Goal: Task Accomplishment & Management: Manage account settings

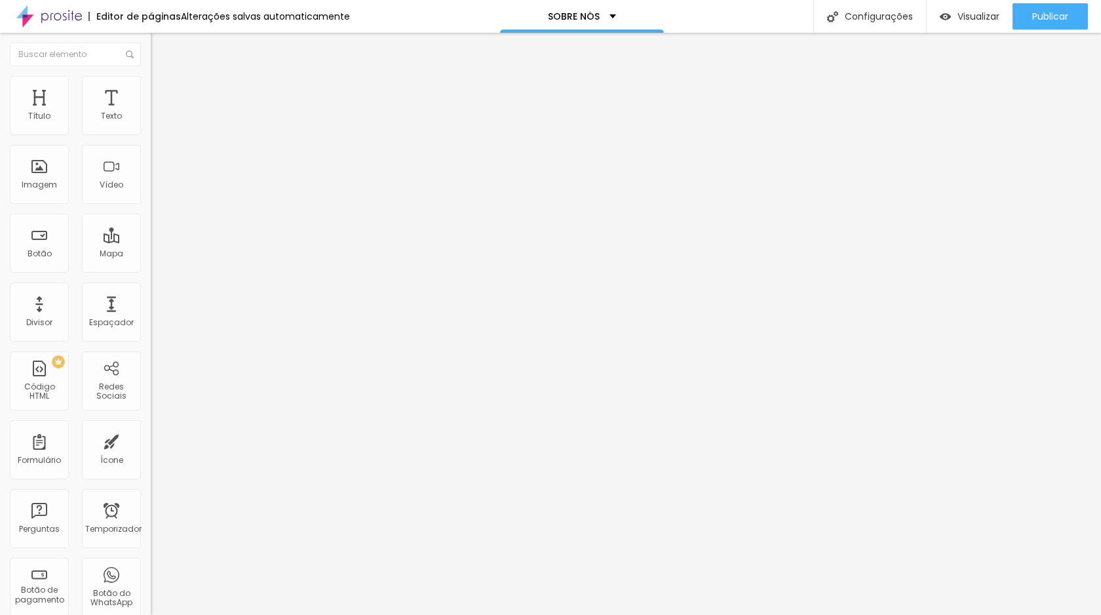
click at [163, 90] on font "Avançado" at bounding box center [184, 84] width 43 height 11
click at [163, 77] on font "Estilo" at bounding box center [173, 71] width 20 height 11
click at [151, 89] on img at bounding box center [157, 95] width 12 height 12
click at [151, 85] on li "Estilo" at bounding box center [226, 82] width 151 height 13
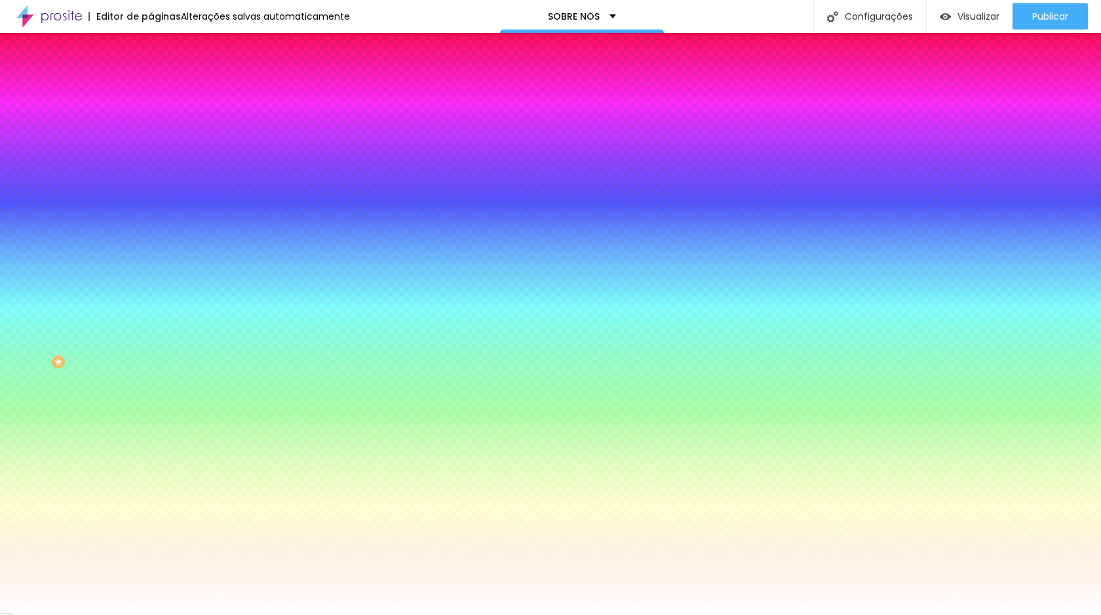
click at [159, 121] on font "Trocar imagem" at bounding box center [191, 114] width 64 height 11
click at [151, 89] on img at bounding box center [157, 95] width 12 height 12
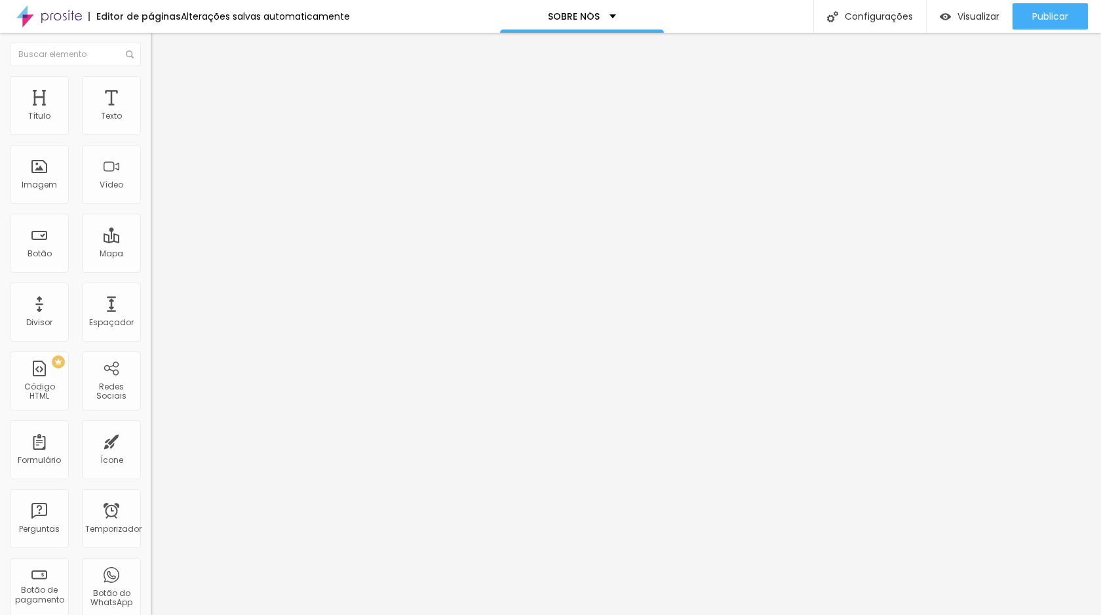
type input "5"
type input "10"
type input "15"
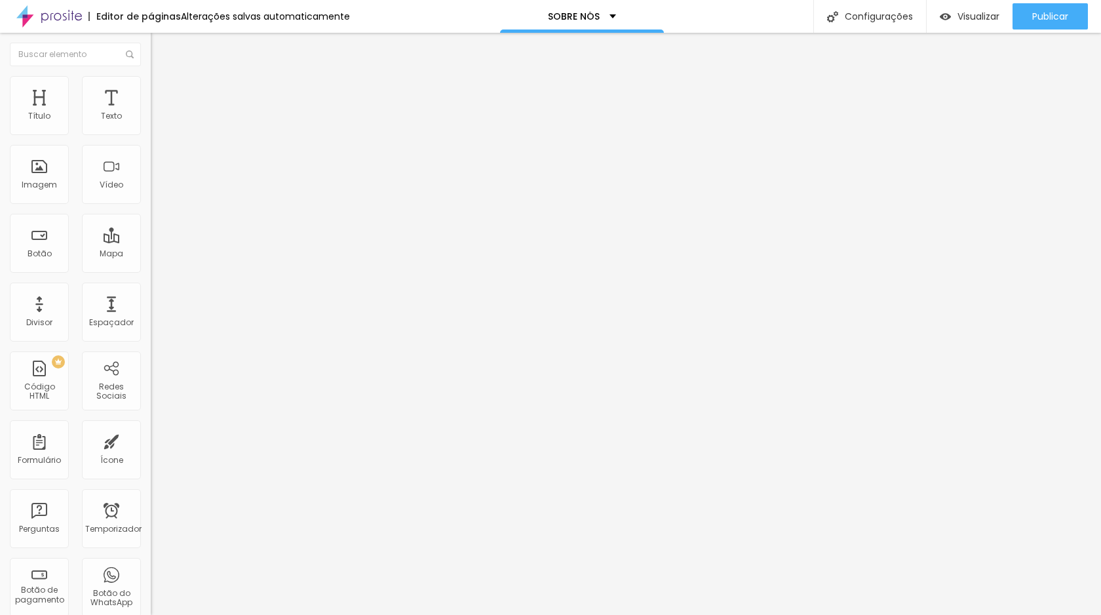
type input "15"
type input "10"
type input "5"
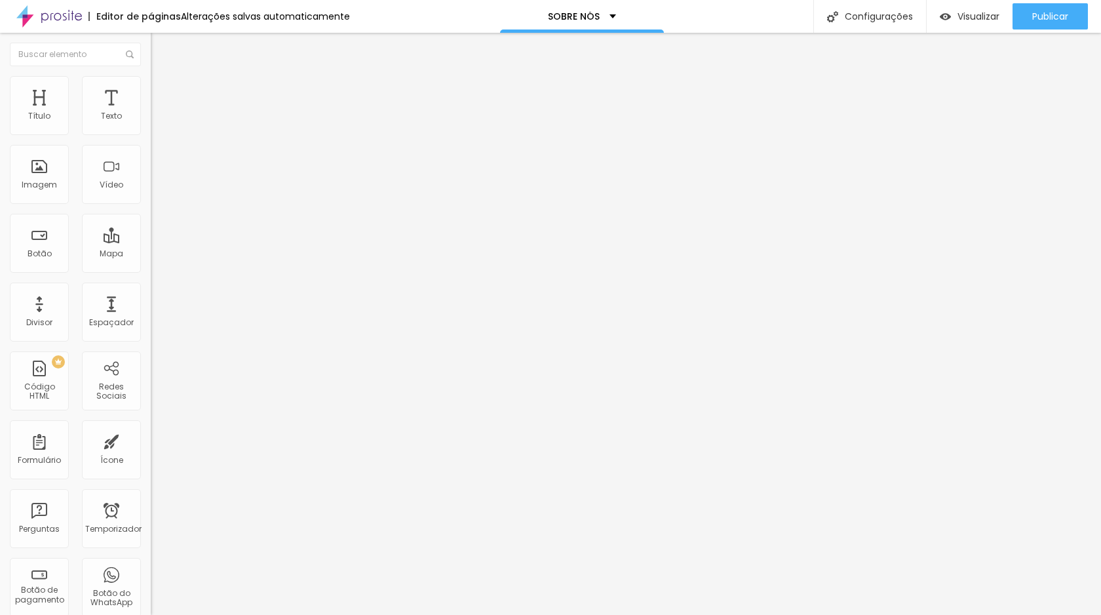
type input "0"
drag, startPoint x: 31, startPoint y: 129, endPoint x: 24, endPoint y: 126, distance: 8.3
click at [151, 254] on input "range" at bounding box center [193, 259] width 85 height 10
click at [151, 119] on font "Encaixotado" at bounding box center [176, 113] width 51 height 11
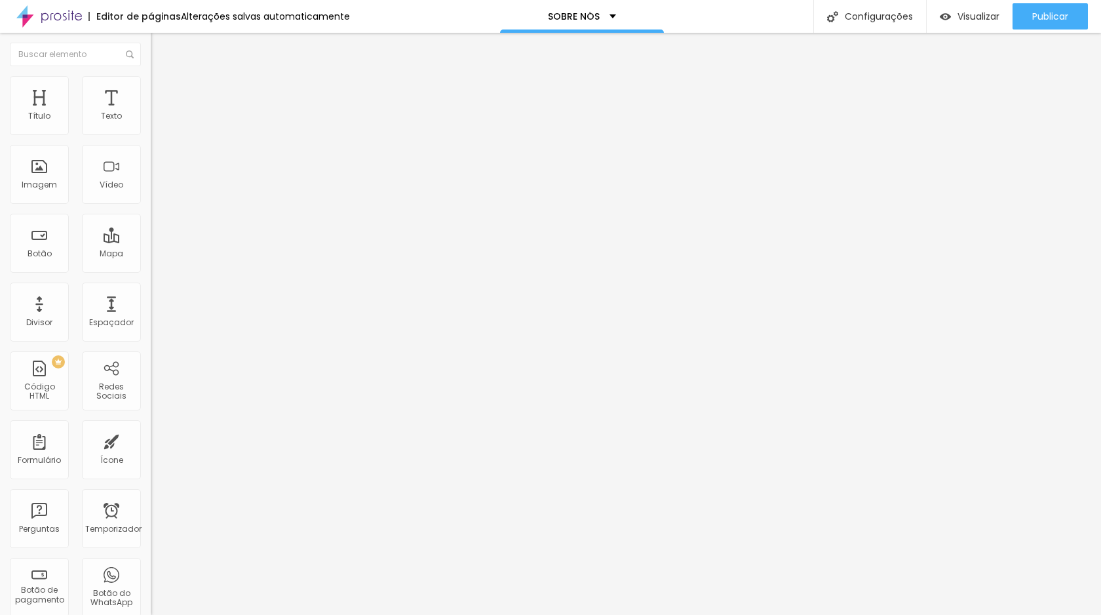
click at [151, 140] on font "Completo" at bounding box center [171, 134] width 40 height 11
click at [151, 126] on div "Encaixotado" at bounding box center [226, 122] width 151 height 8
click at [151, 86] on li "Estilo" at bounding box center [226, 82] width 151 height 13
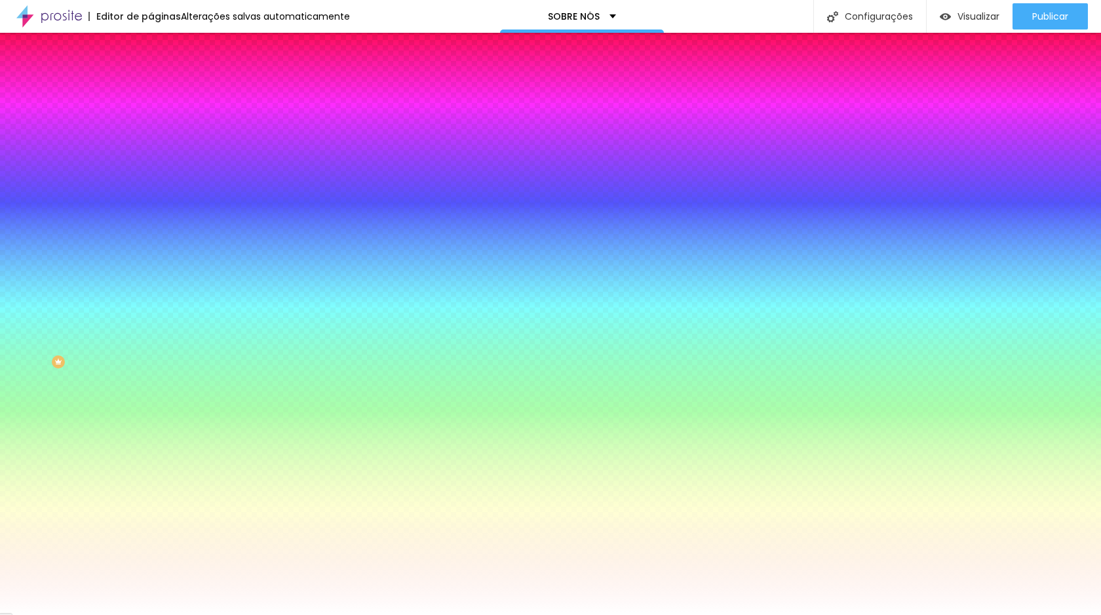
click at [151, 136] on font "Nenhum" at bounding box center [168, 130] width 34 height 11
click at [151, 157] on font "Paralaxe" at bounding box center [168, 151] width 35 height 11
click at [151, 144] on font "Nenhum" at bounding box center [168, 138] width 34 height 11
click at [151, 75] on img at bounding box center [157, 69] width 12 height 12
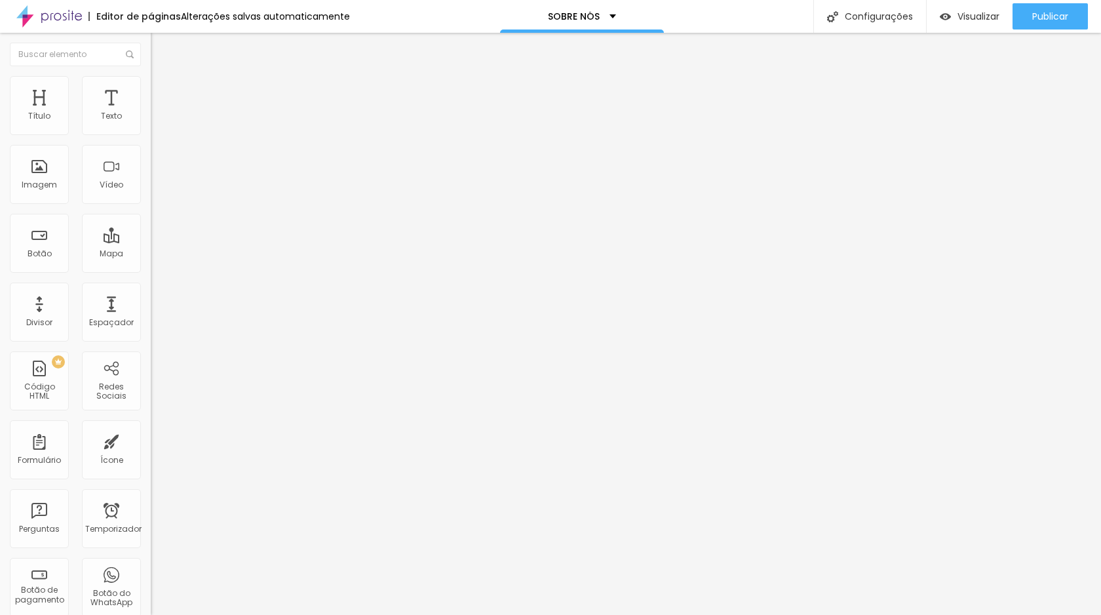
click at [151, 75] on img at bounding box center [157, 69] width 12 height 12
click at [151, 89] on img at bounding box center [157, 95] width 12 height 12
click at [163, 77] on font "Conteúdo" at bounding box center [183, 71] width 41 height 11
click at [151, 111] on font "Modo" at bounding box center [162, 105] width 23 height 11
click at [151, 119] on font "Encaixotado" at bounding box center [176, 113] width 51 height 11
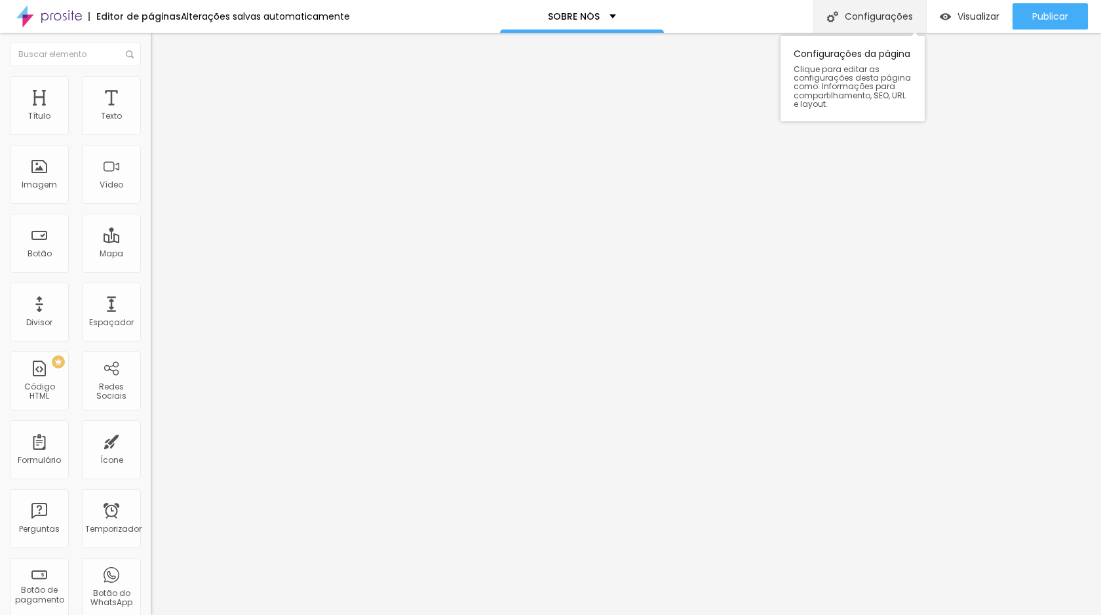
click at [850, 22] on font "Configurações" at bounding box center [879, 16] width 68 height 13
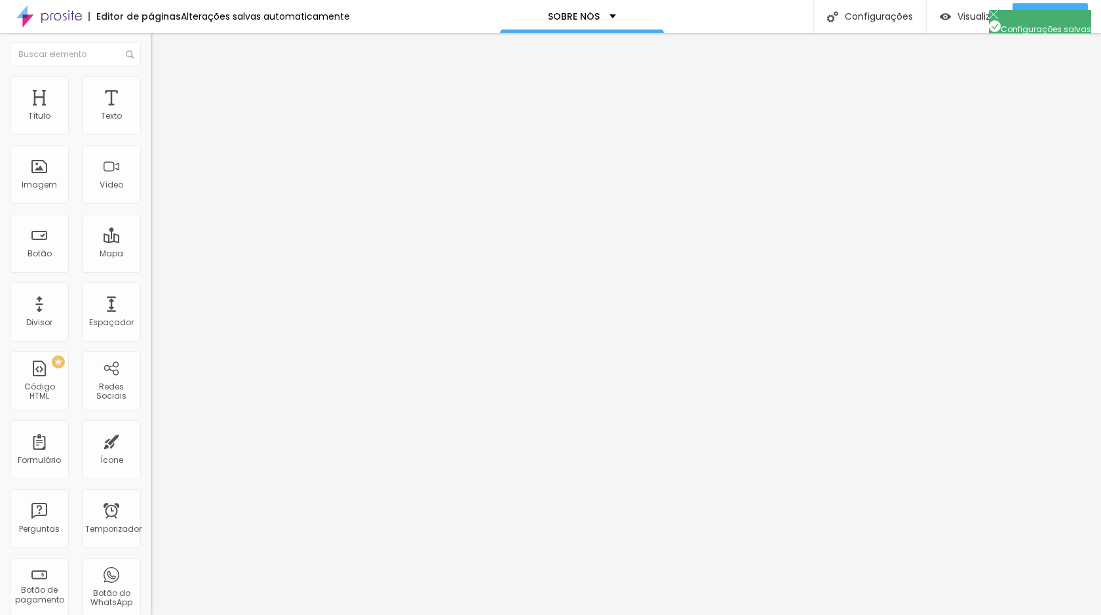
click at [47, 249] on font "Botão" at bounding box center [40, 253] width 24 height 11
click at [38, 248] on font "Botão" at bounding box center [40, 253] width 24 height 11
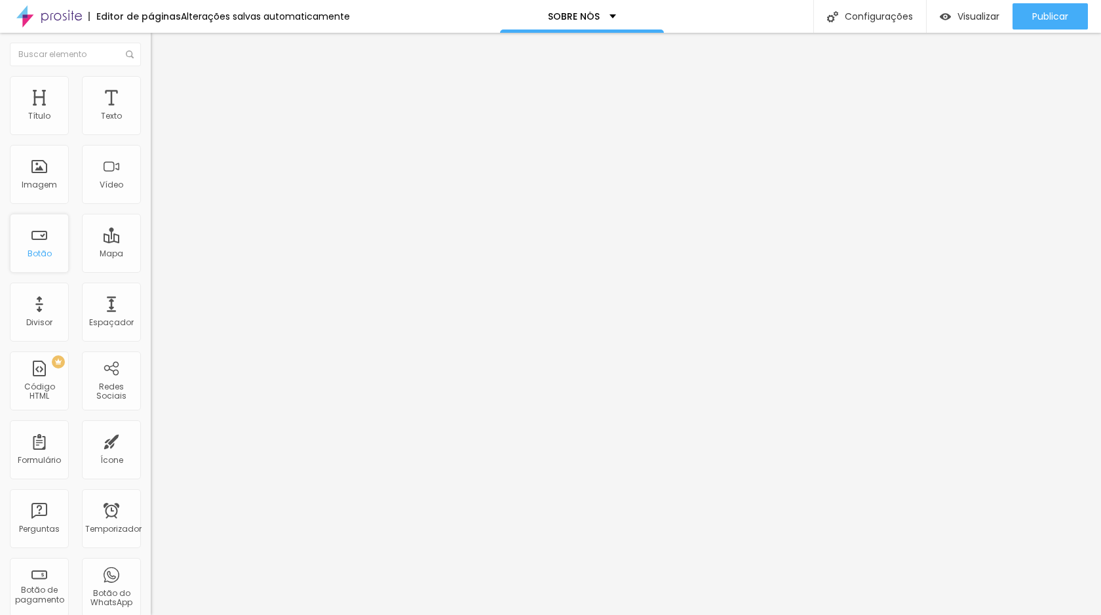
click at [39, 245] on div "Botão" at bounding box center [39, 243] width 59 height 59
drag, startPoint x: 39, startPoint y: 245, endPoint x: 6, endPoint y: 226, distance: 38.8
click at [6, 226] on div "Título Texto Imagem Vídeo Botão Mapa Divisor Espaçador PREMIUM Código HTML Rede…" at bounding box center [75, 386] width 151 height 620
click at [51, 248] on div "Botão" at bounding box center [39, 243] width 59 height 59
click at [161, 47] on img "button" at bounding box center [166, 48] width 10 height 10
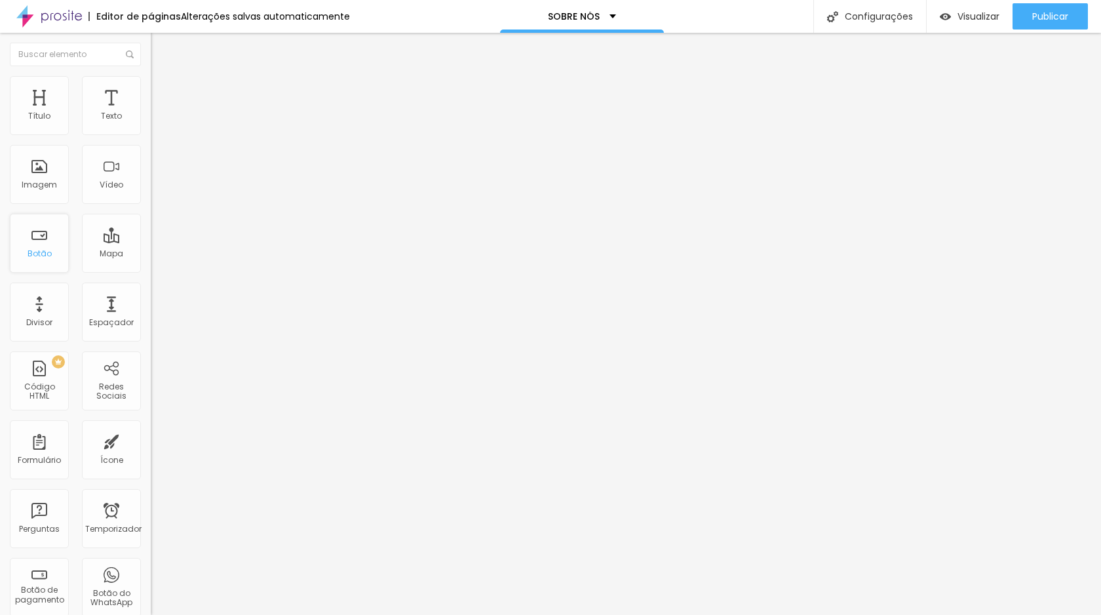
click at [42, 254] on font "Botão" at bounding box center [40, 253] width 24 height 11
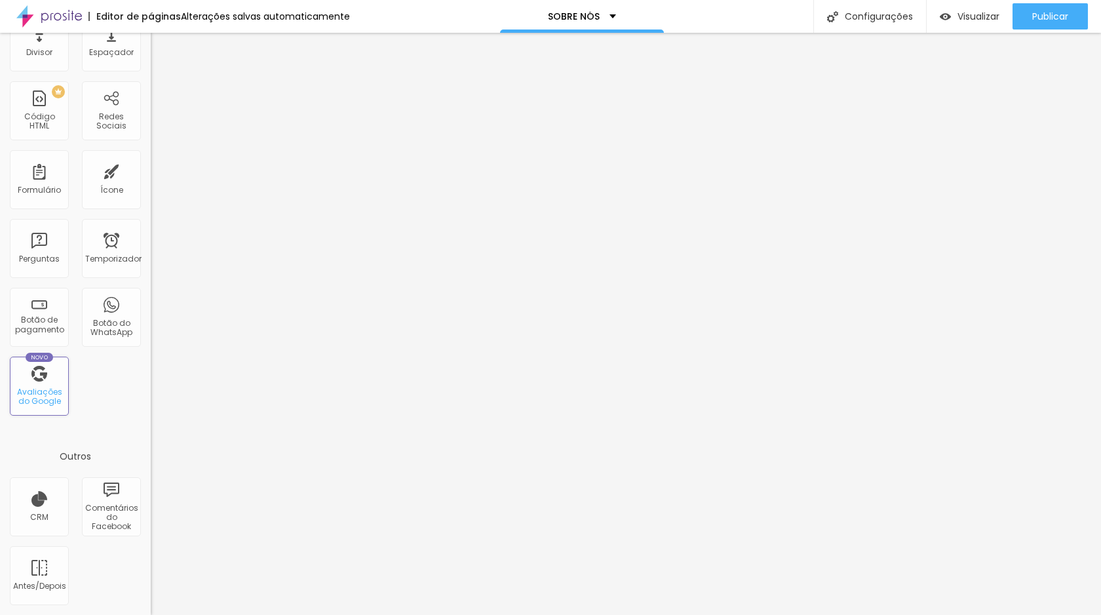
scroll to position [0, 0]
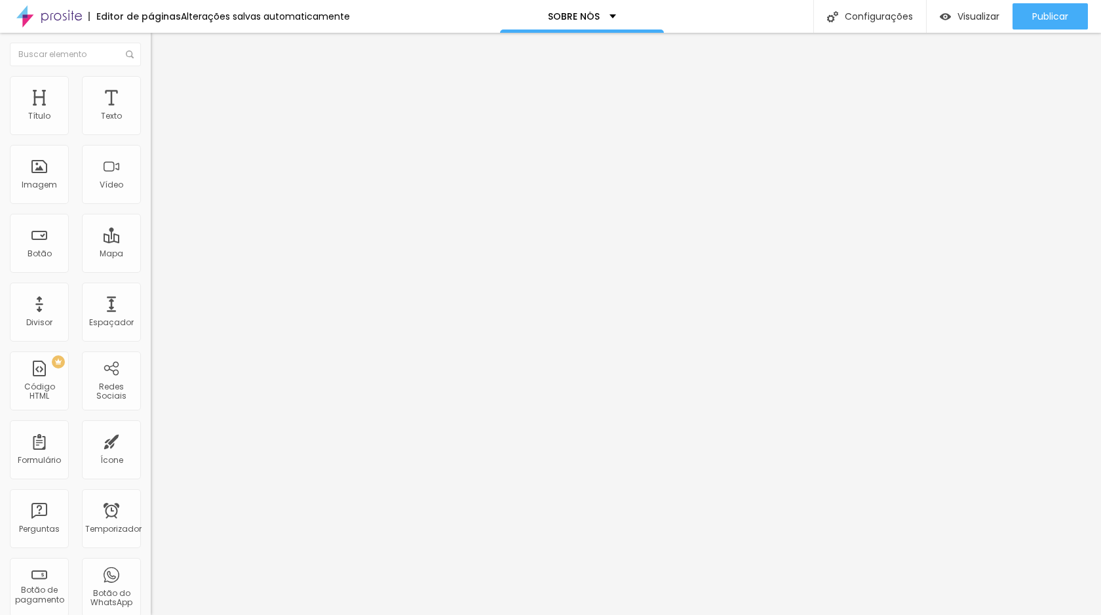
click at [151, 262] on input at bounding box center [240, 268] width 178 height 13
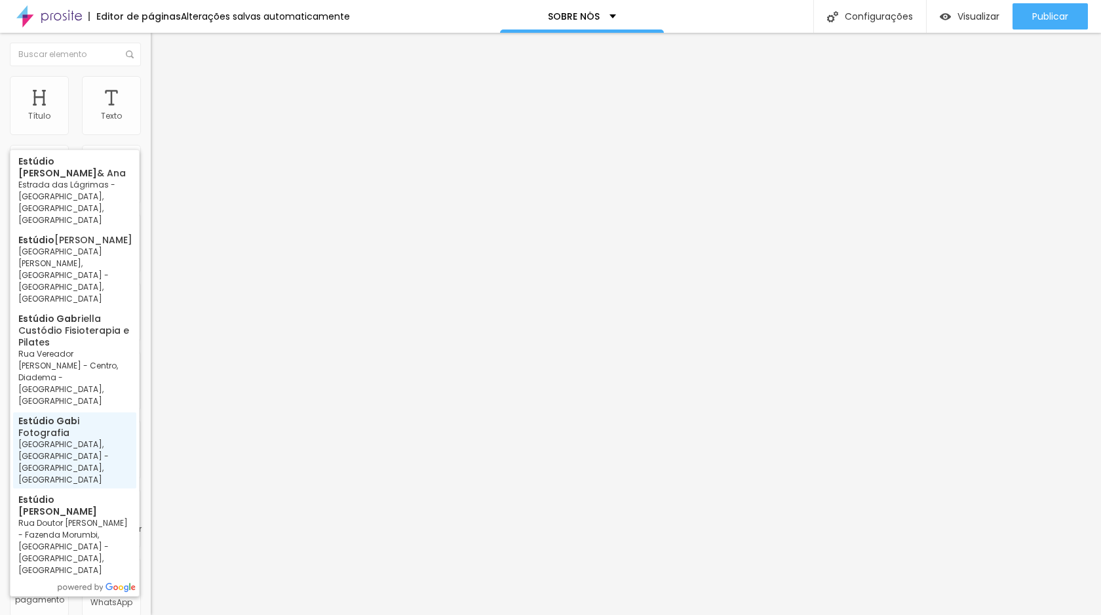
type input "Estúdio Gabi Fotografia - Rua São Giusto - Vila Mariana, São Paulo - SP, Brasil"
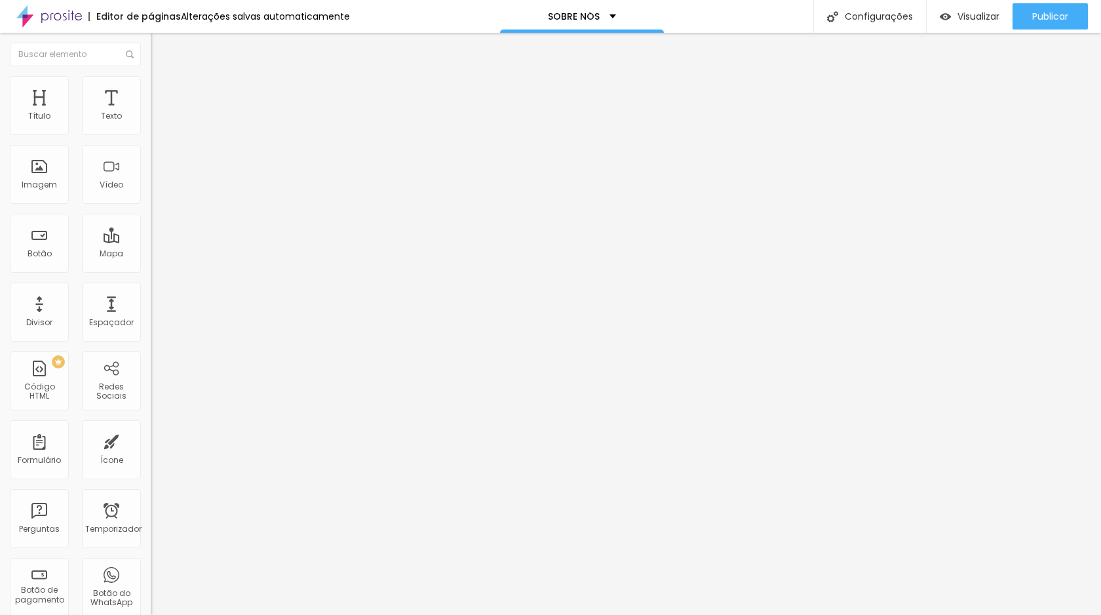
click at [159, 113] on font "Trocar imagem" at bounding box center [191, 107] width 64 height 11
click at [151, 205] on span "Original" at bounding box center [166, 199] width 31 height 11
click at [151, 212] on div "Cinema 16:9" at bounding box center [226, 208] width 151 height 8
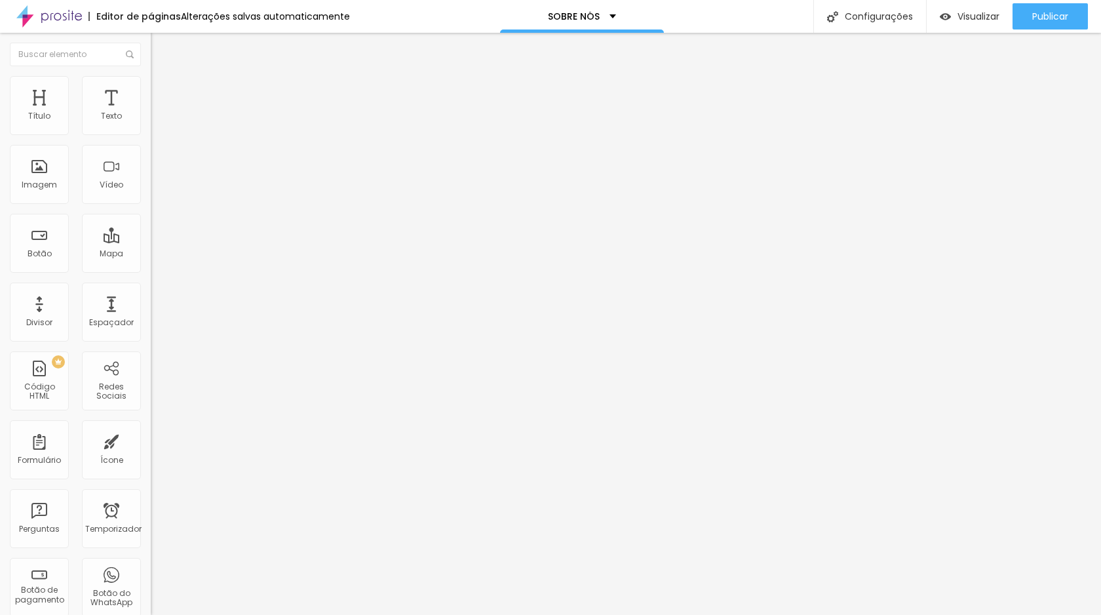
click at [151, 226] on font "Padrão" at bounding box center [166, 219] width 30 height 11
click at [151, 233] on span "Quadrado" at bounding box center [172, 227] width 43 height 11
click at [151, 241] on font "Original" at bounding box center [166, 235] width 31 height 11
click at [161, 46] on img "button" at bounding box center [166, 48] width 10 height 10
click at [161, 50] on img "button" at bounding box center [166, 48] width 10 height 10
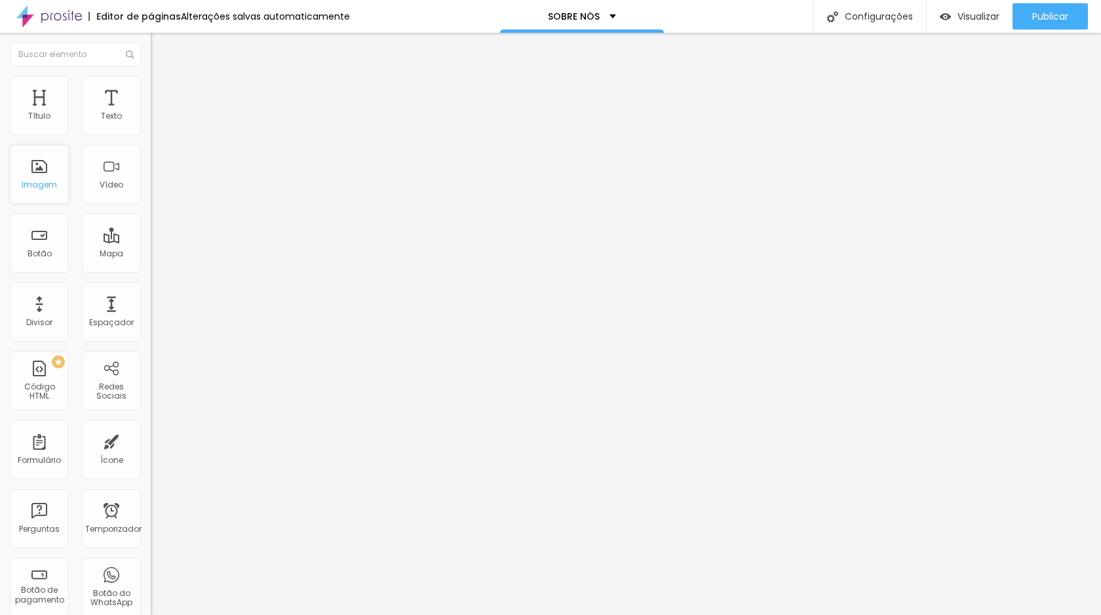
click at [49, 165] on div "Imagem" at bounding box center [39, 174] width 59 height 59
click at [151, 55] on button "Editar nulo" at bounding box center [226, 48] width 151 height 30
click at [43, 168] on div "Imagem" at bounding box center [39, 174] width 59 height 59
click at [163, 90] on font "Estilo" at bounding box center [173, 84] width 20 height 11
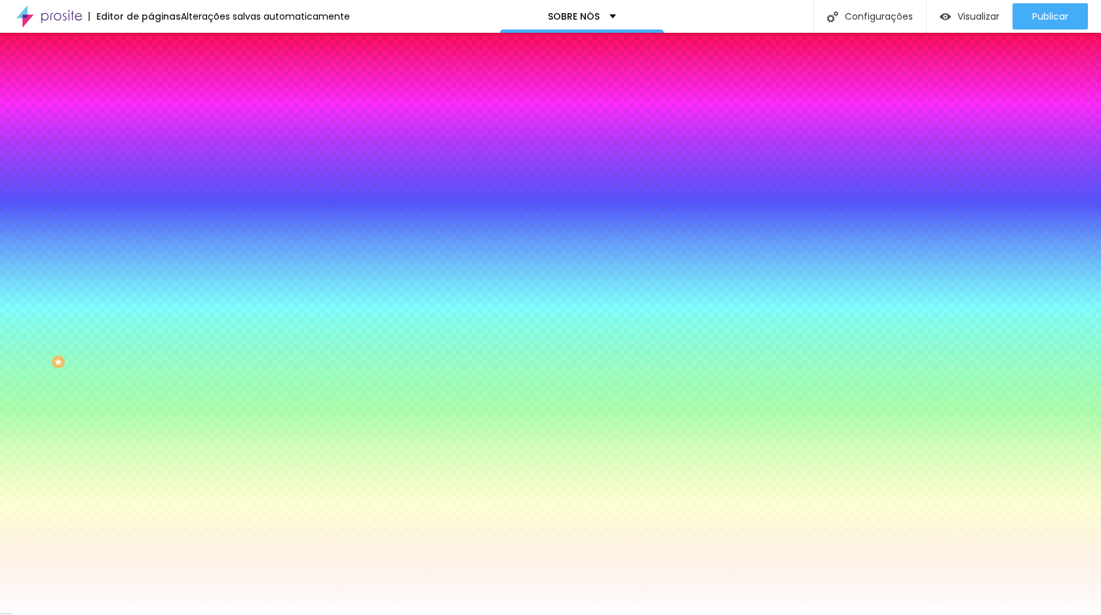
click at [163, 92] on font "Avançado" at bounding box center [184, 97] width 43 height 11
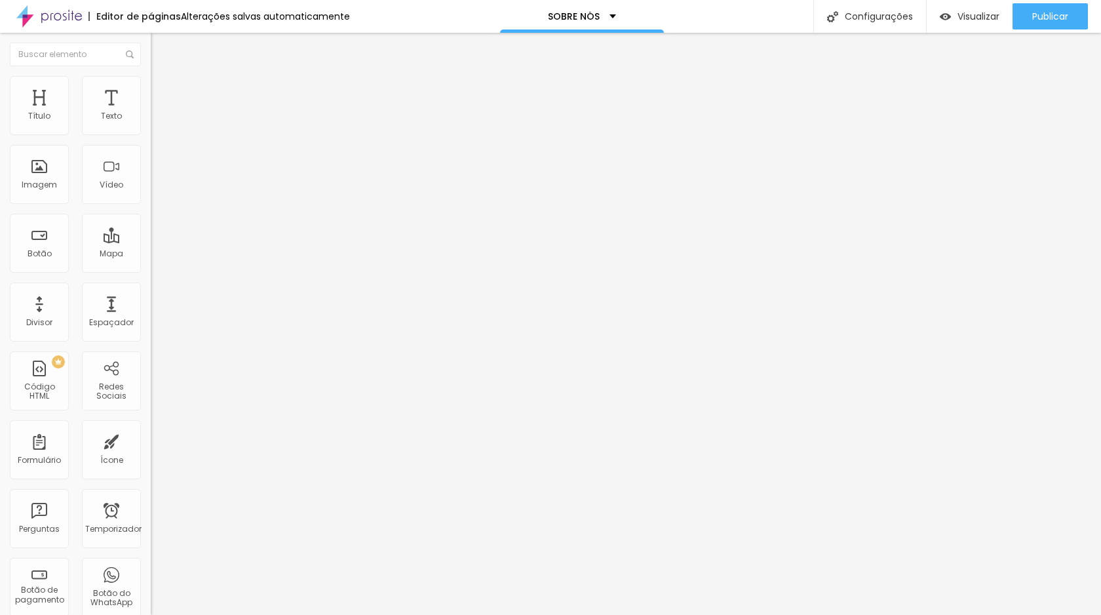
click at [163, 90] on font "Estilo" at bounding box center [173, 84] width 20 height 11
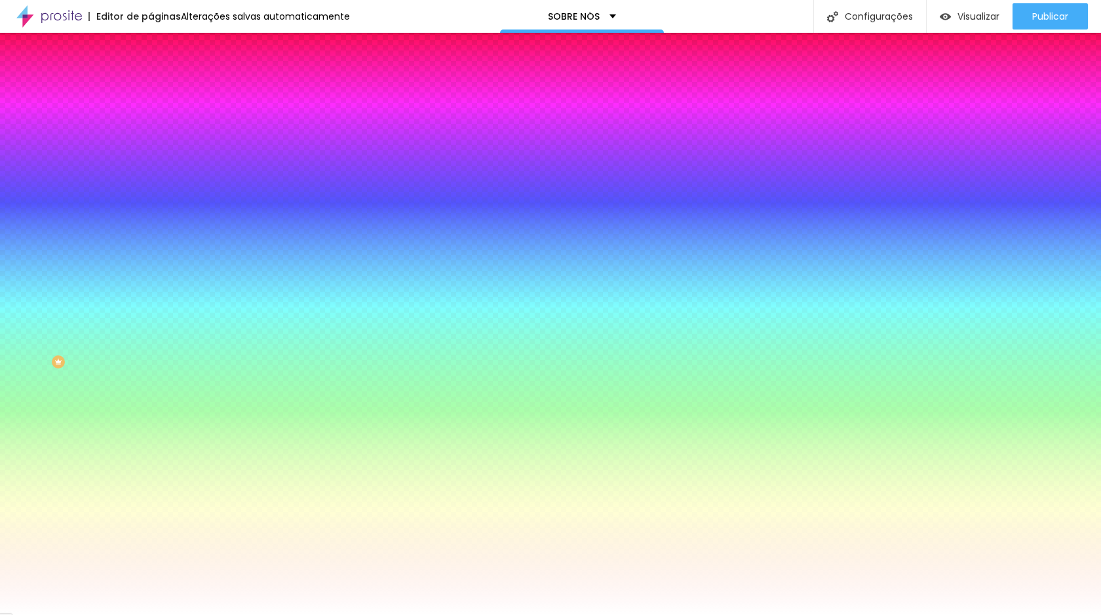
click at [151, 136] on span "Nenhum" at bounding box center [168, 130] width 34 height 11
click at [163, 77] on font "Conteúdo" at bounding box center [183, 71] width 41 height 11
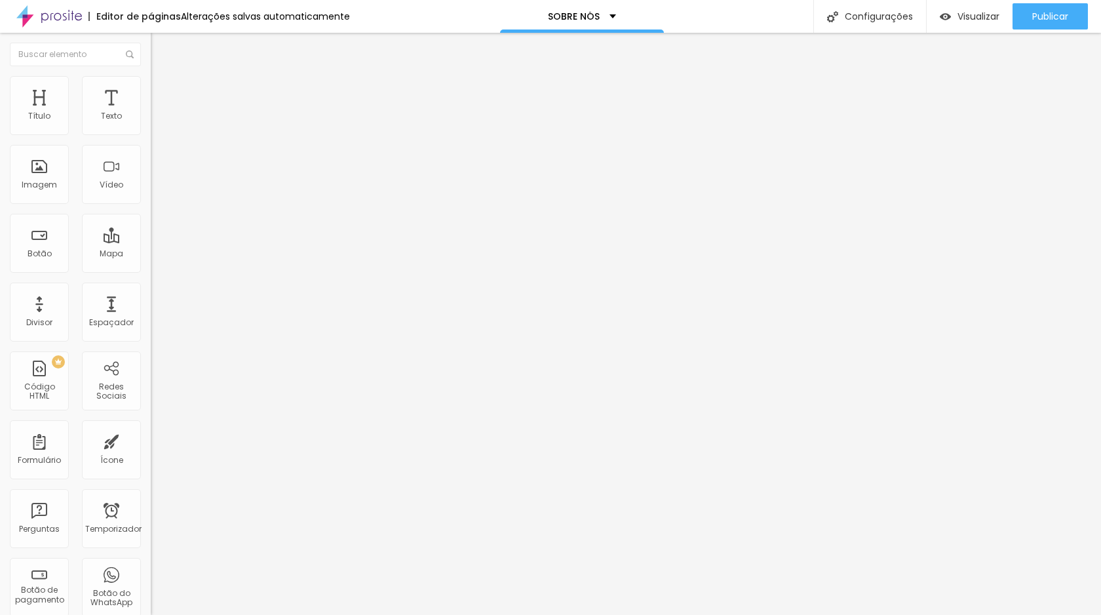
click at [161, 50] on img "button" at bounding box center [166, 48] width 10 height 10
click at [877, 11] on font "Configurações" at bounding box center [879, 16] width 68 height 13
click at [161, 52] on img "button" at bounding box center [166, 48] width 10 height 10
click at [33, 182] on font "Imagem" at bounding box center [39, 184] width 35 height 11
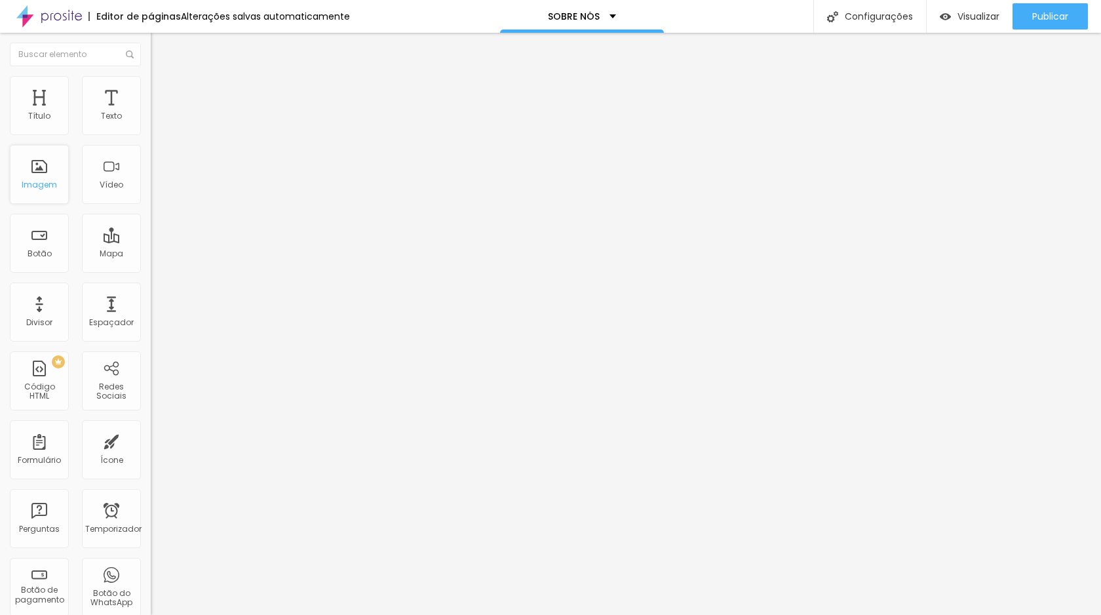
click at [33, 182] on font "Imagem" at bounding box center [39, 184] width 35 height 11
click at [43, 189] on font "Imagem" at bounding box center [39, 184] width 35 height 11
click at [161, 43] on img "button" at bounding box center [166, 48] width 10 height 10
click at [38, 180] on font "Imagem" at bounding box center [39, 184] width 35 height 11
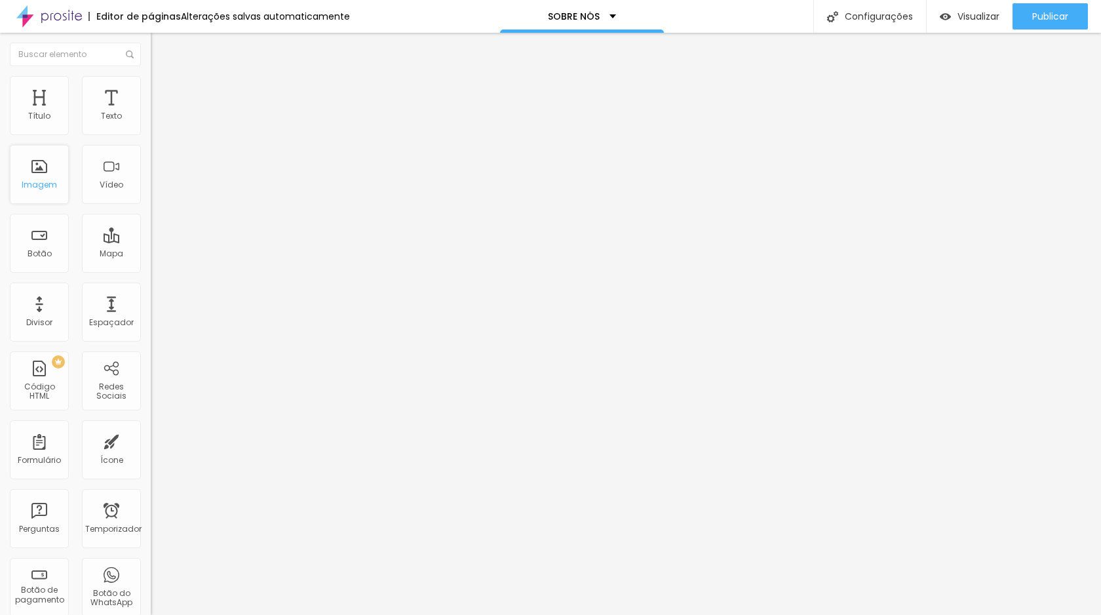
click at [38, 180] on font "Imagem" at bounding box center [39, 184] width 35 height 11
click at [161, 49] on img "button" at bounding box center [166, 48] width 10 height 10
click at [151, 205] on span "Original" at bounding box center [166, 199] width 31 height 11
click at [161, 47] on img "button" at bounding box center [166, 48] width 10 height 10
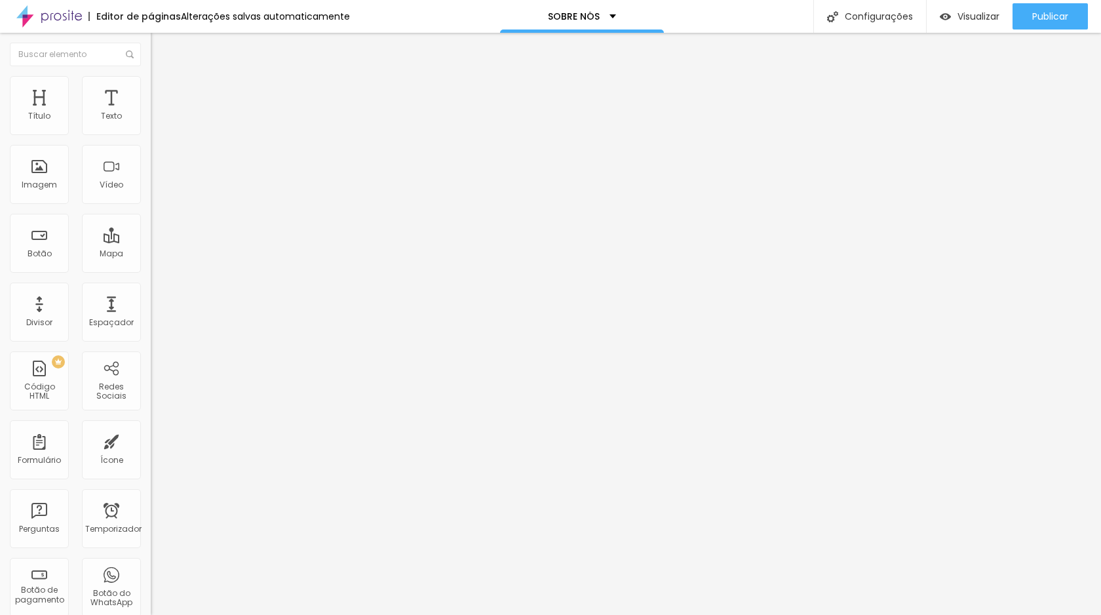
click at [161, 49] on div "Editar nulo" at bounding box center [195, 48] width 68 height 10
click at [151, 54] on button "Editar nulo" at bounding box center [226, 48] width 151 height 30
click at [37, 186] on font "Imagem" at bounding box center [39, 184] width 35 height 11
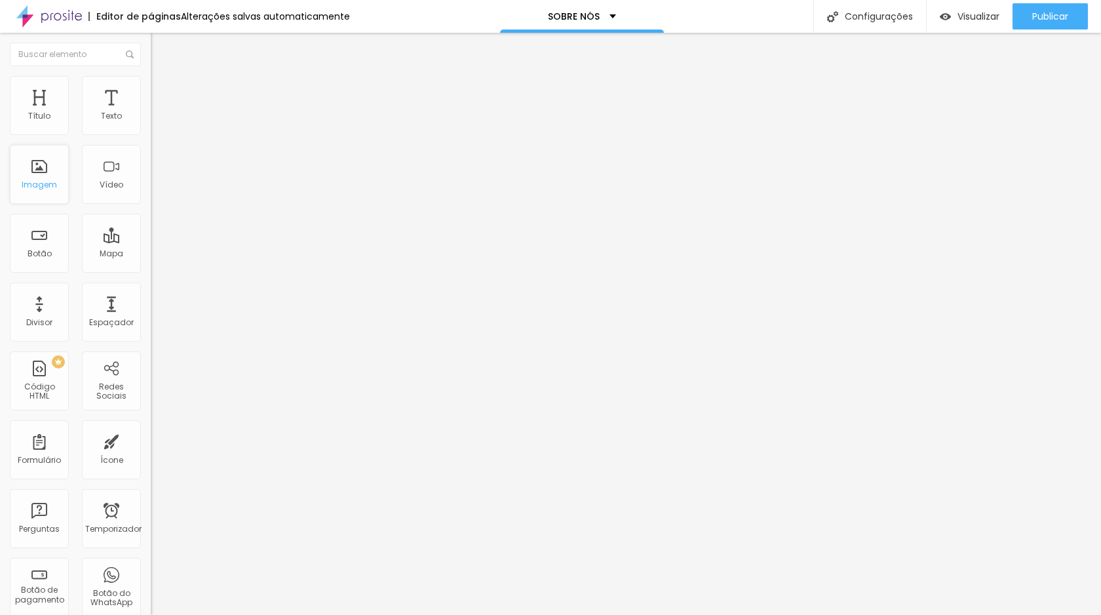
click at [43, 186] on font "Imagem" at bounding box center [39, 184] width 35 height 11
click at [151, 87] on li "Estilo" at bounding box center [226, 82] width 151 height 13
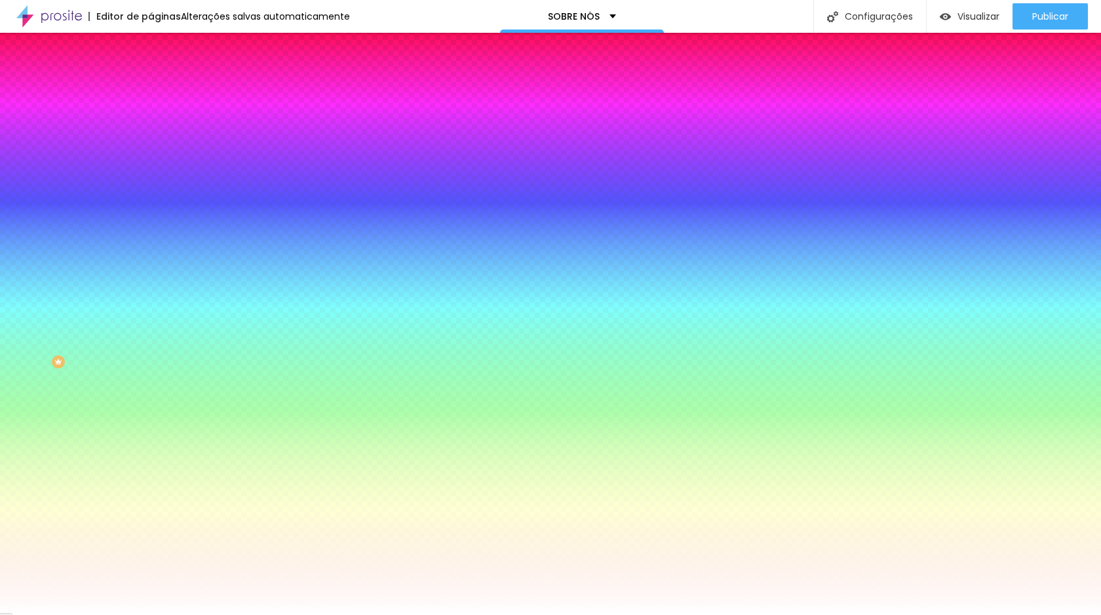
click at [151, 136] on span "Nenhum" at bounding box center [168, 130] width 34 height 11
click at [151, 129] on font "Efeito da Imagem" at bounding box center [187, 122] width 72 height 11
click at [151, 136] on font "Nenhum" at bounding box center [168, 130] width 34 height 11
click at [151, 129] on font "Efeito da Imagem" at bounding box center [187, 122] width 72 height 11
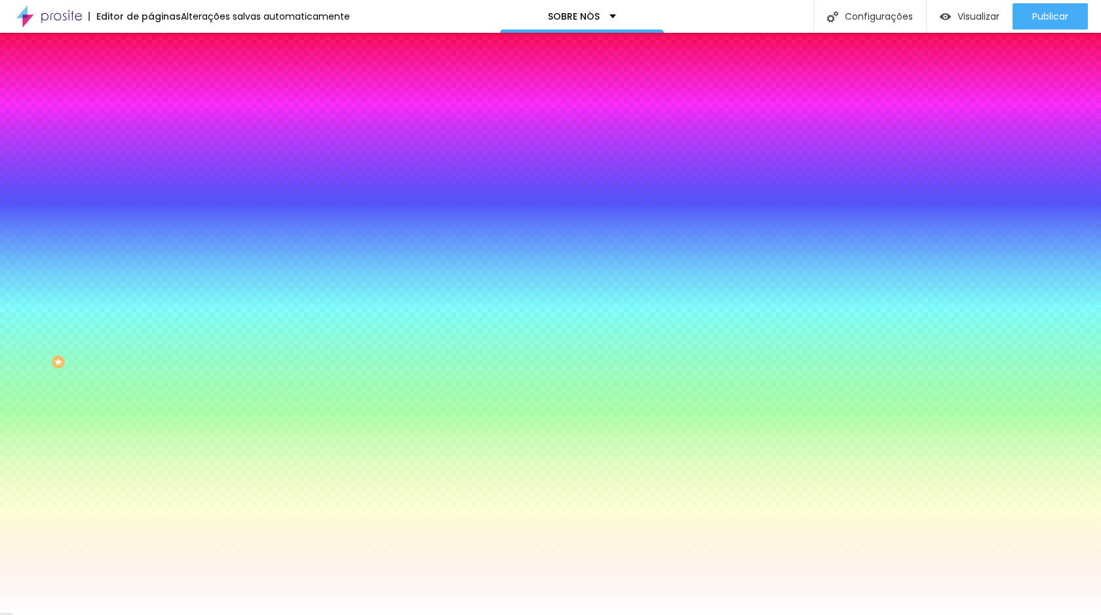
click at [151, 136] on font "Nenhum" at bounding box center [168, 130] width 34 height 11
click at [151, 157] on font "Paralaxe" at bounding box center [168, 151] width 35 height 11
click at [151, 143] on div "Nenhum" at bounding box center [226, 139] width 151 height 8
click at [151, 136] on font "Nenhum" at bounding box center [168, 130] width 34 height 11
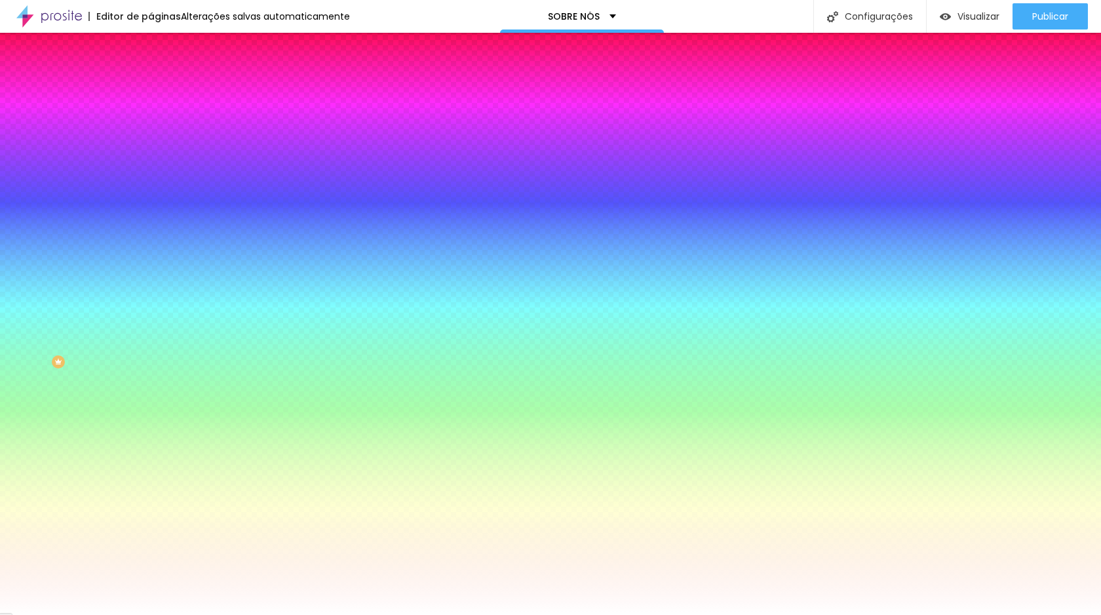
click at [151, 76] on li "Conteúdo" at bounding box center [226, 69] width 151 height 13
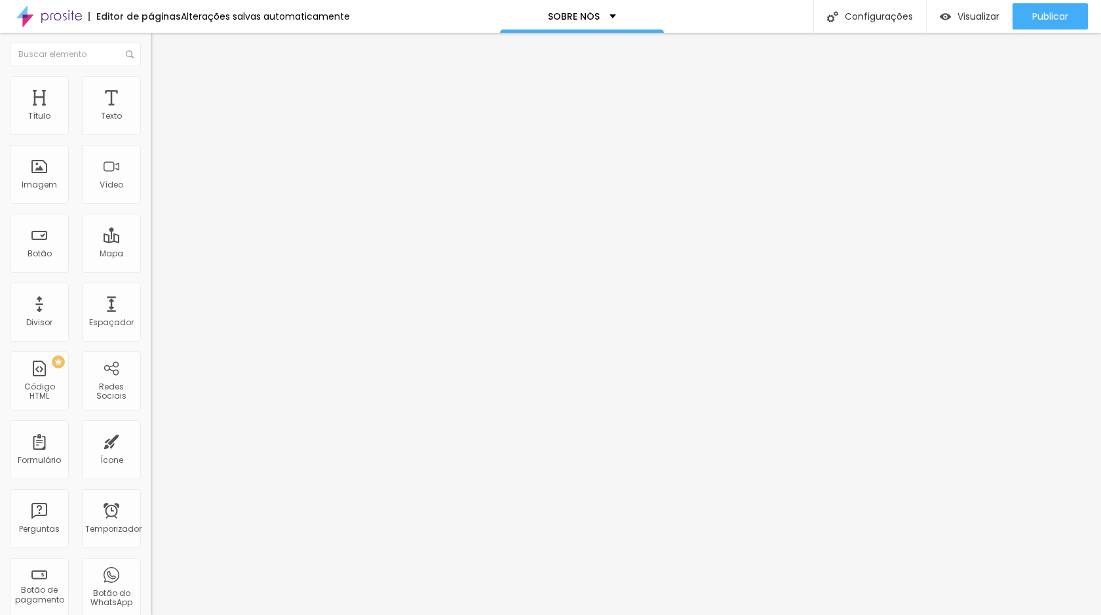
click at [151, 119] on font "Encaixotado" at bounding box center [176, 113] width 51 height 11
click at [151, 140] on span "Completo" at bounding box center [171, 134] width 40 height 11
click at [163, 90] on font "Estilo" at bounding box center [173, 84] width 20 height 11
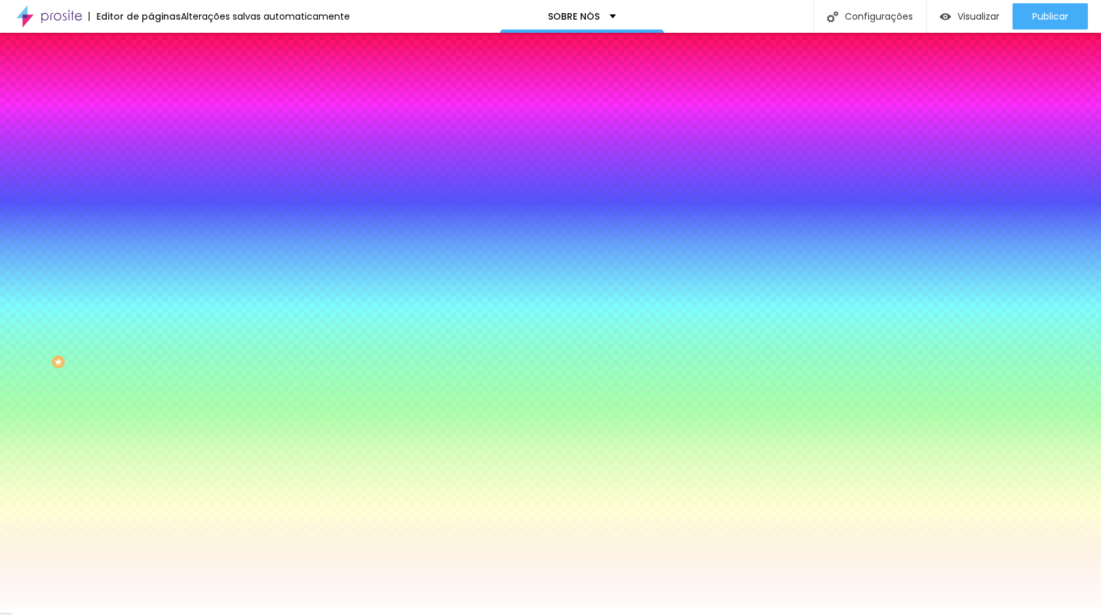
click at [163, 92] on font "Avançado" at bounding box center [184, 97] width 43 height 11
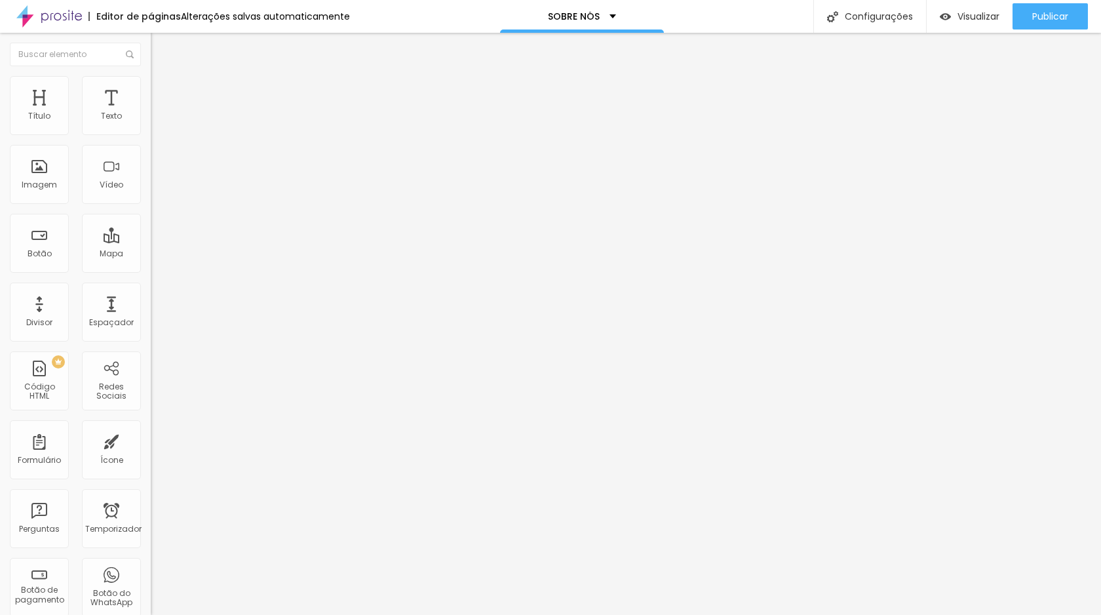
click at [163, 77] on font "Conteúdo" at bounding box center [183, 71] width 41 height 11
click at [151, 119] on font "Completo" at bounding box center [171, 113] width 40 height 11
click at [151, 127] on font "Encaixotado" at bounding box center [176, 121] width 51 height 11
click at [163, 77] on font "Conteúdo" at bounding box center [183, 71] width 41 height 11
click at [161, 47] on img "button" at bounding box center [166, 48] width 10 height 10
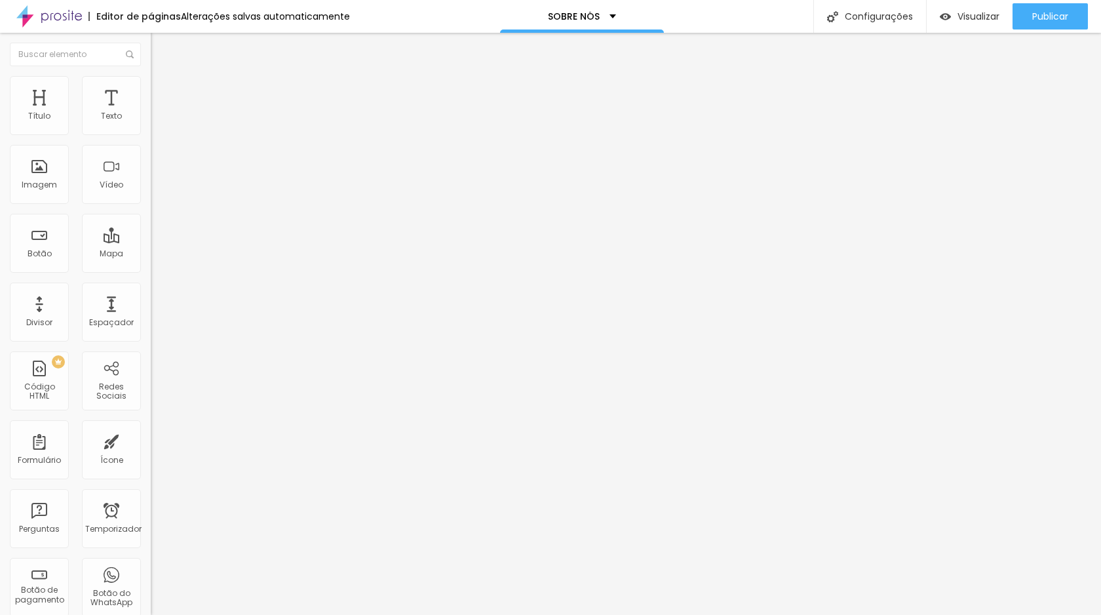
click at [163, 87] on font "Estilo" at bounding box center [173, 84] width 20 height 11
type input "95"
type input "90"
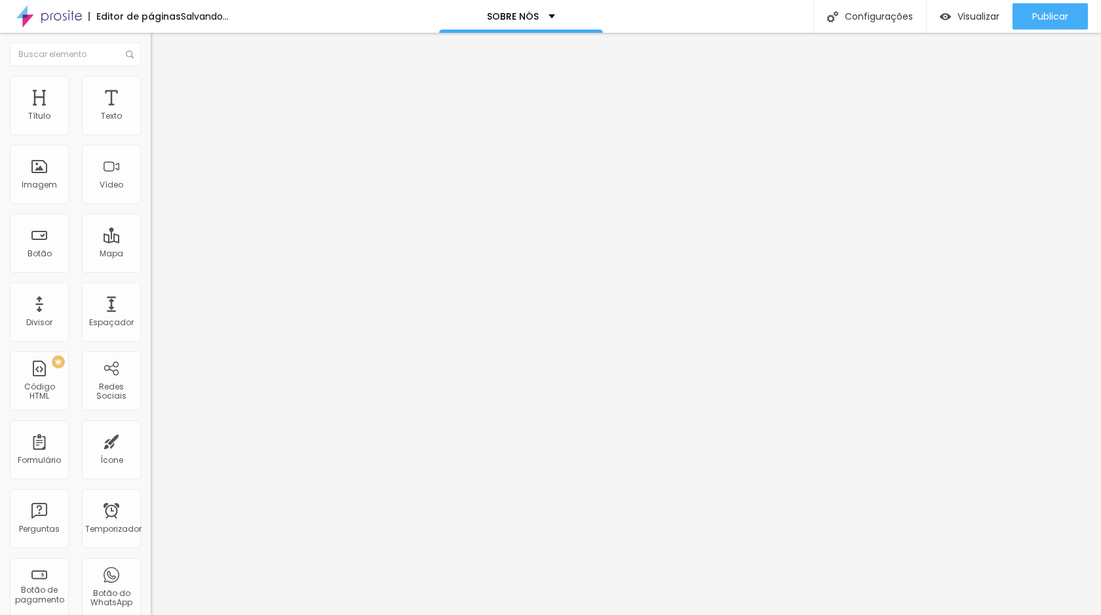
type input "85"
type input "80"
type input "75"
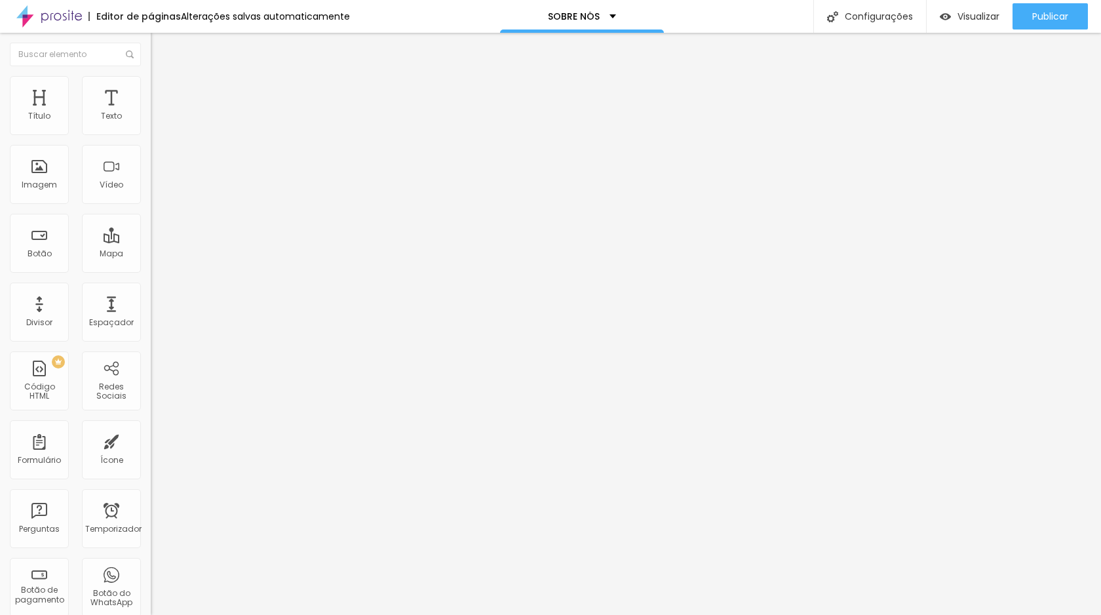
type input "75"
type input "70"
type input "65"
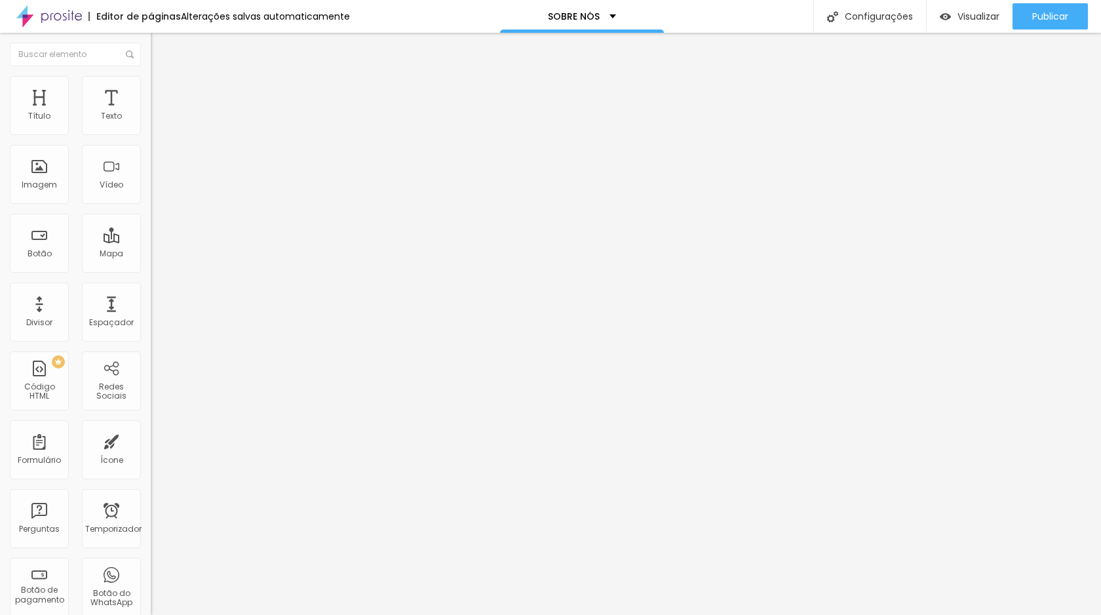
type input "60"
type input "55"
type input "50"
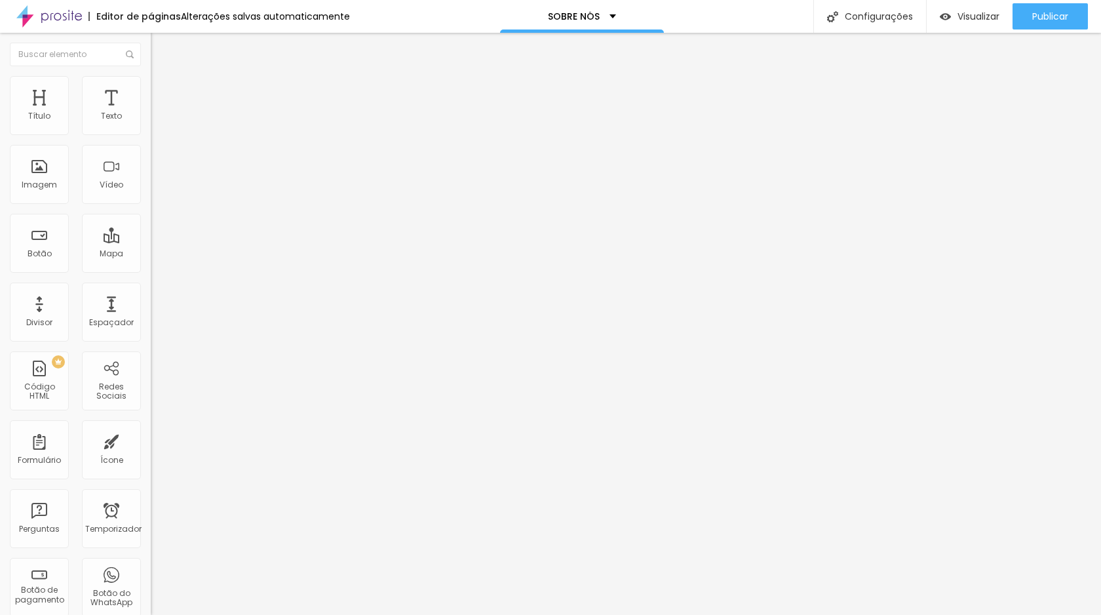
type input "50"
type input "45"
drag, startPoint x: 136, startPoint y: 140, endPoint x: 61, endPoint y: 139, distance: 74.8
type input "45"
click at [151, 134] on input "range" at bounding box center [193, 129] width 85 height 10
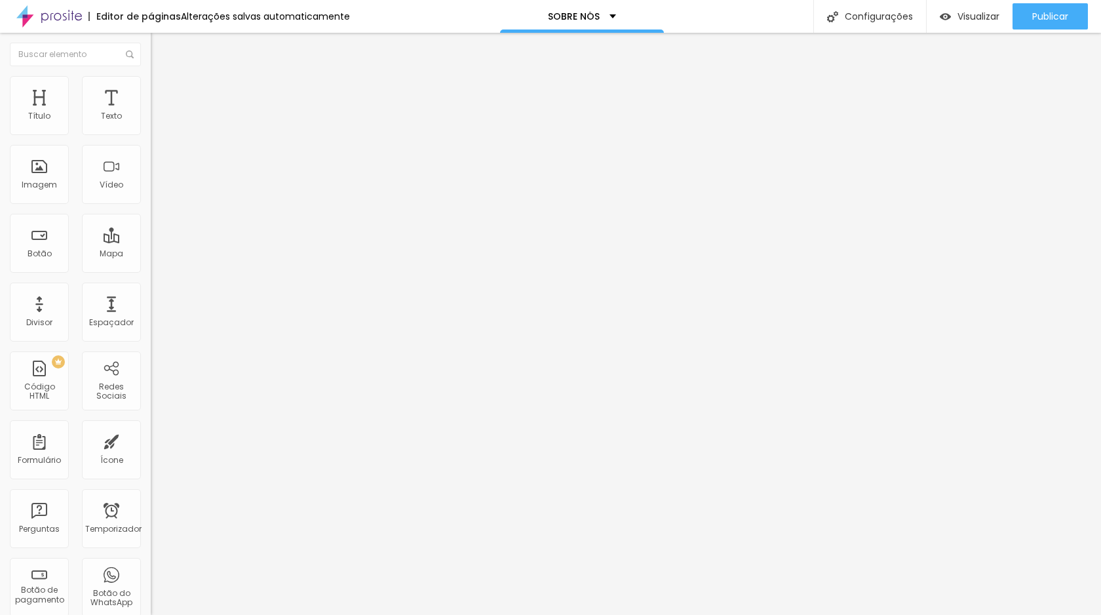
type input "50"
type input "55"
type input "60"
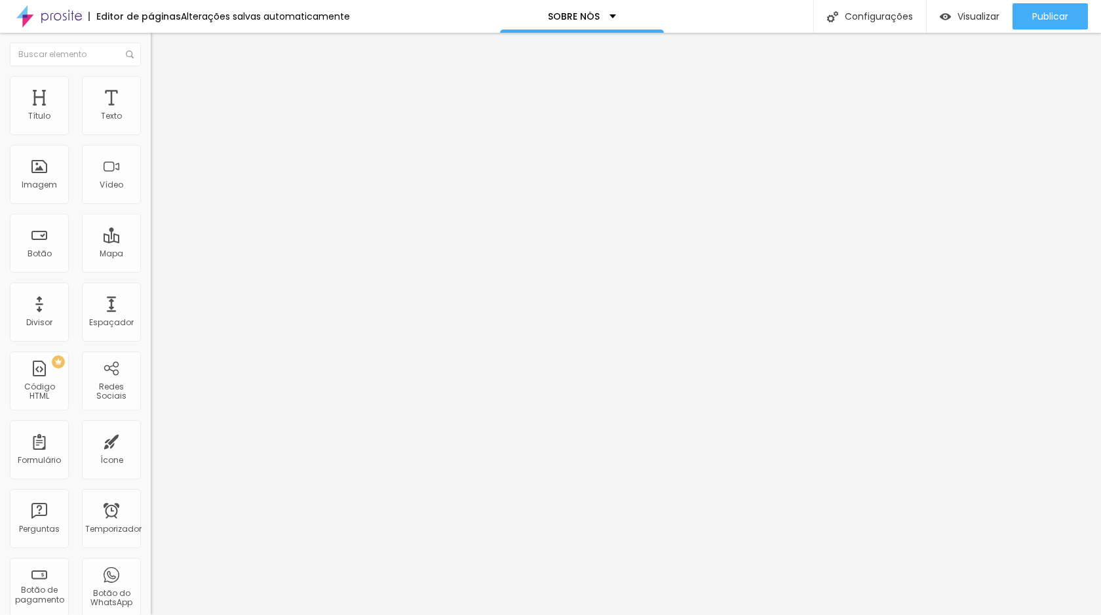
type input "60"
type input "65"
type input "70"
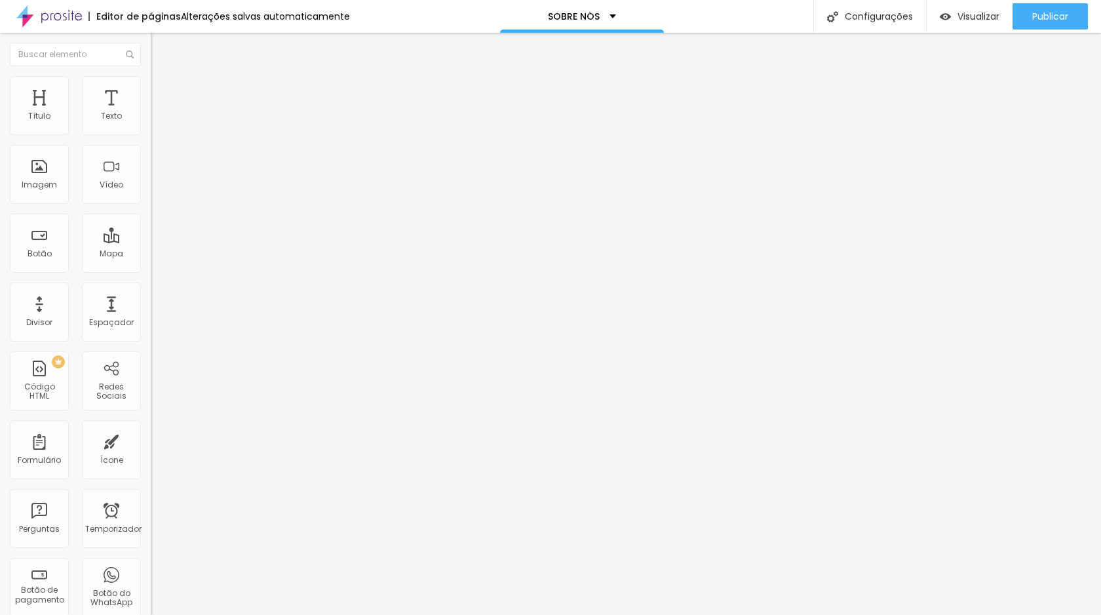
type input "75"
type input "80"
type input "85"
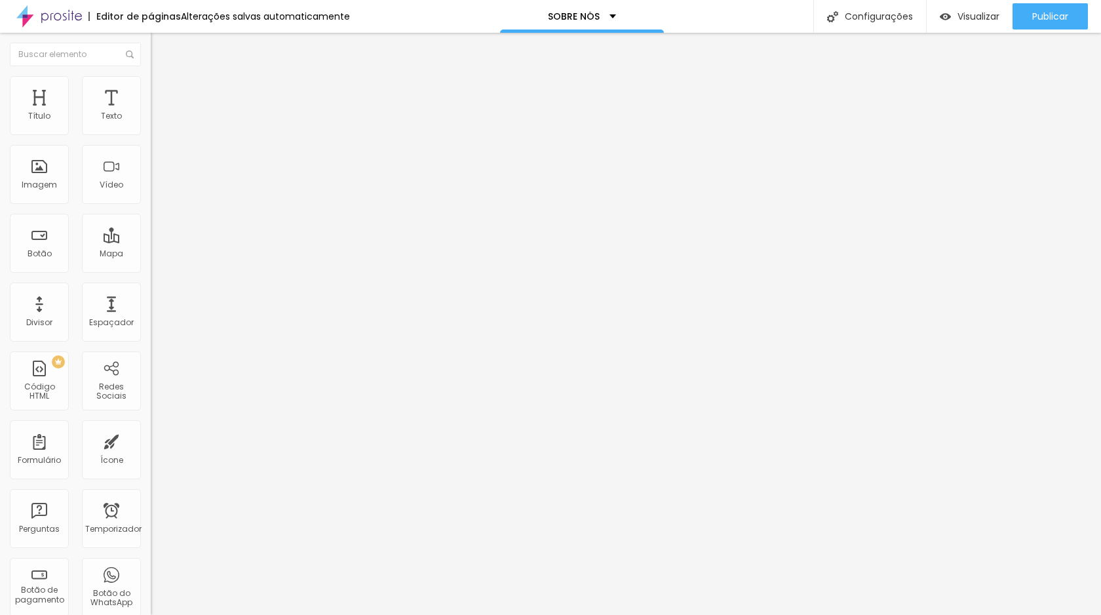
type input "85"
type input "90"
type input "95"
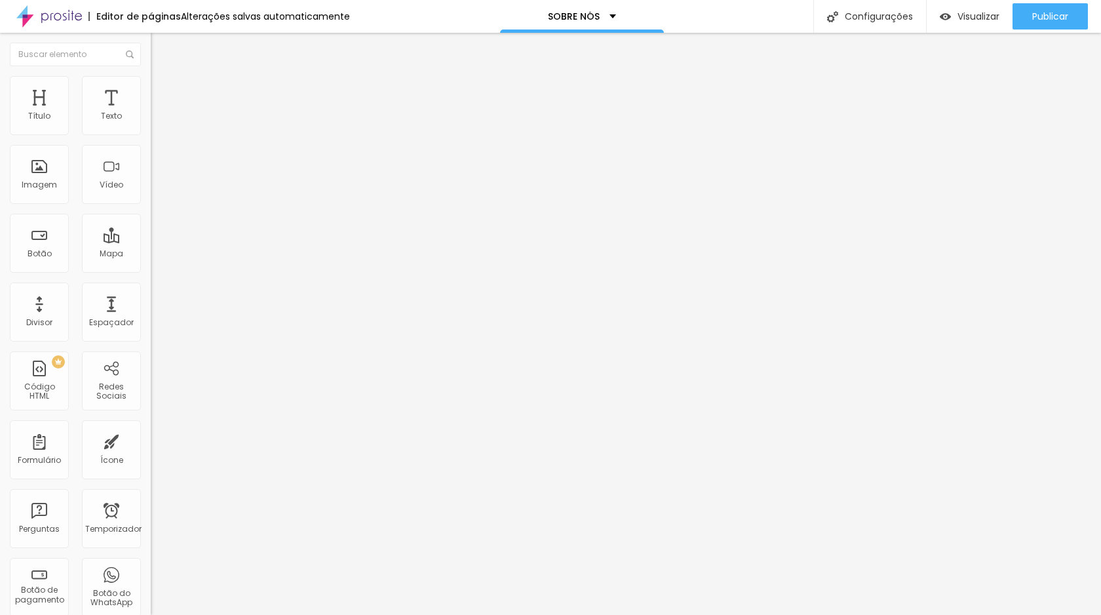
type input "100"
drag, startPoint x: 61, startPoint y: 139, endPoint x: 146, endPoint y: 139, distance: 84.6
type input "100"
click at [151, 134] on input "range" at bounding box center [193, 129] width 85 height 10
click at [66, 195] on div "Imagem" at bounding box center [39, 174] width 59 height 59
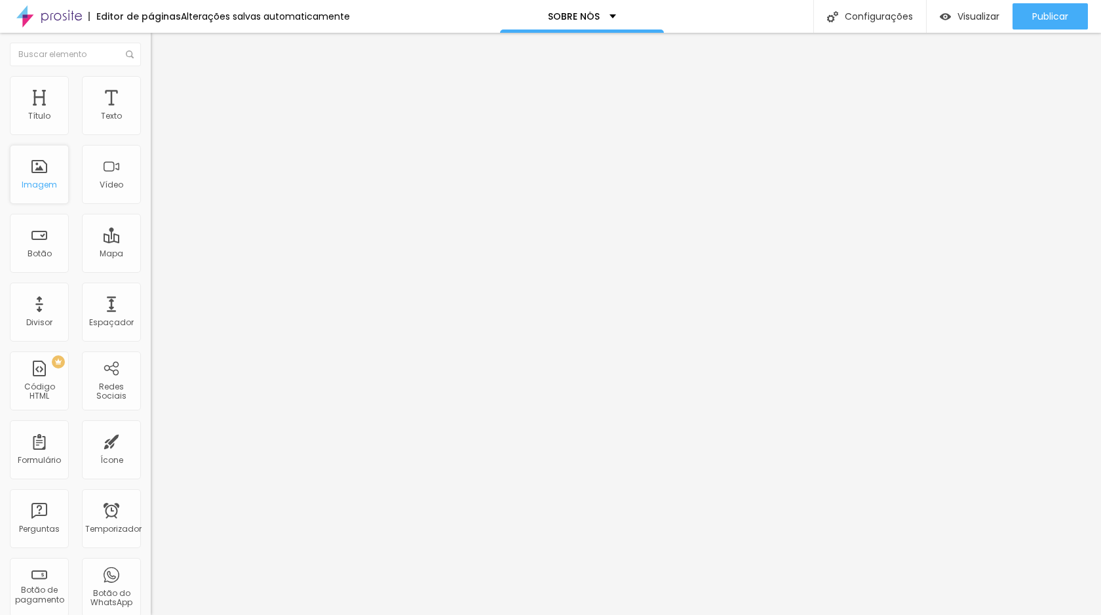
click at [58, 193] on div "Imagem" at bounding box center [39, 174] width 59 height 59
click at [42, 180] on font "Imagem" at bounding box center [39, 184] width 35 height 11
click at [42, 179] on font "Imagem" at bounding box center [39, 184] width 35 height 11
click at [151, 205] on font "Original" at bounding box center [166, 199] width 31 height 11
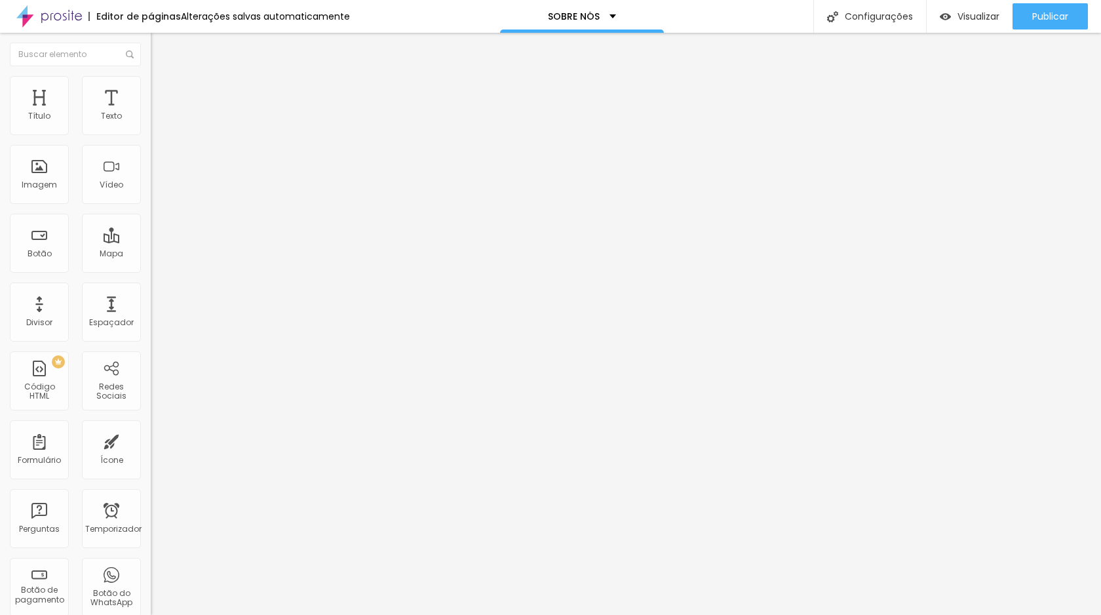
click at [151, 213] on font "Cinema" at bounding box center [167, 207] width 33 height 11
click at [151, 226] on font "Padrão" at bounding box center [166, 219] width 30 height 11
click at [151, 233] on font "Quadrado" at bounding box center [172, 227] width 43 height 11
click at [151, 241] on font "Original" at bounding box center [166, 235] width 31 height 11
click at [151, 213] on font "Cinema" at bounding box center [167, 207] width 33 height 11
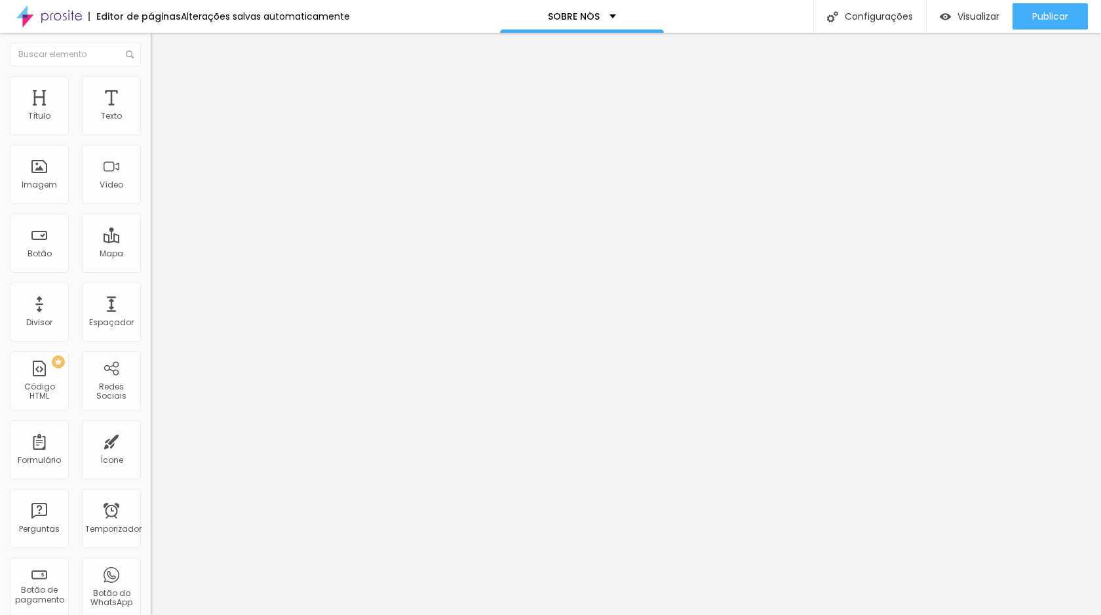
click at [151, 241] on font "Original" at bounding box center [166, 235] width 31 height 11
click at [151, 76] on li "Estilo" at bounding box center [226, 82] width 151 height 13
type input "2"
type input "7"
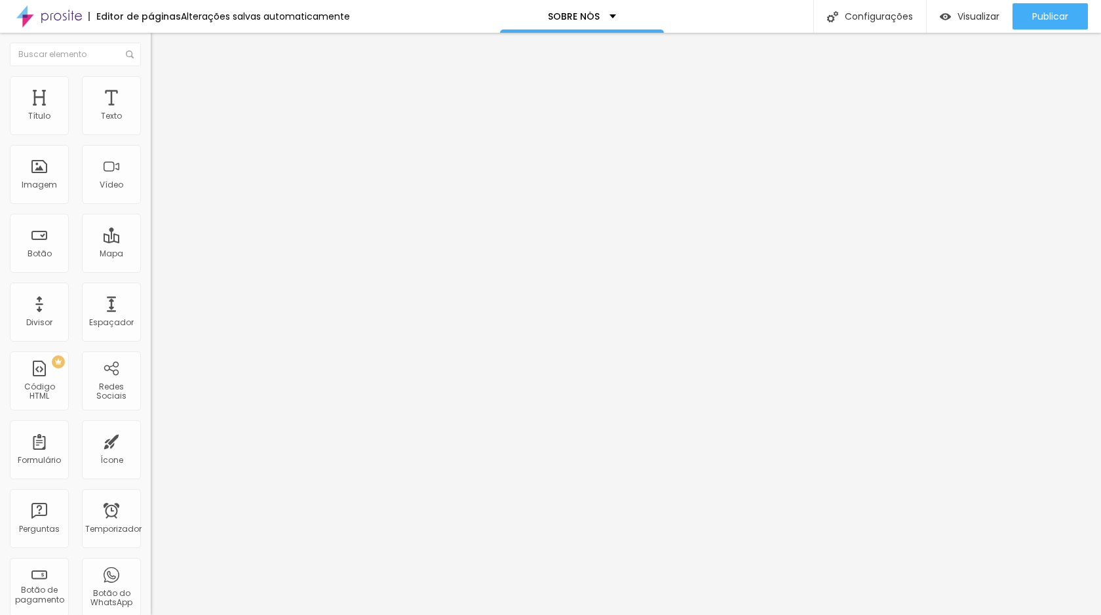
type input "7"
type input "13"
type input "20"
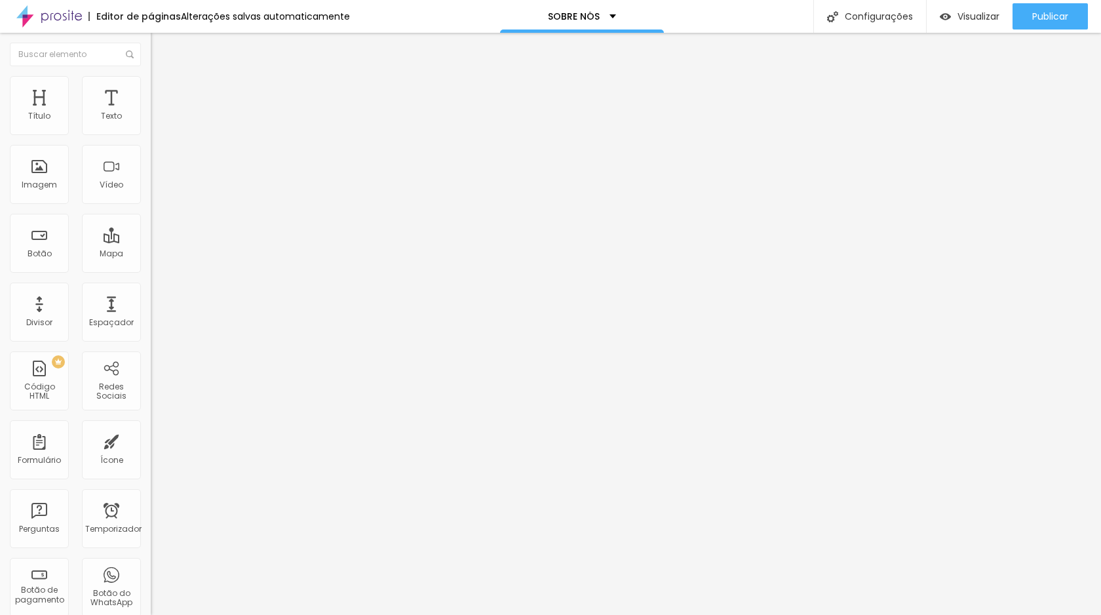
type input "26"
type input "30"
type input "33"
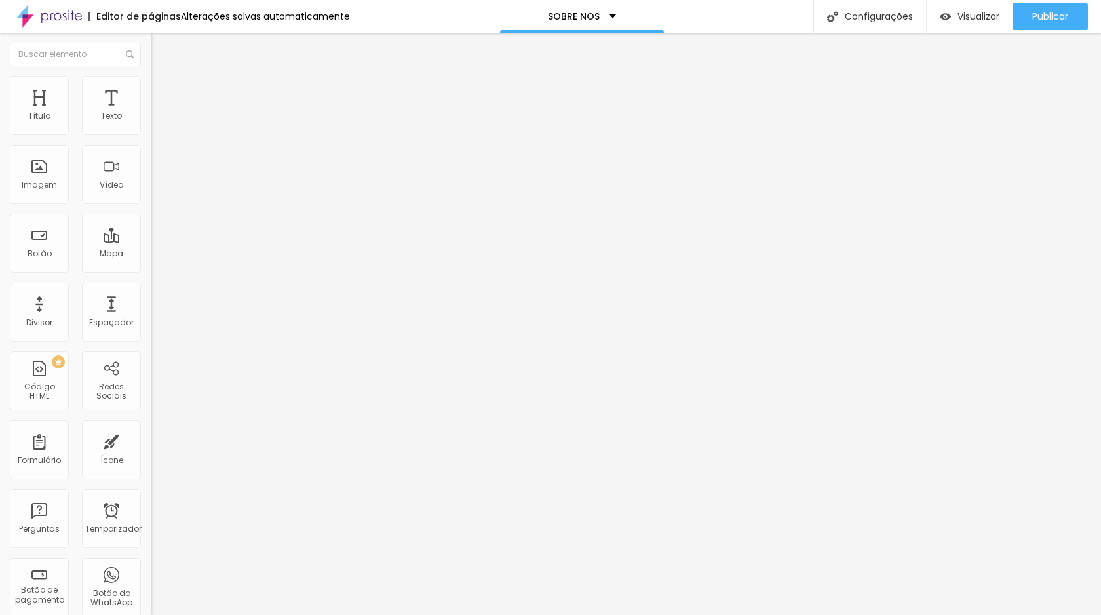
type input "33"
type input "36"
type input "39"
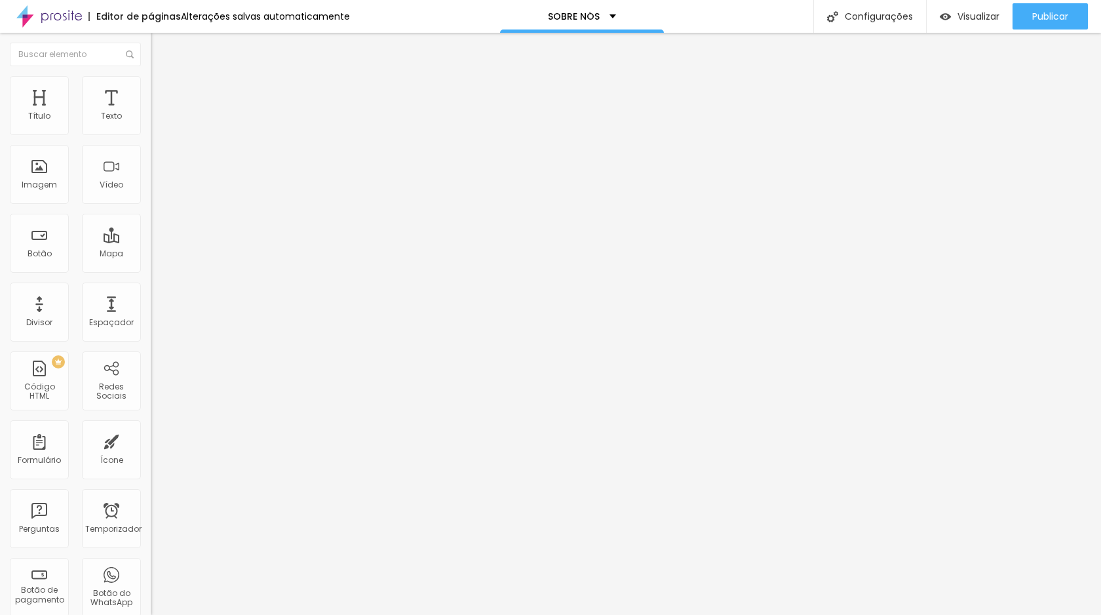
type input "44"
type input "50"
type input "56"
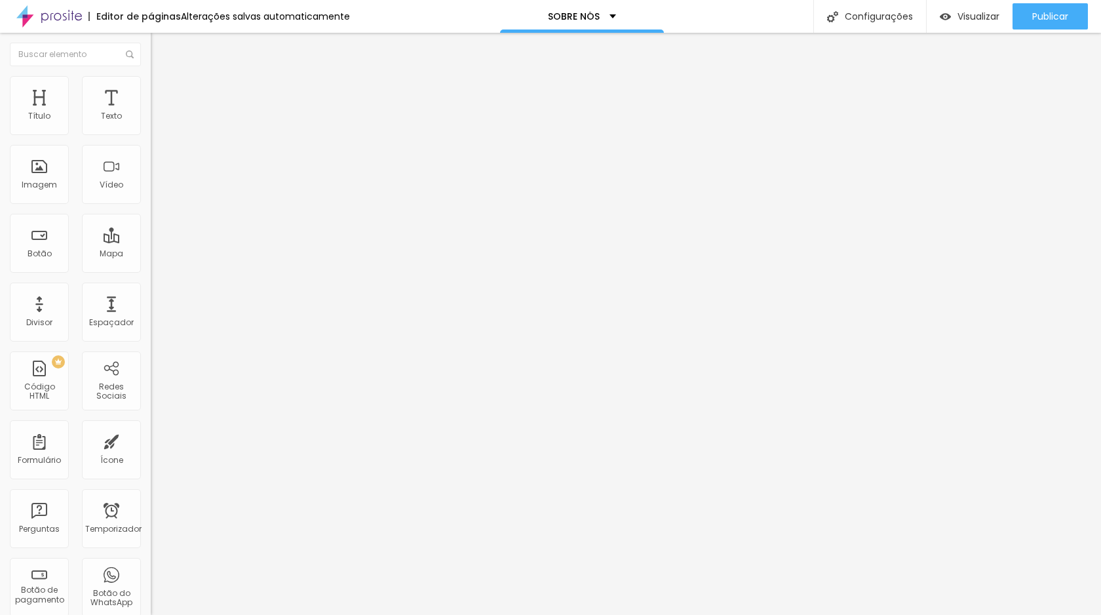
type input "56"
type input "66"
type input "68"
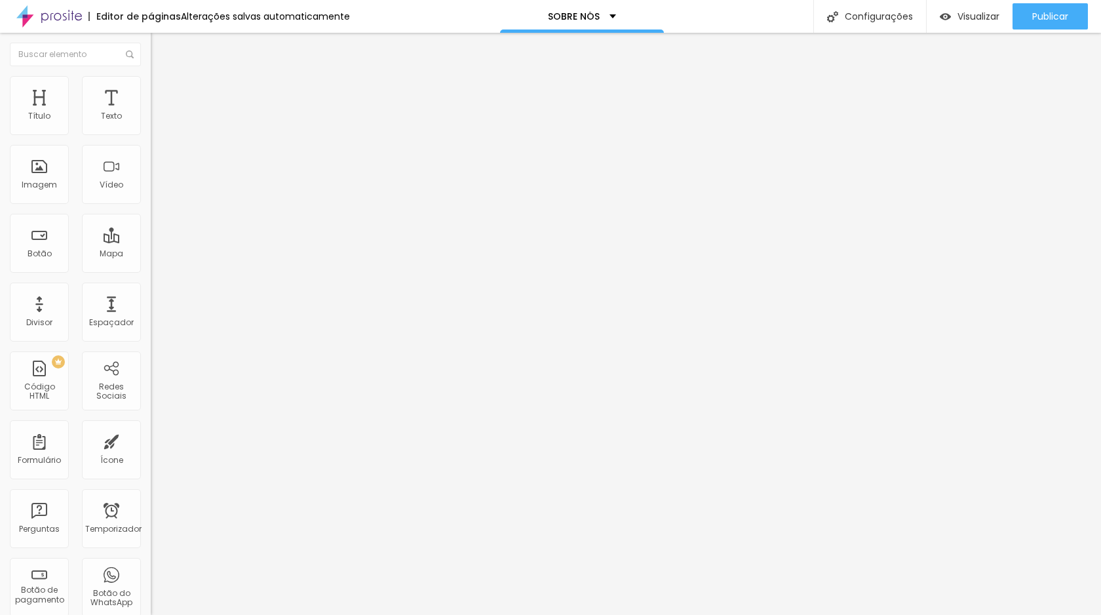
type input "74"
type input "75"
type input "86"
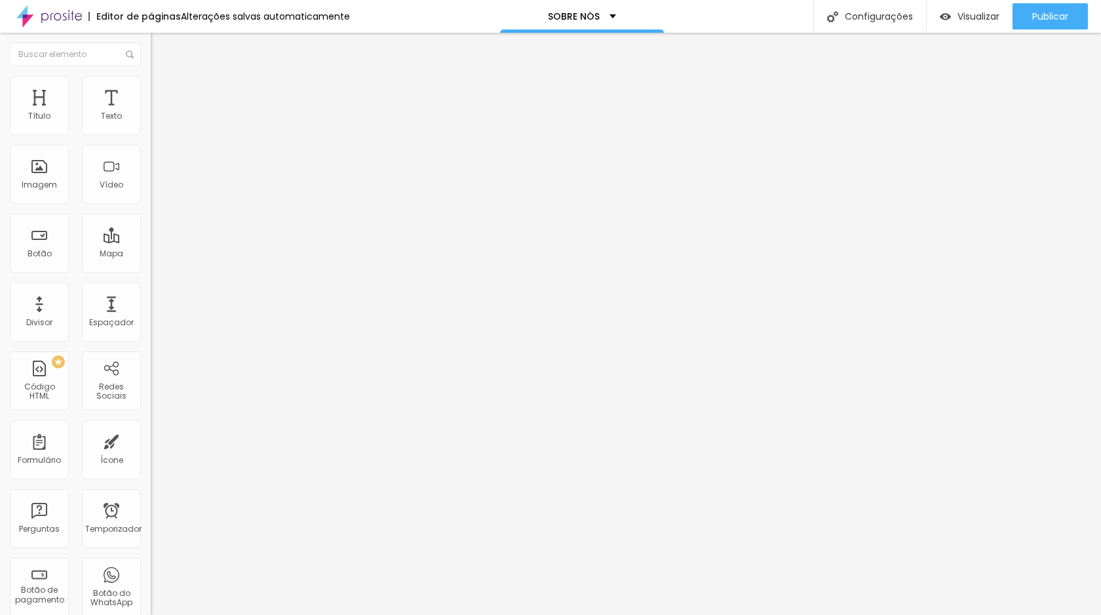
type input "86"
type input "100"
type input "114"
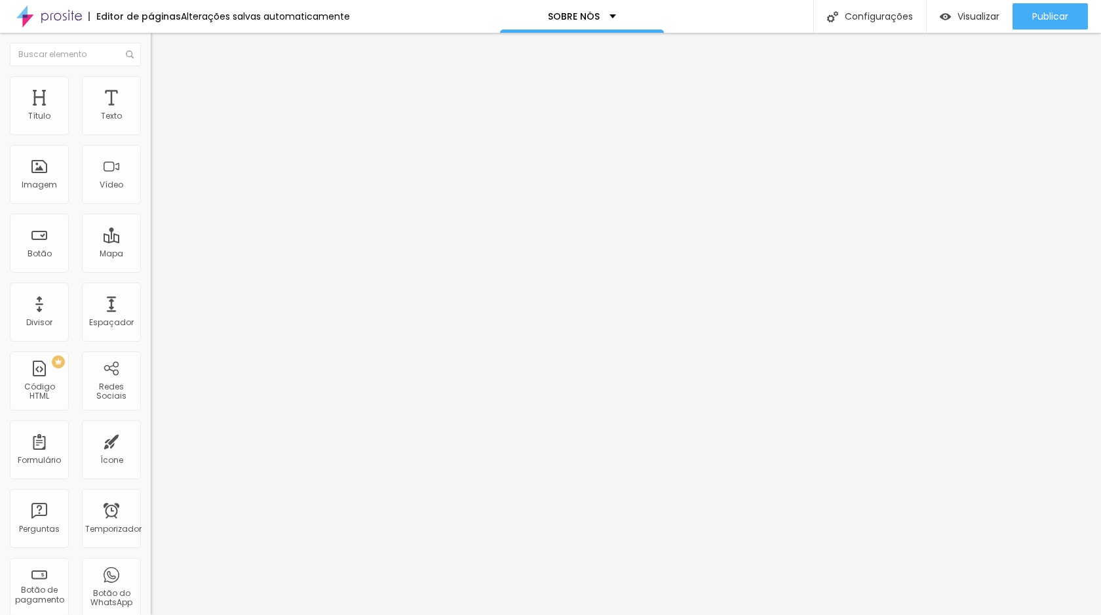
type input "125"
type input "133"
type input "137"
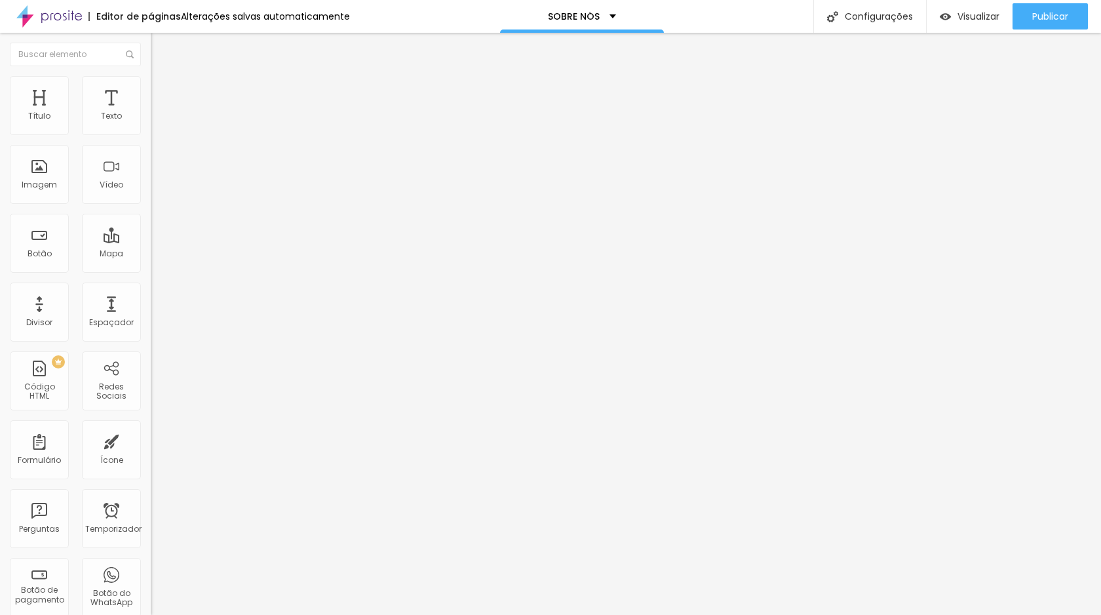
type input "137"
type input "138"
type input "137"
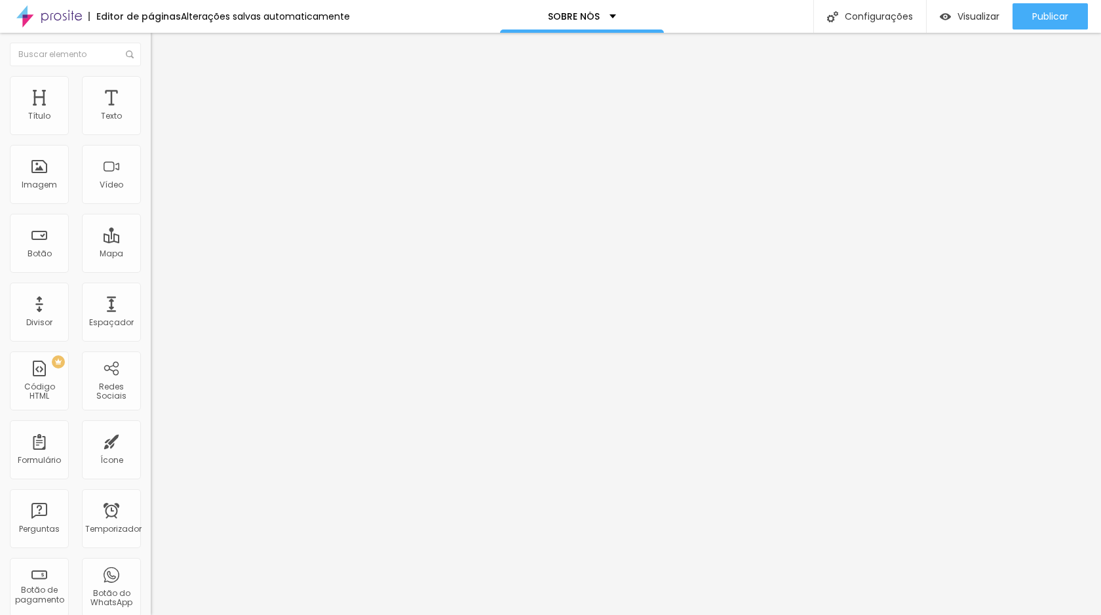
type input "134"
type input "122"
type input "102"
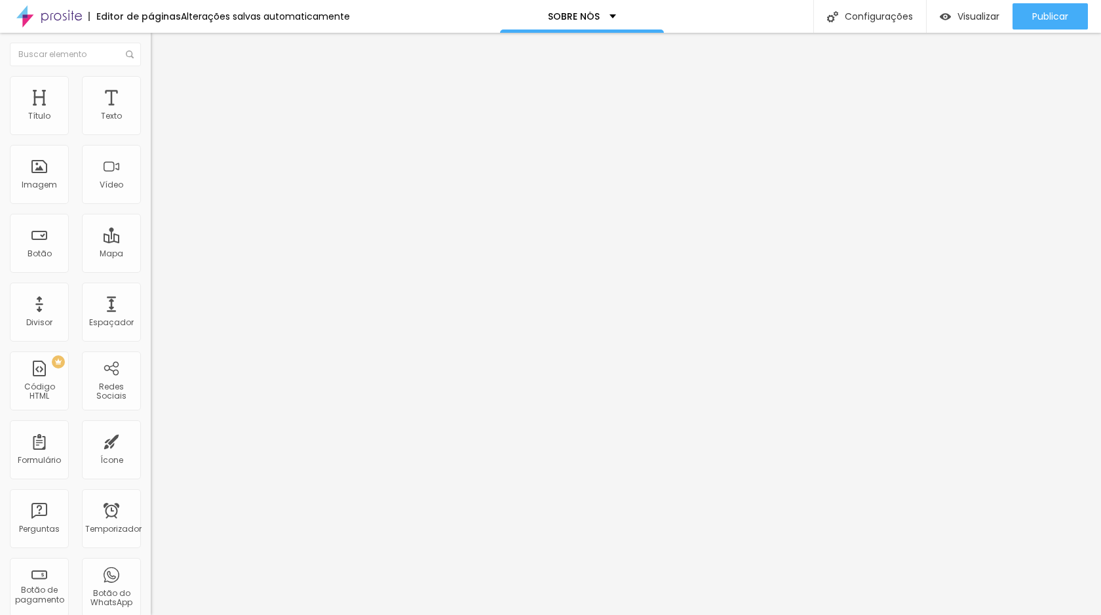
type input "102"
type input "100"
type input "97"
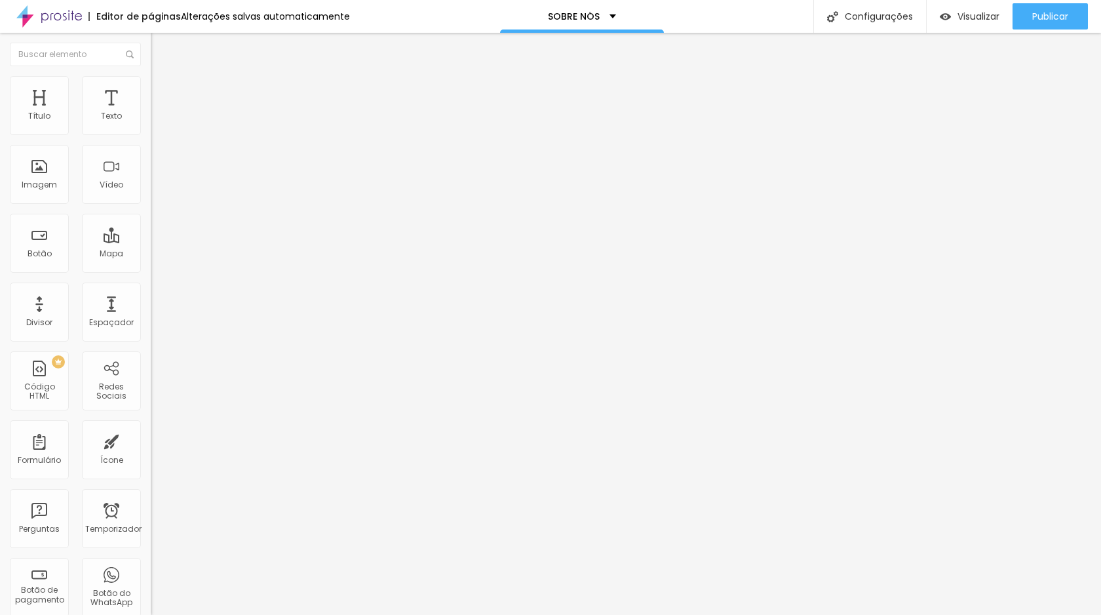
type input "92"
type input "29"
type input "0"
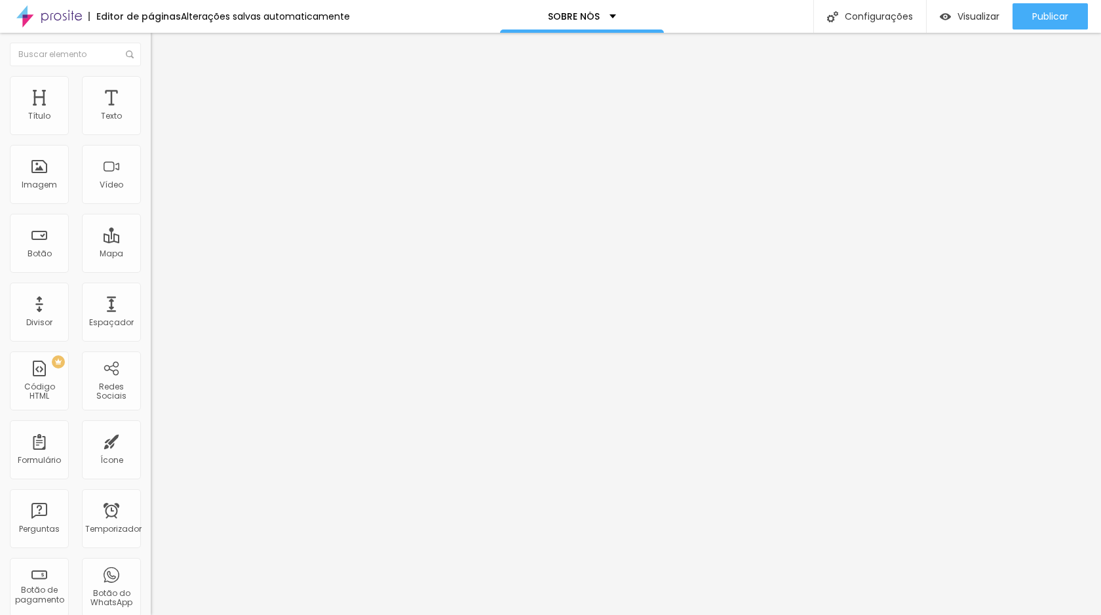
type input "0"
drag, startPoint x: 35, startPoint y: 167, endPoint x: 0, endPoint y: 159, distance: 36.4
click at [151, 288] on input "range" at bounding box center [193, 293] width 85 height 10
click at [151, 248] on div "Editar nulo Conteúdo Estilo Avançado Tamanho 100 px % 0 Borda arredondada Sombr…" at bounding box center [226, 324] width 151 height 582
click at [151, 89] on img at bounding box center [157, 95] width 12 height 12
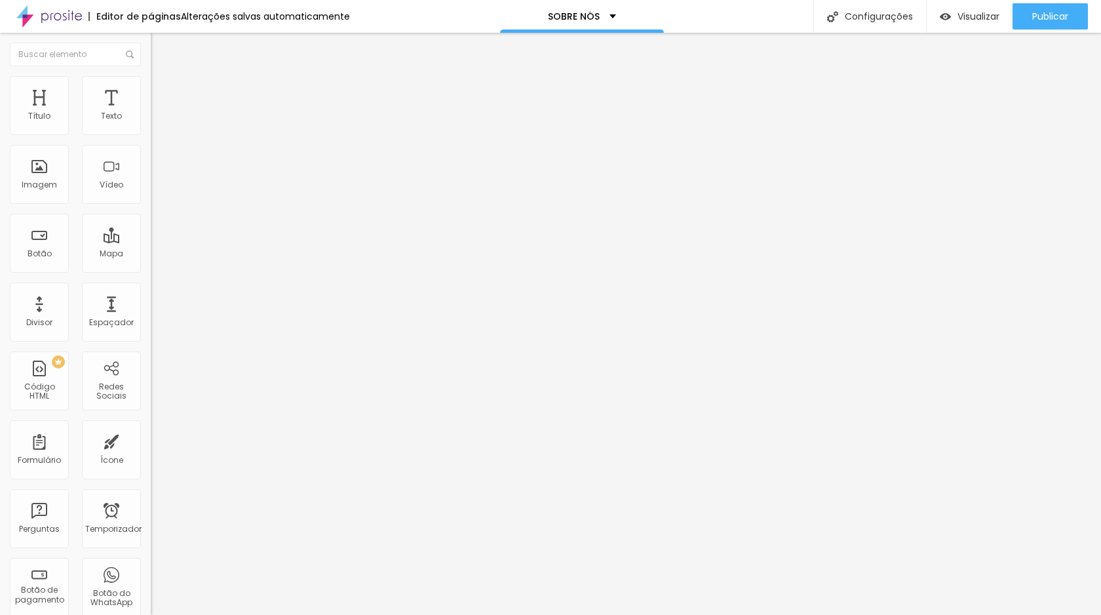
type input "12"
type input "13"
type input "14"
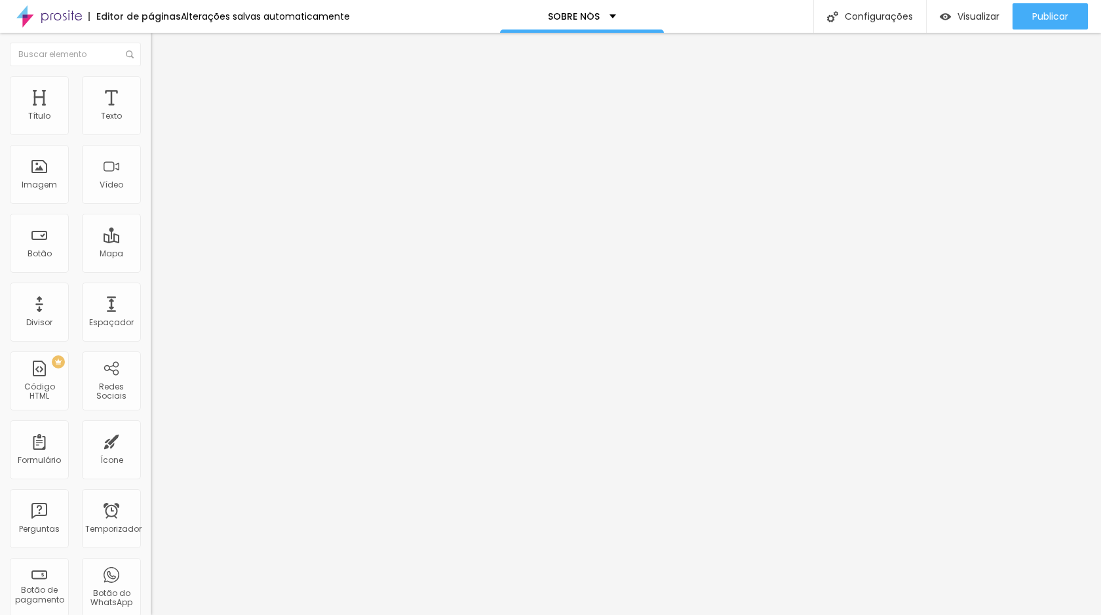
type input "14"
type input "16"
type input "17"
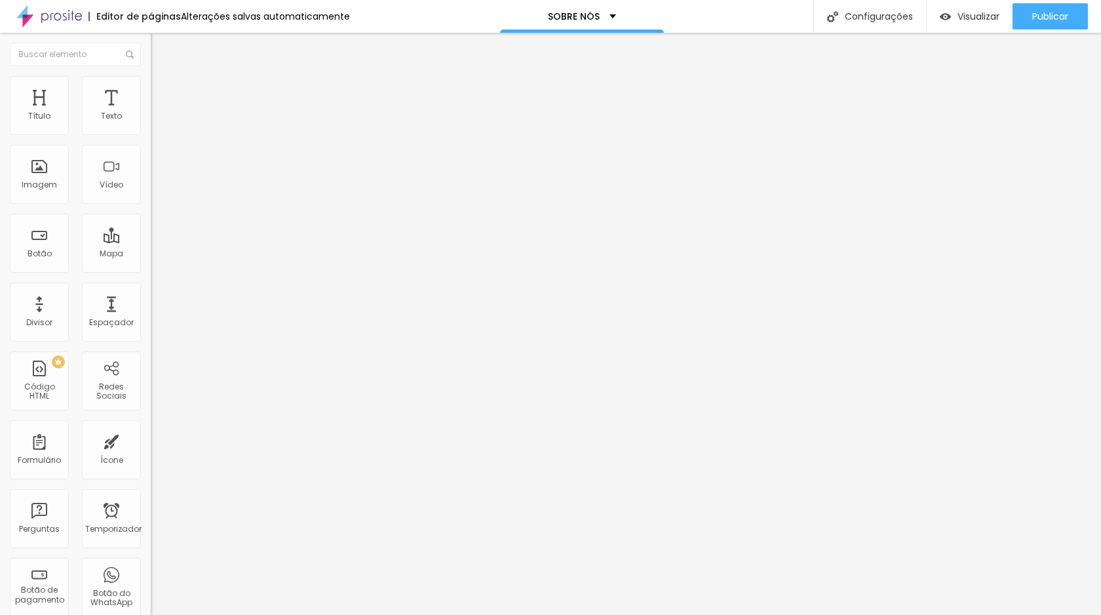
type input "18"
type input "19"
type input "21"
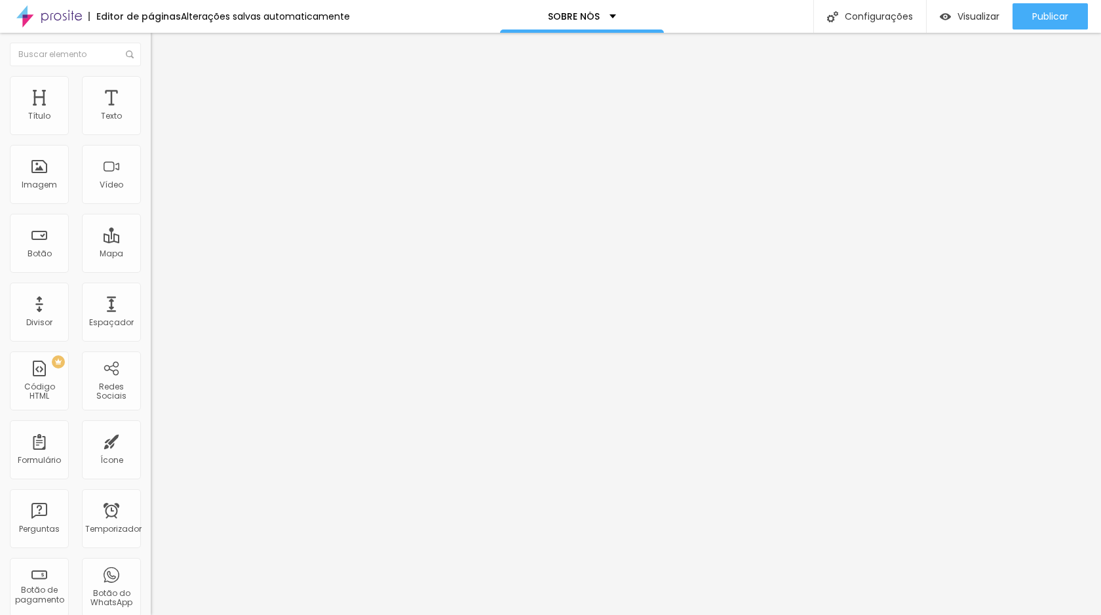
type input "21"
type input "24"
type input "25"
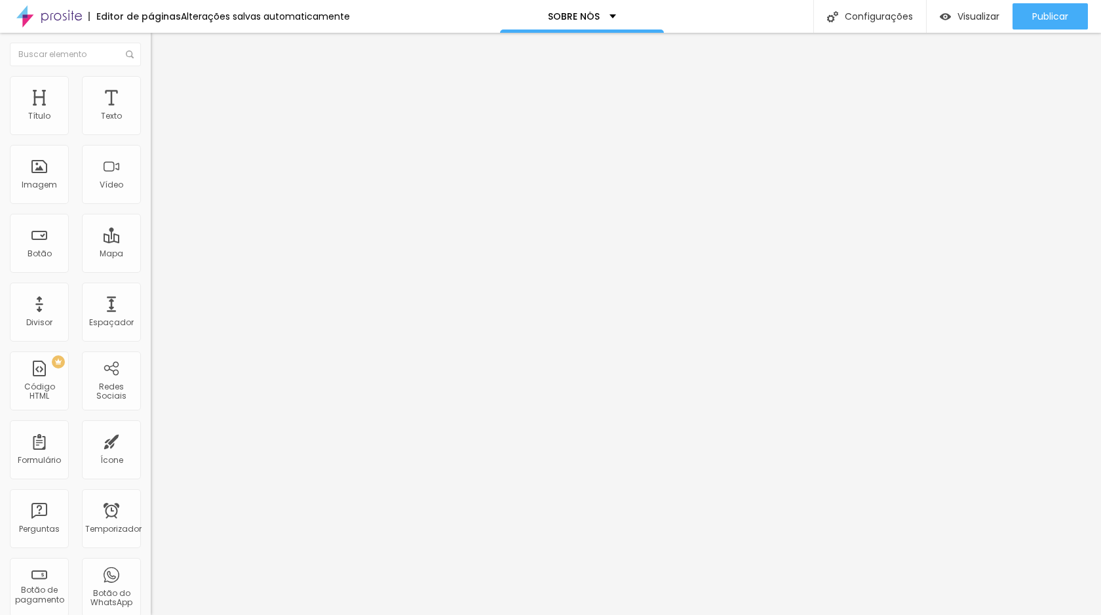
type input "38"
type input "39"
type input "44"
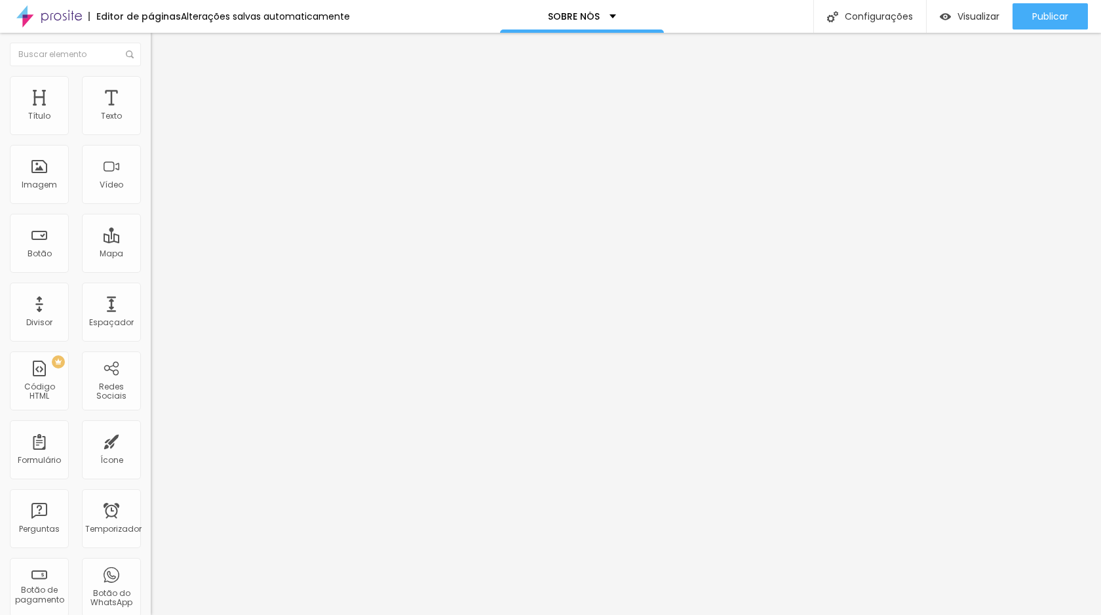
type input "44"
type input "49"
type input "53"
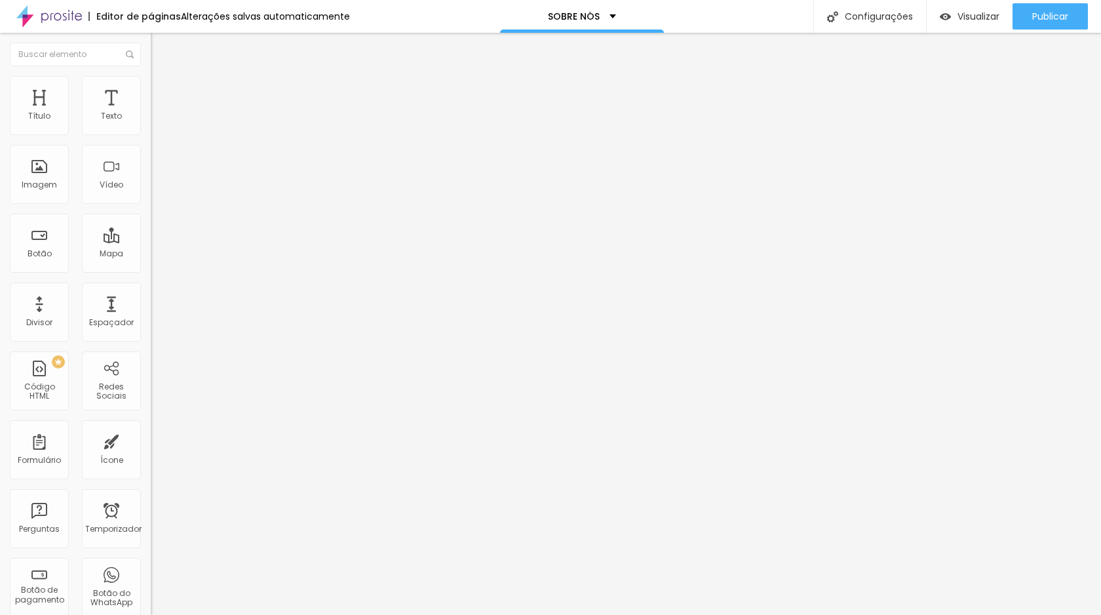
type input "57"
type input "60"
type input "61"
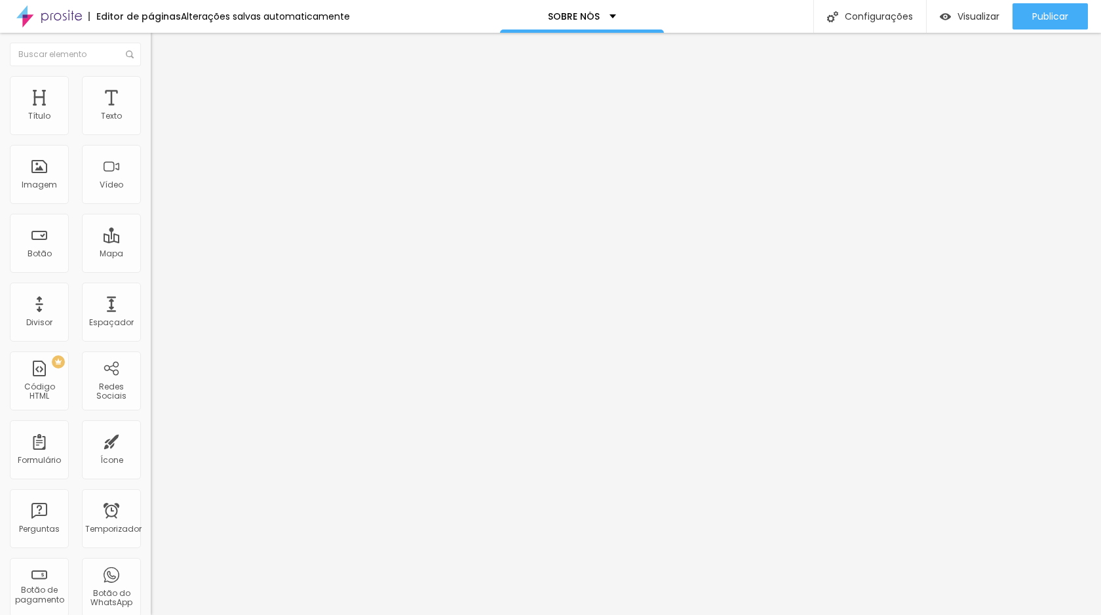
type input "61"
type input "63"
type input "64"
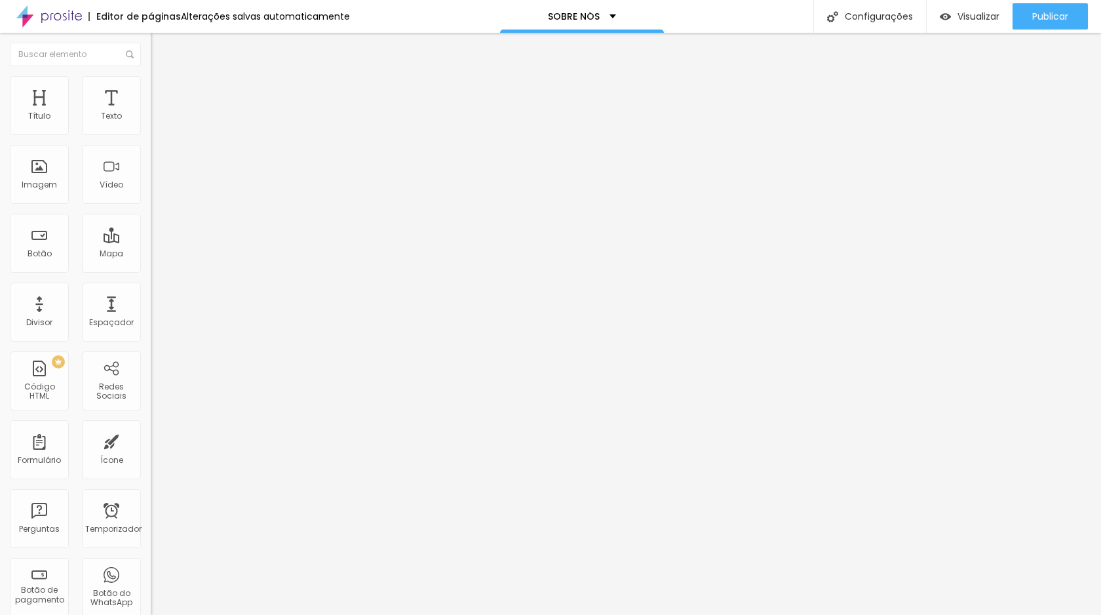
type input "66"
type input "65"
type input "61"
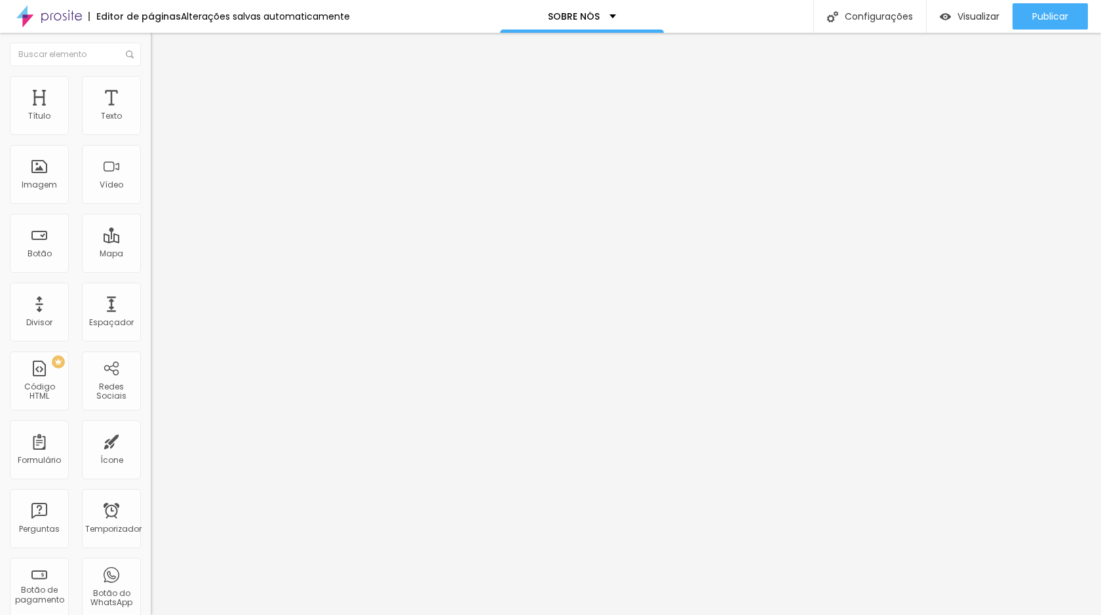
type input "61"
type input "51"
type input "36"
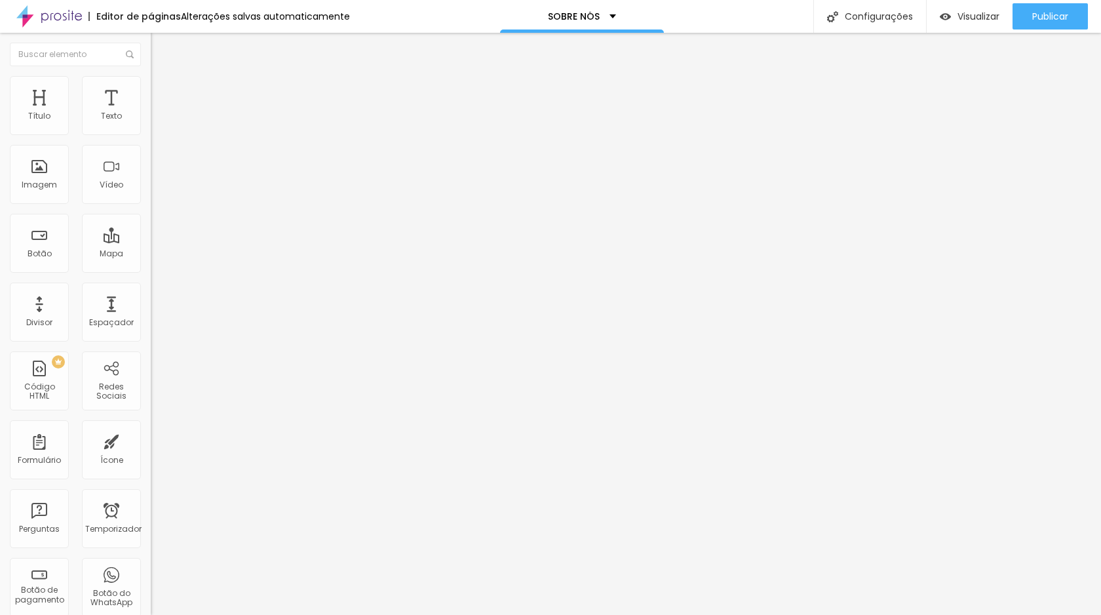
type input "20"
type input "5"
type input "0"
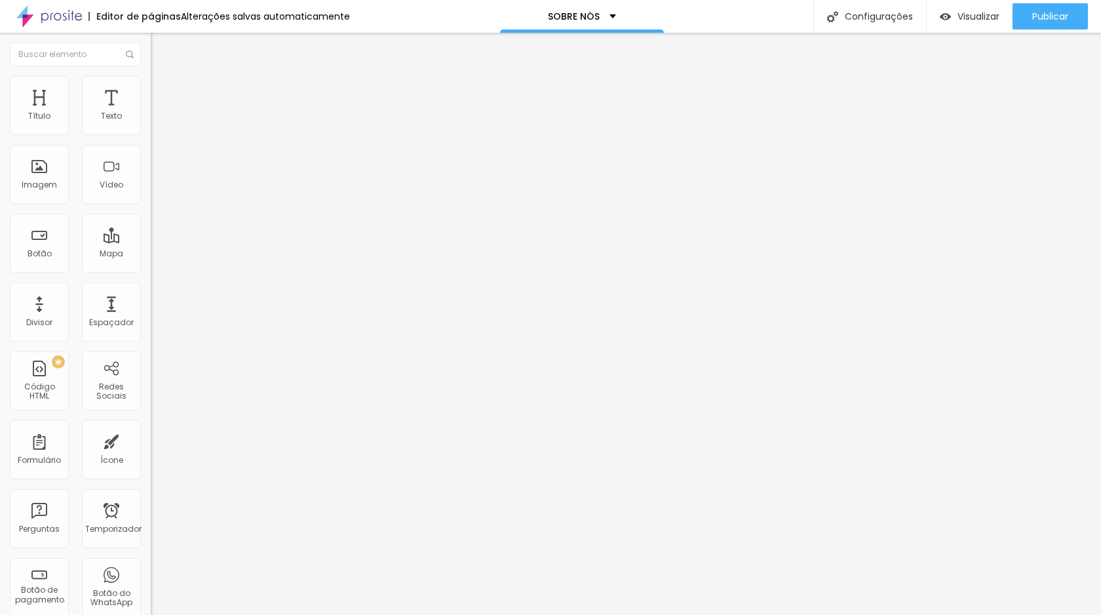
type input "0"
type input "1"
type input "3"
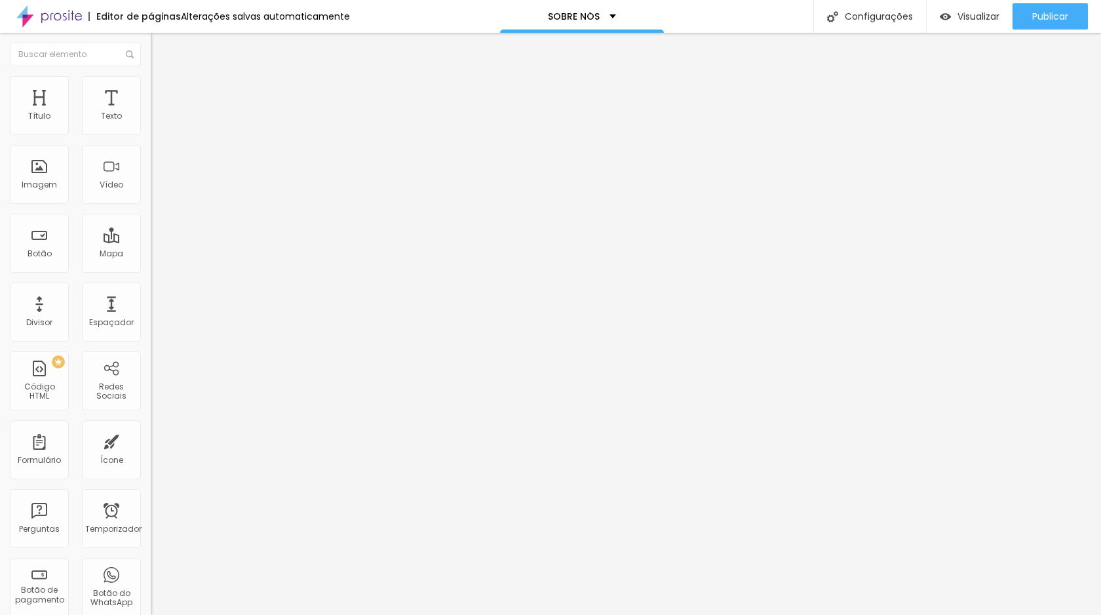
type input "4"
type input "5"
type input "6"
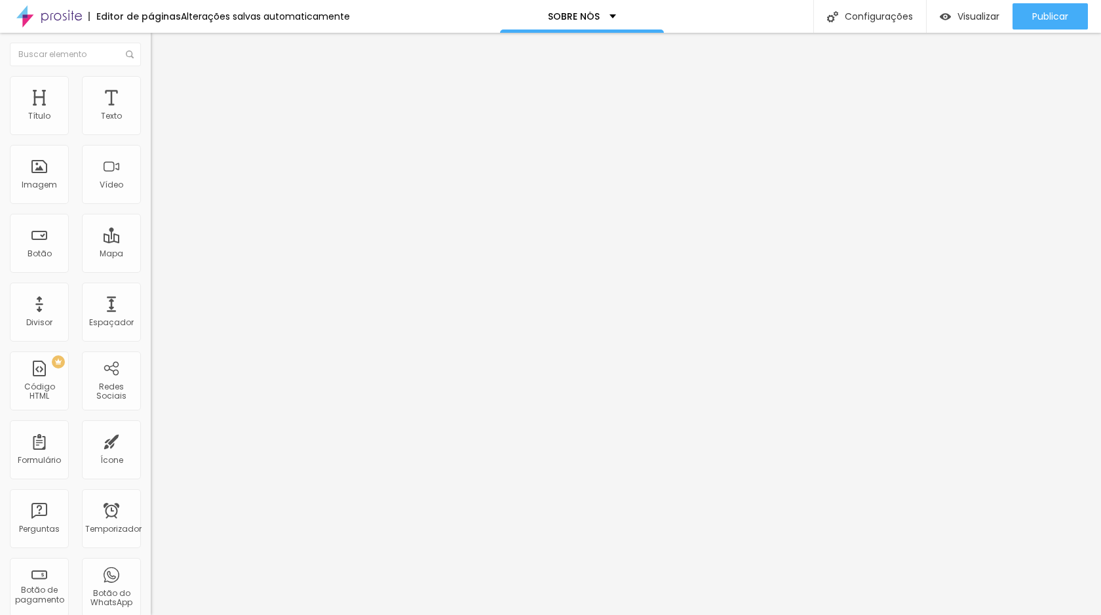
type input "6"
type input "8"
type input "10"
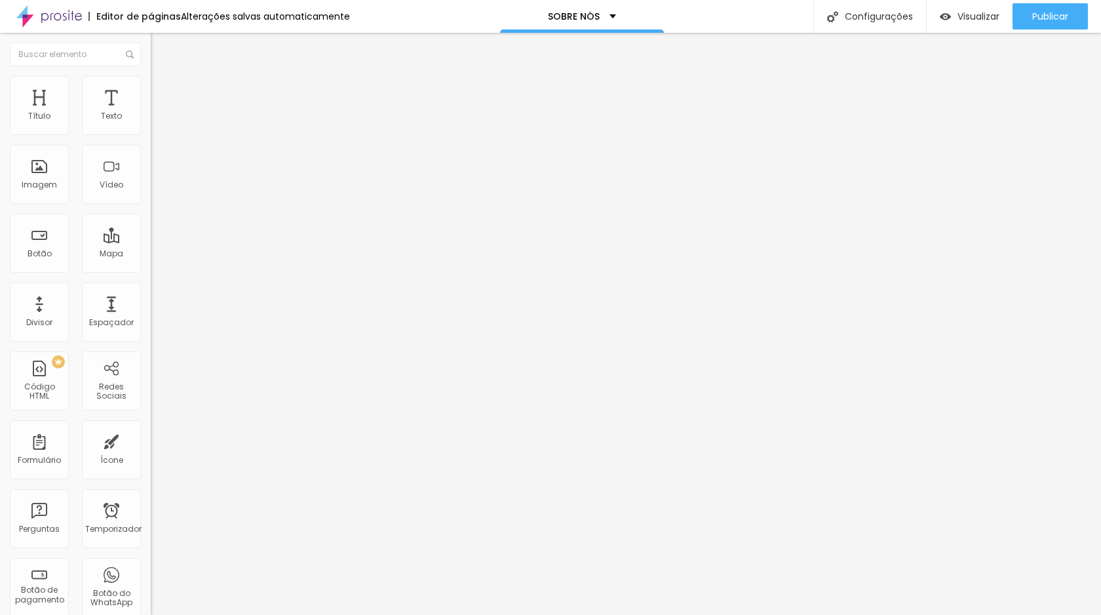
type input "11"
type input "12"
type input "11"
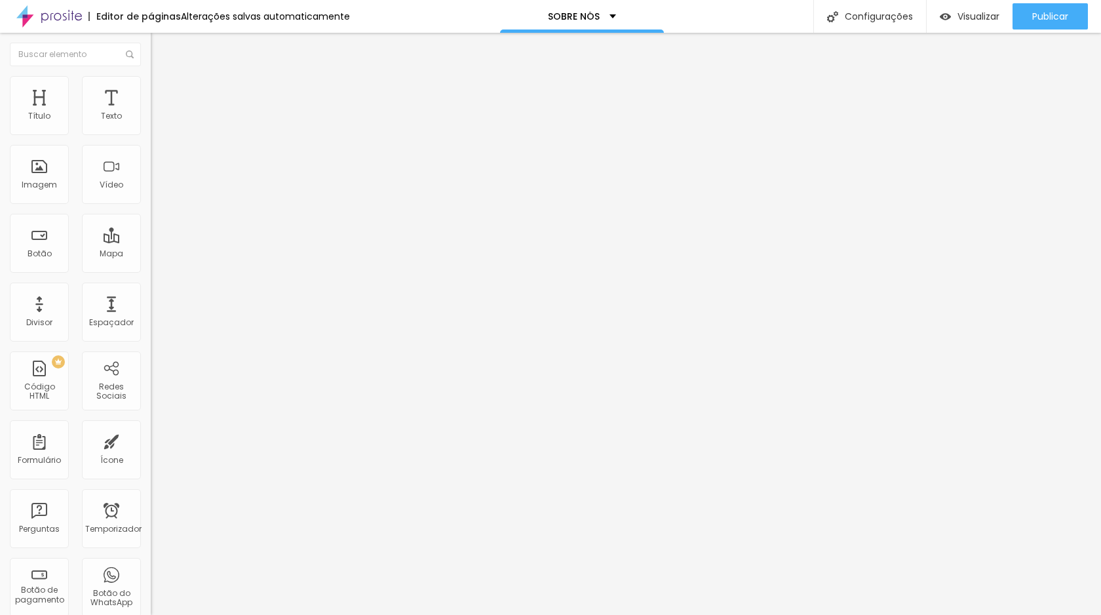
type input "11"
type input "10"
click at [151, 254] on input "range" at bounding box center [193, 259] width 85 height 10
click at [151, 76] on li "Conteúdo" at bounding box center [226, 69] width 151 height 13
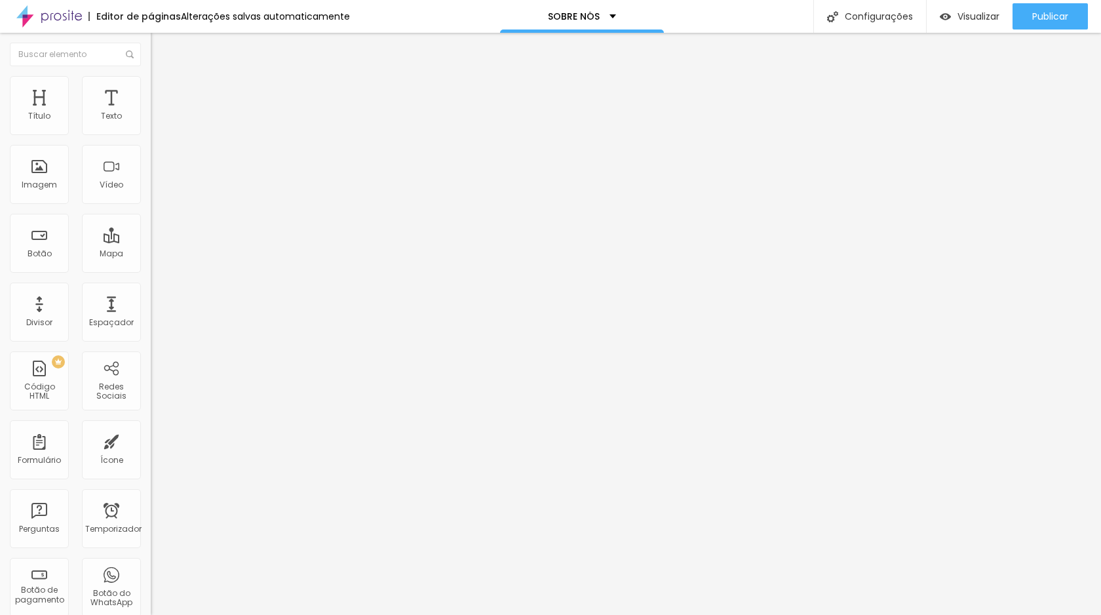
click at [151, 166] on img at bounding box center [155, 161] width 9 height 9
click at [151, 176] on img at bounding box center [155, 171] width 9 height 9
click at [163, 88] on font "Avançado" at bounding box center [184, 84] width 43 height 11
click at [161, 50] on img "button" at bounding box center [166, 48] width 10 height 10
type input "1"
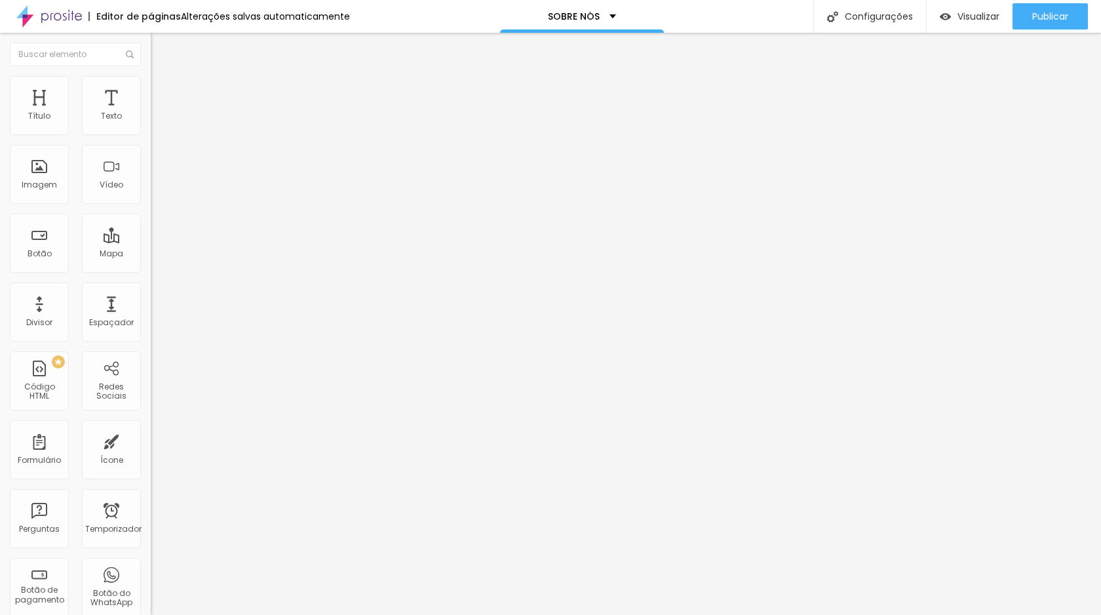
drag, startPoint x: 31, startPoint y: 354, endPoint x: 64, endPoint y: 356, distance: 32.2
drag, startPoint x: 31, startPoint y: 303, endPoint x: 69, endPoint y: 304, distance: 38.0
click at [151, 495] on input "range" at bounding box center [193, 500] width 85 height 10
drag, startPoint x: 111, startPoint y: 277, endPoint x: 87, endPoint y: 283, distance: 25.0
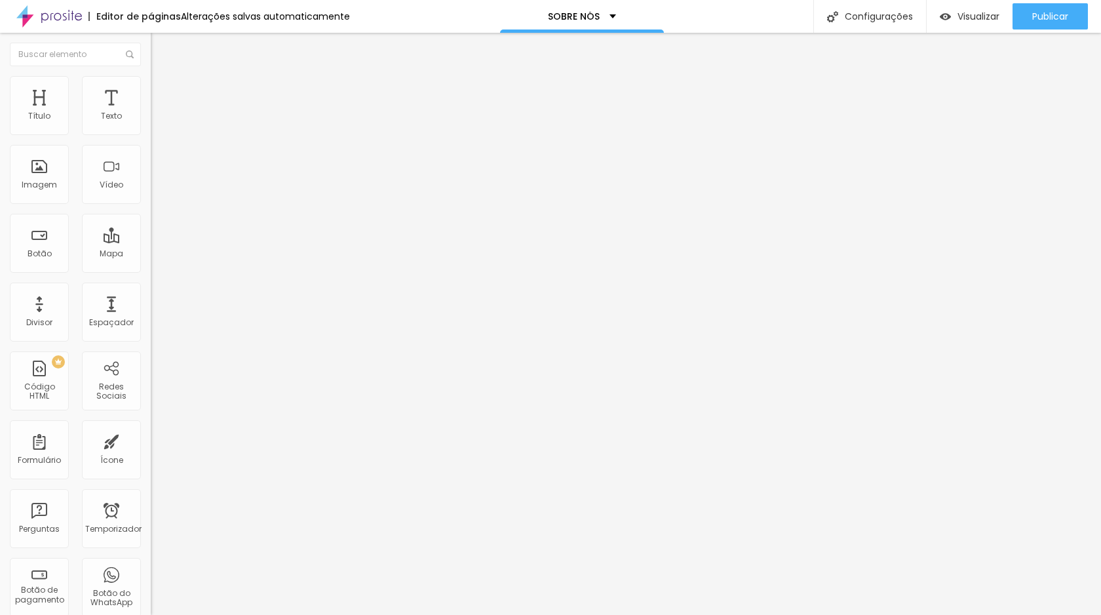
click at [151, 309] on input "range" at bounding box center [193, 314] width 85 height 10
click at [161, 47] on img "button" at bounding box center [166, 48] width 10 height 10
click at [151, 77] on li "Estilo" at bounding box center [226, 82] width 151 height 13
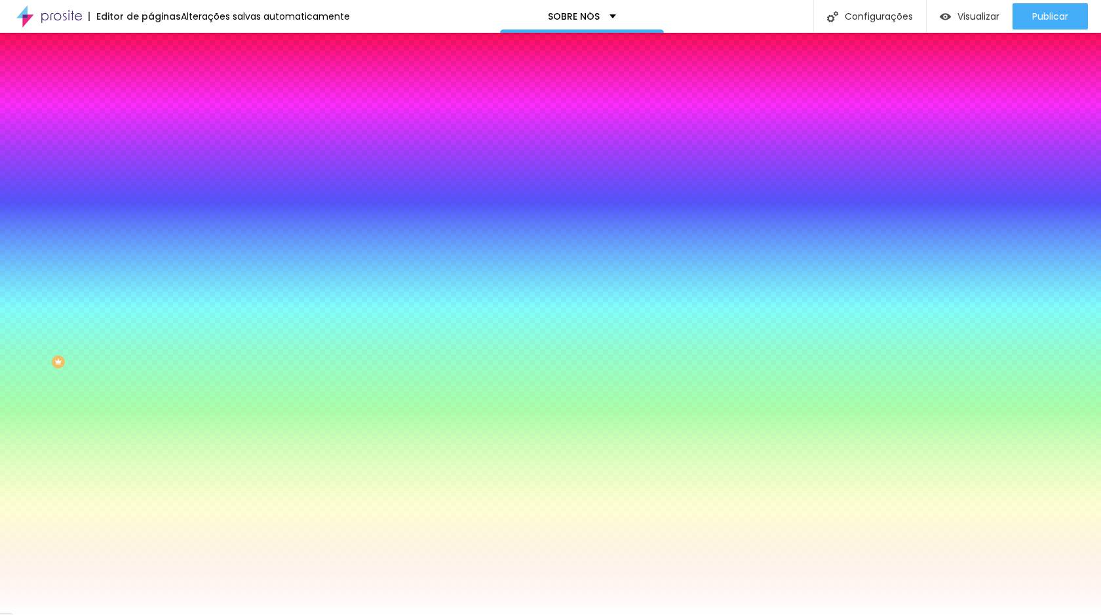
click at [151, 136] on font "Nenhum" at bounding box center [168, 130] width 34 height 11
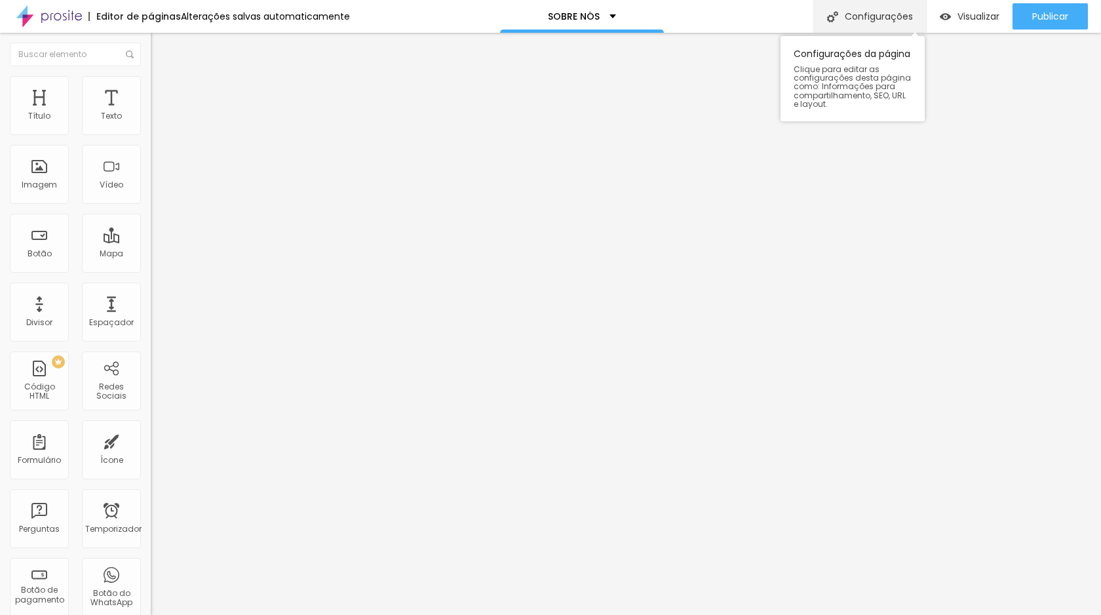
click at [875, 22] on font "Configurações" at bounding box center [879, 16] width 68 height 13
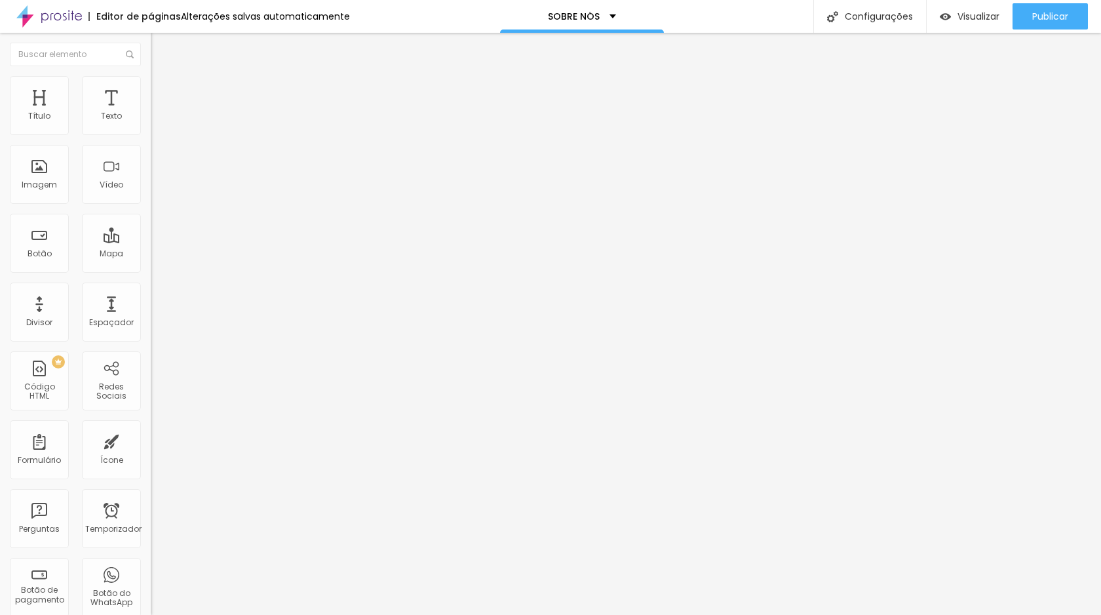
click at [163, 90] on font "Estilo" at bounding box center [173, 84] width 20 height 11
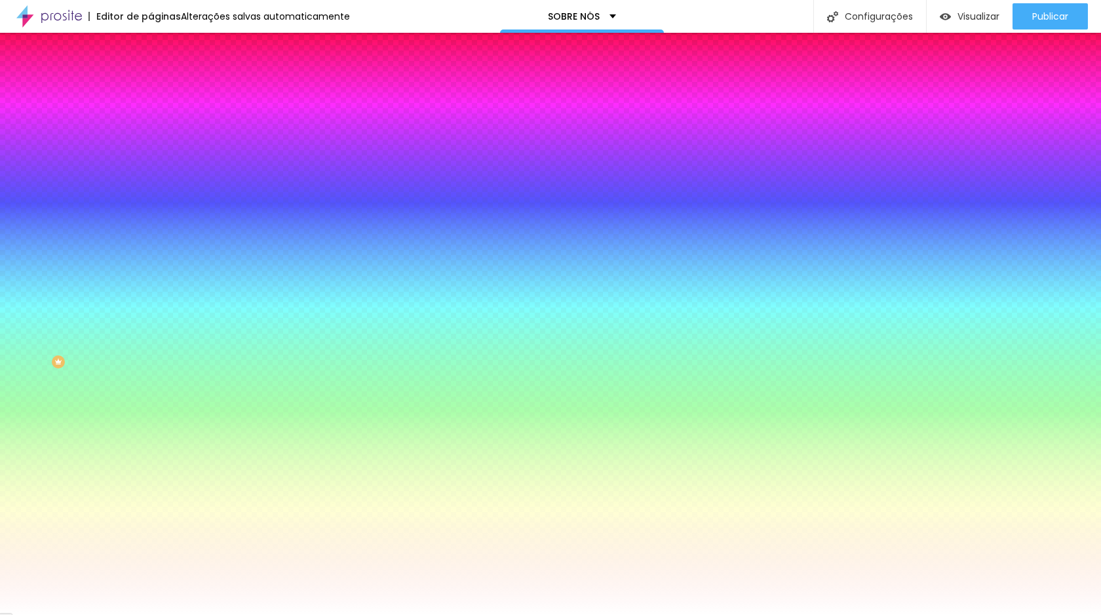
click at [161, 49] on div "Editar nulo" at bounding box center [195, 48] width 68 height 10
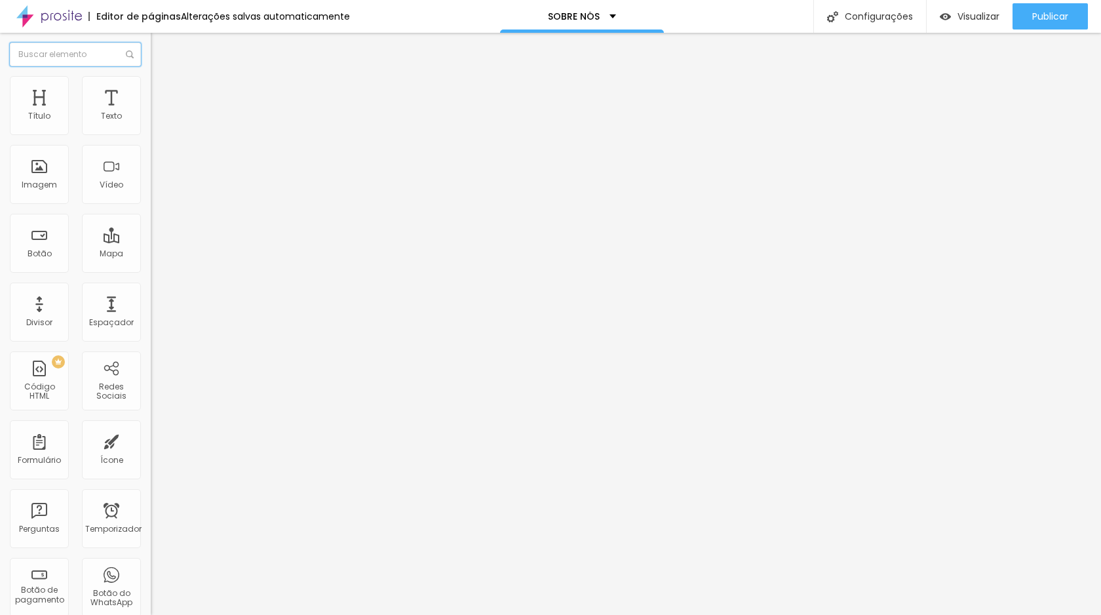
click at [38, 58] on input "text" at bounding box center [75, 55] width 131 height 24
click at [159, 113] on font "Adicionar imagem" at bounding box center [197, 107] width 77 height 11
click at [151, 113] on span "Adicionar imagem" at bounding box center [193, 107] width 85 height 11
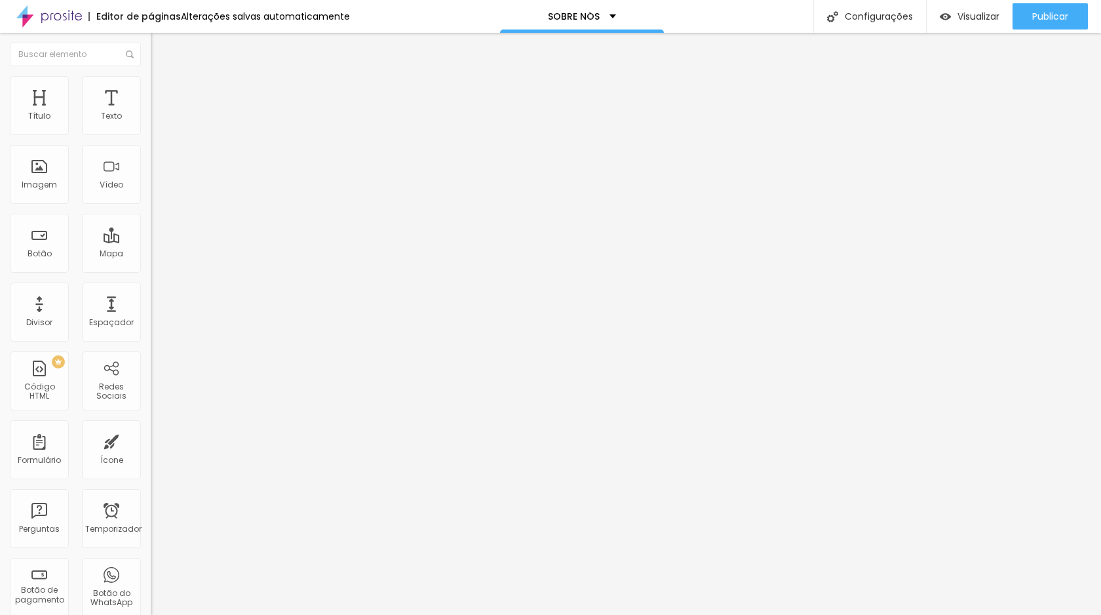
click at [45, 182] on font "Imagem" at bounding box center [39, 184] width 35 height 11
click at [159, 113] on font "Adicionar imagem" at bounding box center [197, 107] width 77 height 11
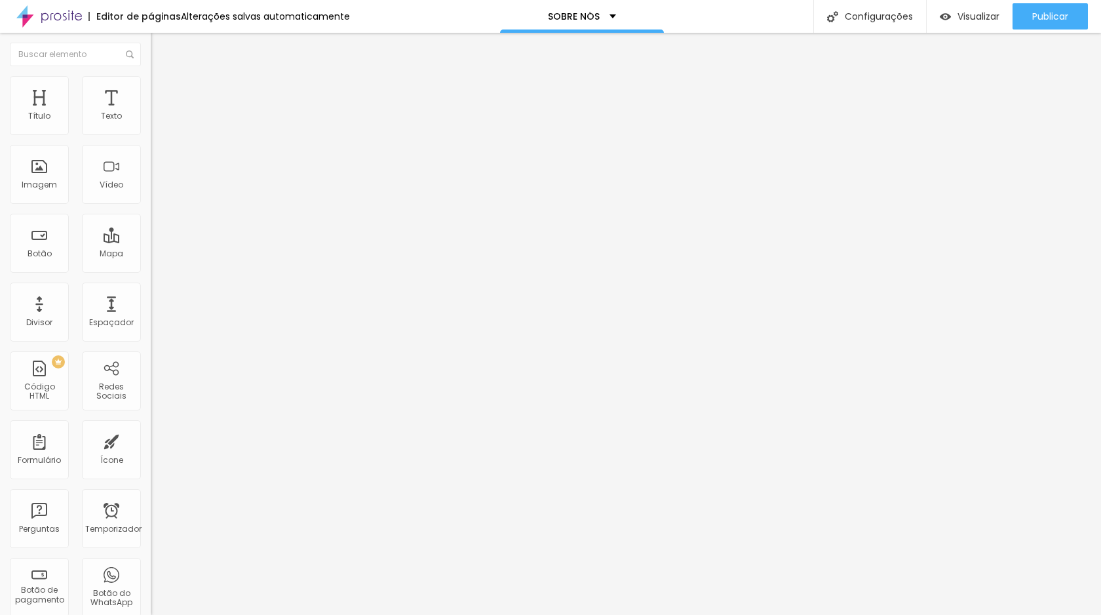
click at [161, 52] on img "button" at bounding box center [166, 48] width 10 height 10
click at [30, 179] on font "Imagem" at bounding box center [39, 184] width 35 height 11
click at [159, 113] on font "Adicionar imagem" at bounding box center [197, 107] width 77 height 11
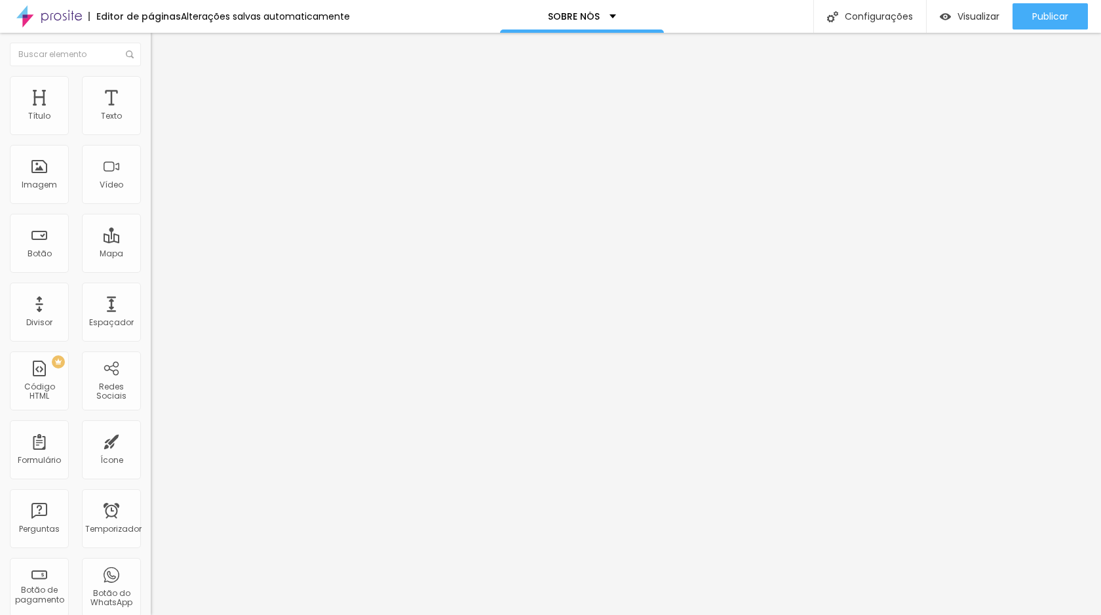
click at [161, 43] on img "button" at bounding box center [166, 48] width 10 height 10
click at [159, 113] on font "Adicionar imagem" at bounding box center [197, 107] width 77 height 11
drag, startPoint x: 603, startPoint y: 192, endPoint x: 595, endPoint y: 196, distance: 8.8
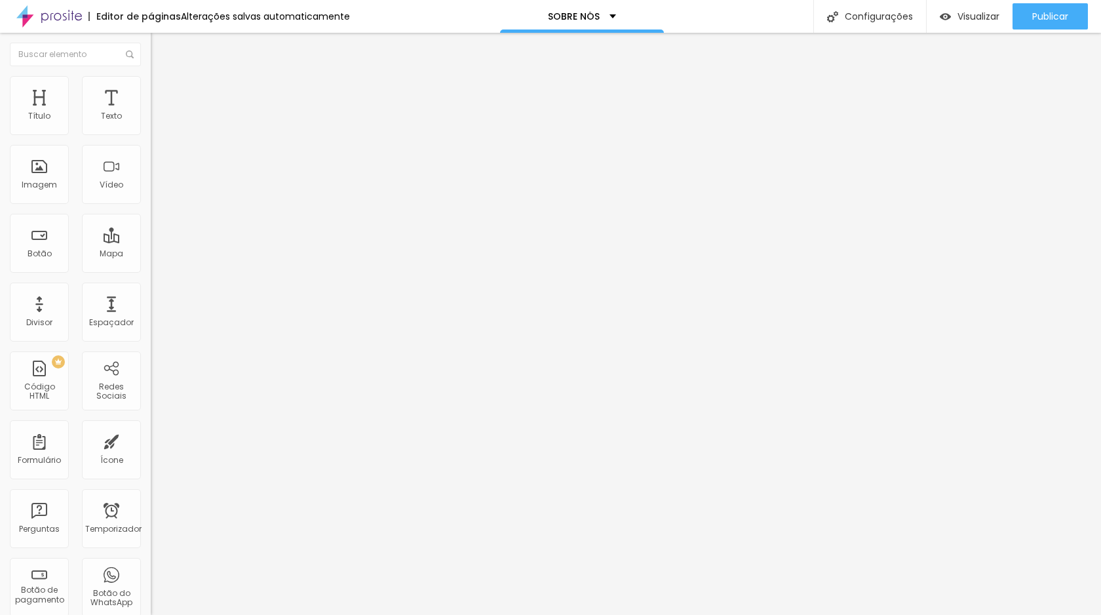
click at [151, 205] on span "Original" at bounding box center [166, 199] width 31 height 11
click at [184, 213] on font "16:9" at bounding box center [191, 207] width 15 height 11
click at [151, 226] on font "Padrão" at bounding box center [166, 219] width 30 height 11
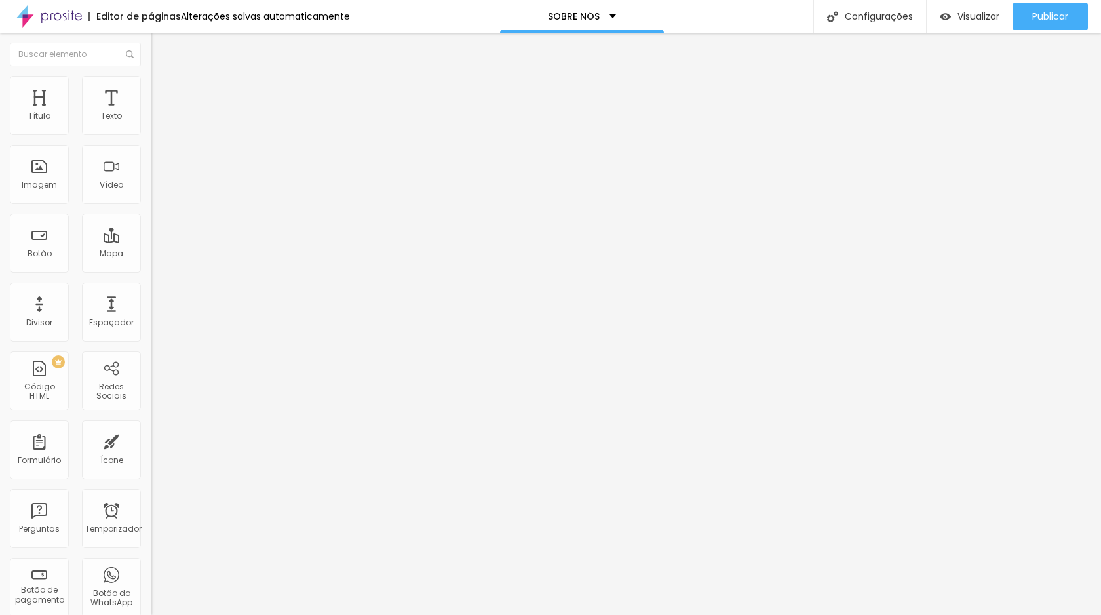
click at [151, 233] on font "Quadrado" at bounding box center [172, 227] width 43 height 11
click at [151, 241] on font "Original" at bounding box center [166, 235] width 31 height 11
click at [151, 85] on li "Estilo" at bounding box center [226, 82] width 151 height 13
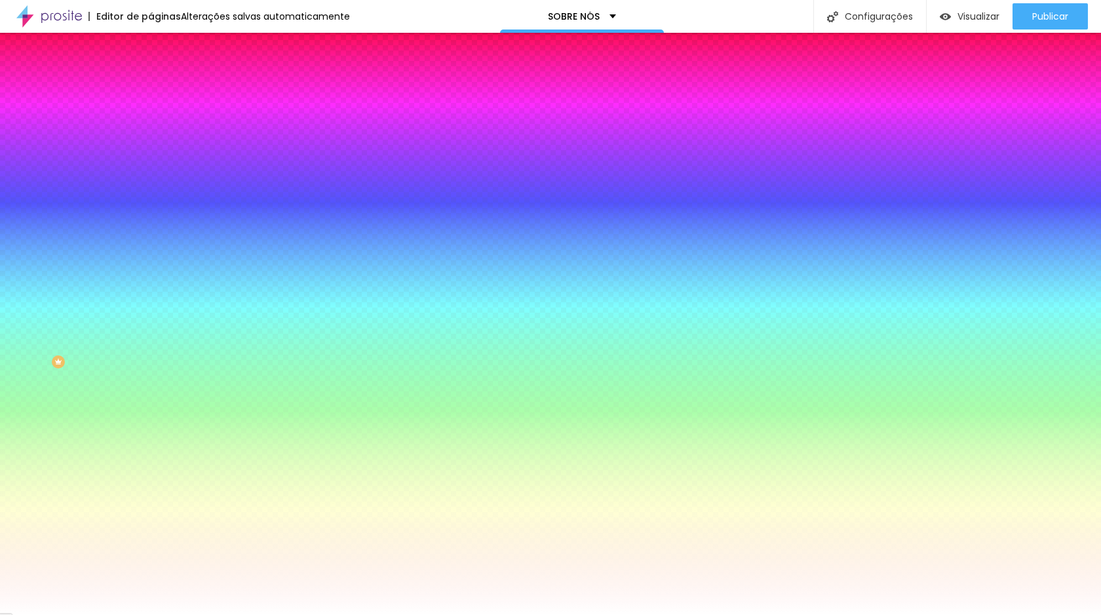
click at [151, 89] on li "Avançado" at bounding box center [226, 95] width 151 height 13
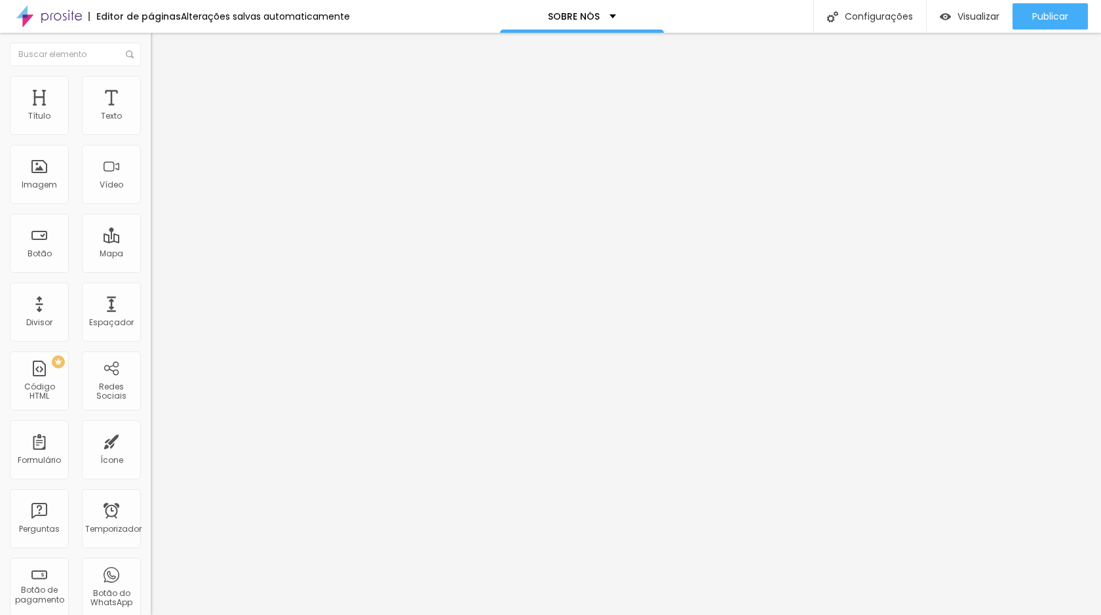
click at [161, 47] on img "button" at bounding box center [166, 48] width 10 height 10
click at [151, 132] on input "text" at bounding box center [229, 125] width 157 height 13
click at [151, 269] on input "https://" at bounding box center [229, 262] width 157 height 13
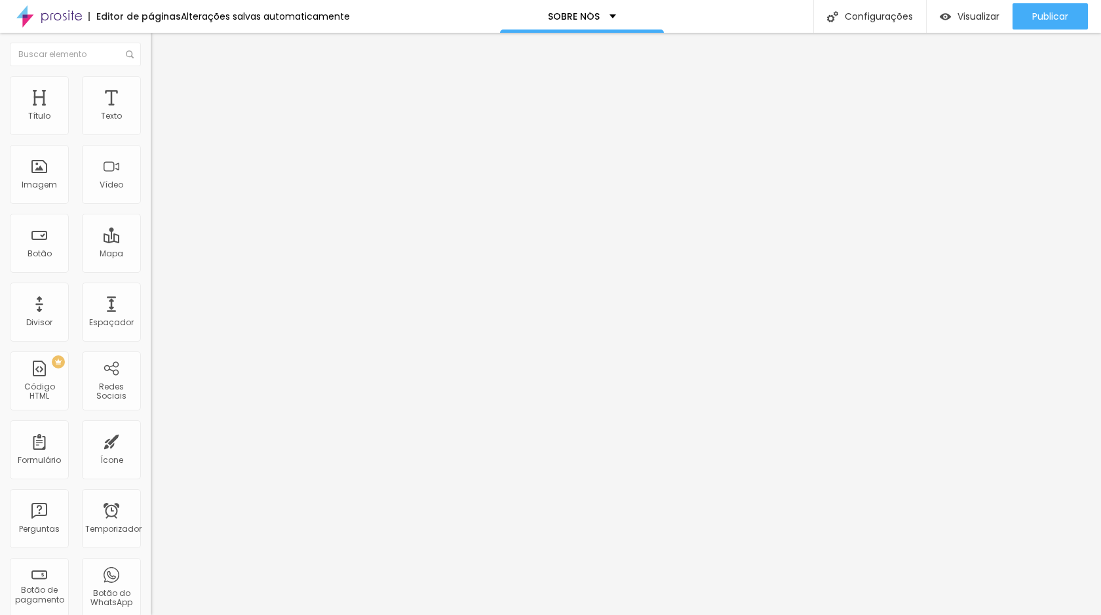
click at [151, 269] on input "https://" at bounding box center [229, 262] width 157 height 13
click at [151, 416] on div "Editar nulo Conteúdo Estilo Avançado Trocar imagem Descrição da imagem (Alt) Fo…" at bounding box center [226, 324] width 151 height 582
click at [163, 90] on font "Estilo" at bounding box center [173, 84] width 20 height 11
click at [161, 44] on img "button" at bounding box center [166, 48] width 10 height 10
click at [151, 79] on li "Avançado" at bounding box center [226, 82] width 151 height 13
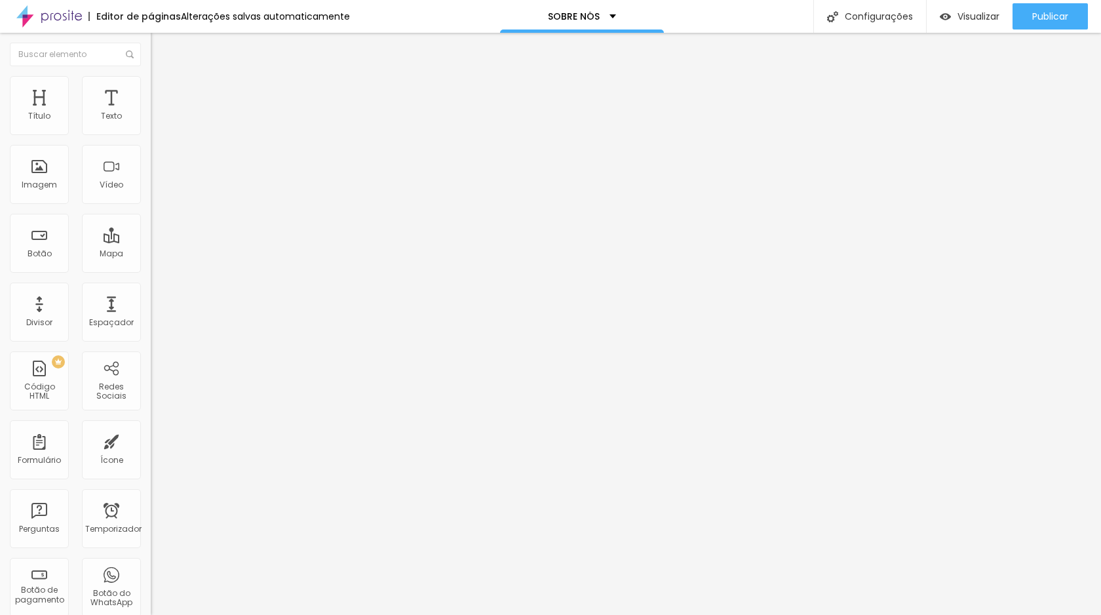
click at [151, 81] on img at bounding box center [157, 82] width 12 height 12
click at [151, 75] on img at bounding box center [157, 69] width 12 height 12
click at [161, 51] on img "button" at bounding box center [166, 48] width 10 height 10
click at [161, 50] on img "button" at bounding box center [166, 48] width 10 height 10
click at [161, 43] on div "Editar nulo" at bounding box center [195, 48] width 68 height 10
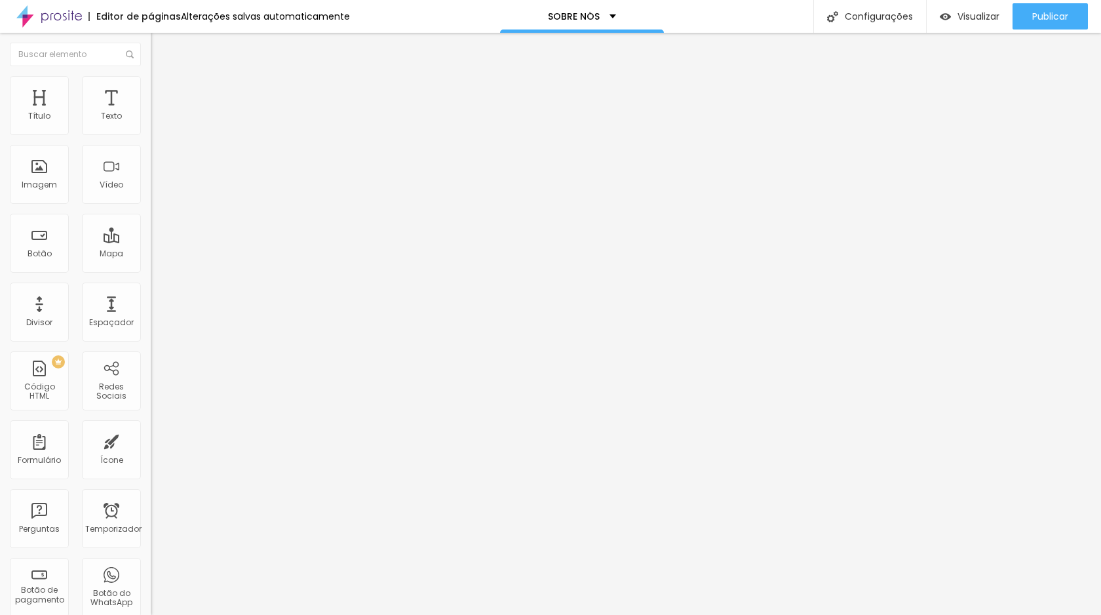
click at [151, 132] on input "text" at bounding box center [229, 125] width 157 height 13
click at [151, 132] on input "Foto making of da fotógrafa Gabriella Arruda" at bounding box center [229, 125] width 157 height 13
drag, startPoint x: 136, startPoint y: 234, endPoint x: 73, endPoint y: 222, distance: 63.4
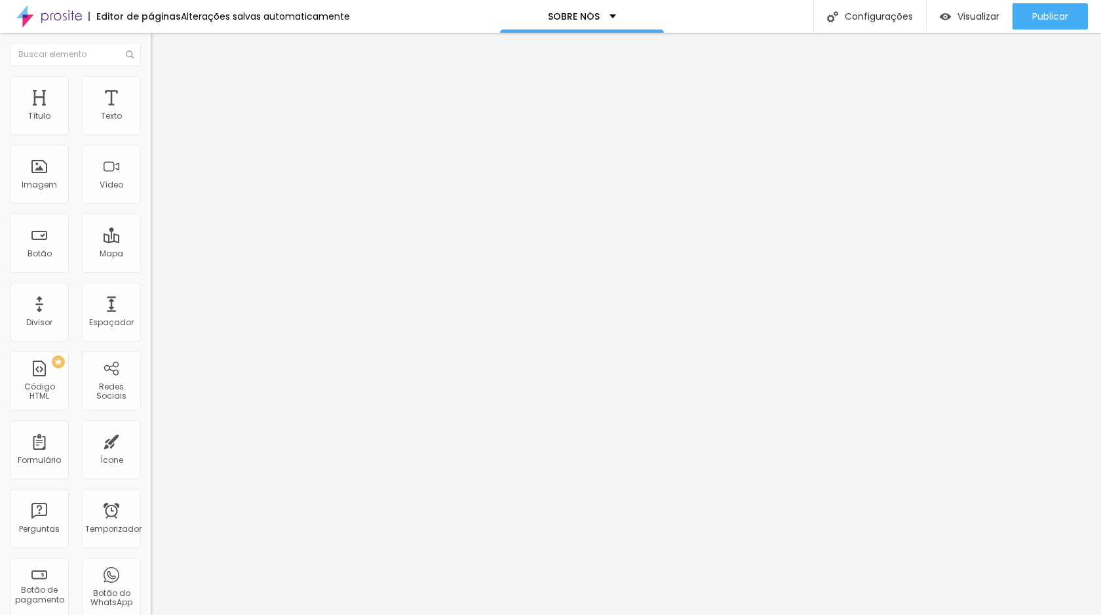
click at [151, 215] on div "Trocar imagem Descrição da imagem (Alt) Foto making of da fotógrafa Gabriella A…" at bounding box center [226, 200] width 151 height 197
click at [151, 459] on div "Editar nulo Conteúdo Estilo Avançado Trocar imagem Descrição da imagem (Alt) Fo…" at bounding box center [226, 324] width 151 height 582
click at [161, 49] on img "button" at bounding box center [166, 48] width 10 height 10
click at [151, 132] on input "text" at bounding box center [229, 125] width 157 height 13
paste input "Foto making of da fotógrafa Gabriella Arruda, fotografando uma gestante em seu …"
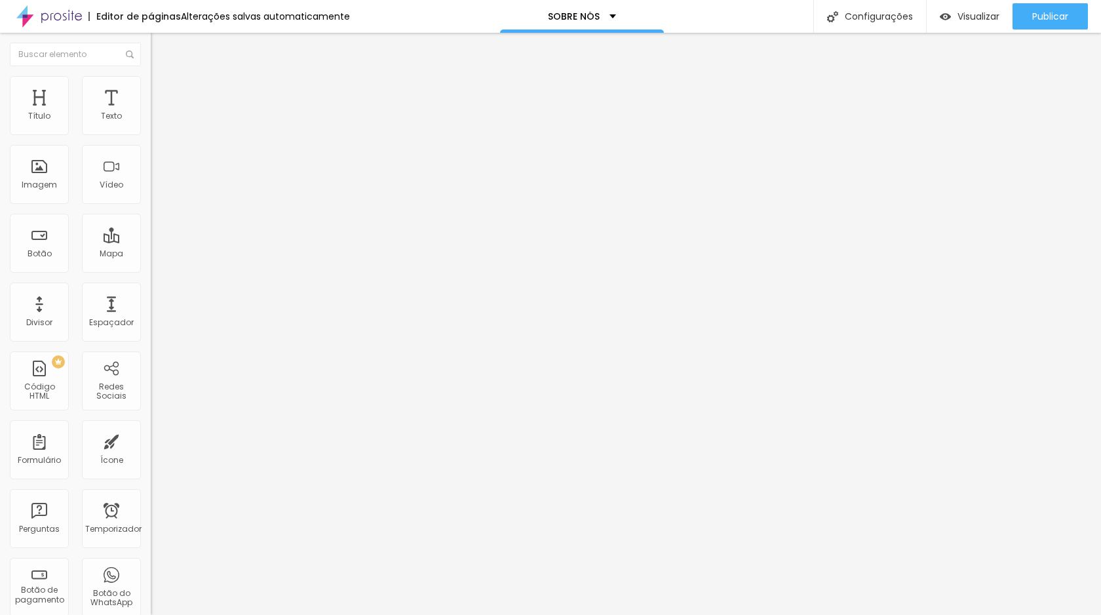
drag, startPoint x: 80, startPoint y: 234, endPoint x: 20, endPoint y: 235, distance: 59.7
click at [151, 132] on input "Foto making of da fotógrafa Gabriella Arruda, fotografando uma gestante em seu …" at bounding box center [229, 125] width 157 height 13
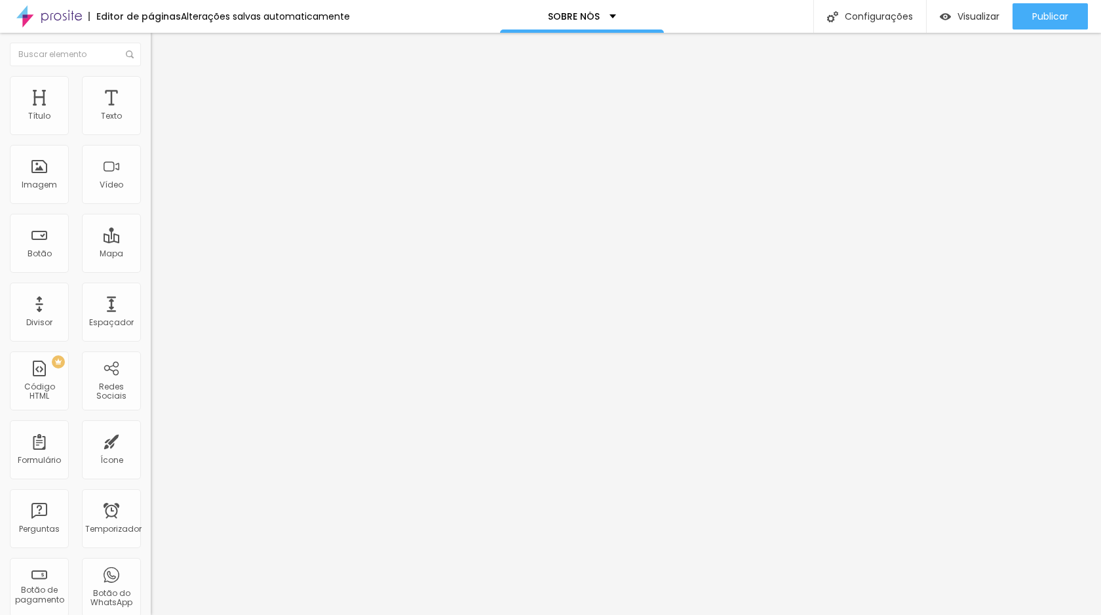
click at [151, 132] on input "text" at bounding box center [229, 125] width 157 height 13
paste input "Foto making of da fotógrafa Gabriella Arruda, fotografando uma gestante em seu …"
click at [151, 132] on input "Foto making of da fotógrafa Gabriella Arruda, fotografando uma gestante no Parq…" at bounding box center [229, 125] width 157 height 13
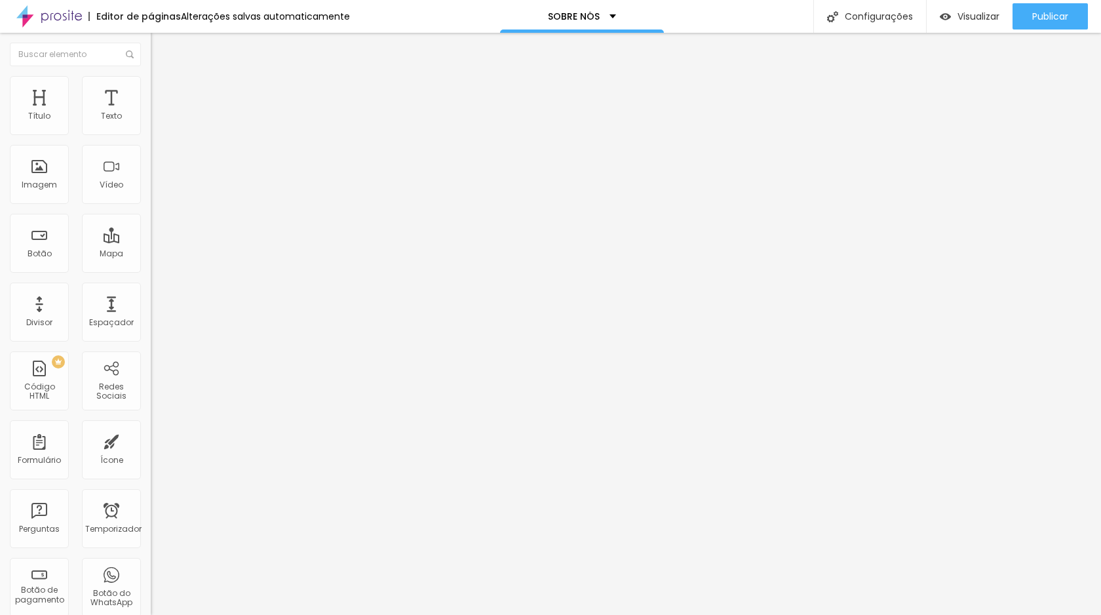
click at [161, 46] on div "Editar nulo" at bounding box center [195, 48] width 68 height 10
click at [161, 45] on img "button" at bounding box center [166, 48] width 10 height 10
click at [151, 132] on input "text" at bounding box center [229, 125] width 157 height 13
paste input "Foto em estúdio do casal Gabriella e Antonio, fotógrafa e editor de imagens, ca…"
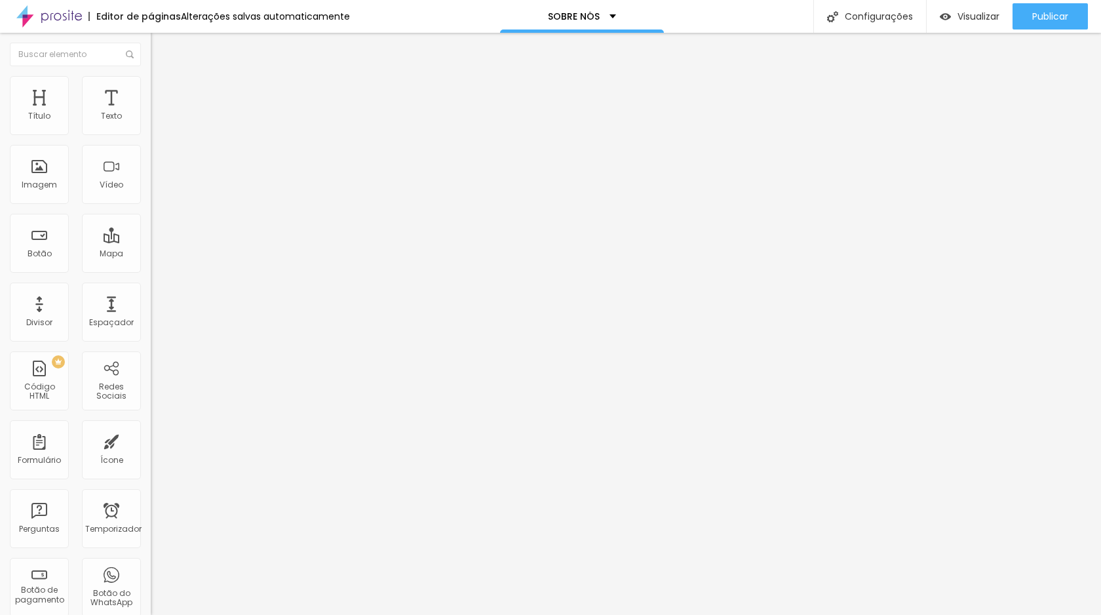
drag, startPoint x: 76, startPoint y: 230, endPoint x: 0, endPoint y: 228, distance: 76.1
click at [151, 228] on div "Trocar imagem Descrição da imagem (Alt) Foto em estúdio do casal Gabriella e An…" at bounding box center [226, 200] width 151 height 197
click at [151, 132] on input "Foto em estúdio do casal Gabriella e Antonio, fotógrafa e editor de imagens, ca…" at bounding box center [229, 125] width 157 height 13
drag, startPoint x: 89, startPoint y: 232, endPoint x: 117, endPoint y: 231, distance: 28.2
click at [151, 132] on input "Foto em estúdio do casal Gabriella e Antonio, fotógrafa e editor de imagens, ca…" at bounding box center [229, 125] width 157 height 13
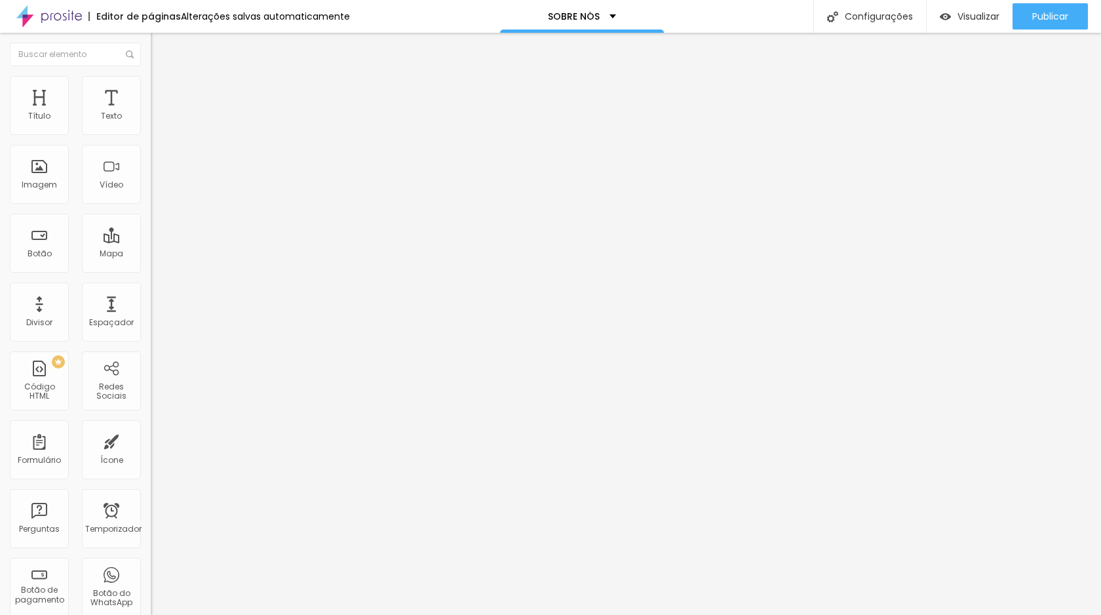
scroll to position [0, 47]
drag, startPoint x: 21, startPoint y: 230, endPoint x: 106, endPoint y: 232, distance: 85.3
click at [151, 132] on input "Foto em estúdio da família Arruda,, fotógrafa e editor de imagens, casados e só…" at bounding box center [229, 125] width 157 height 13
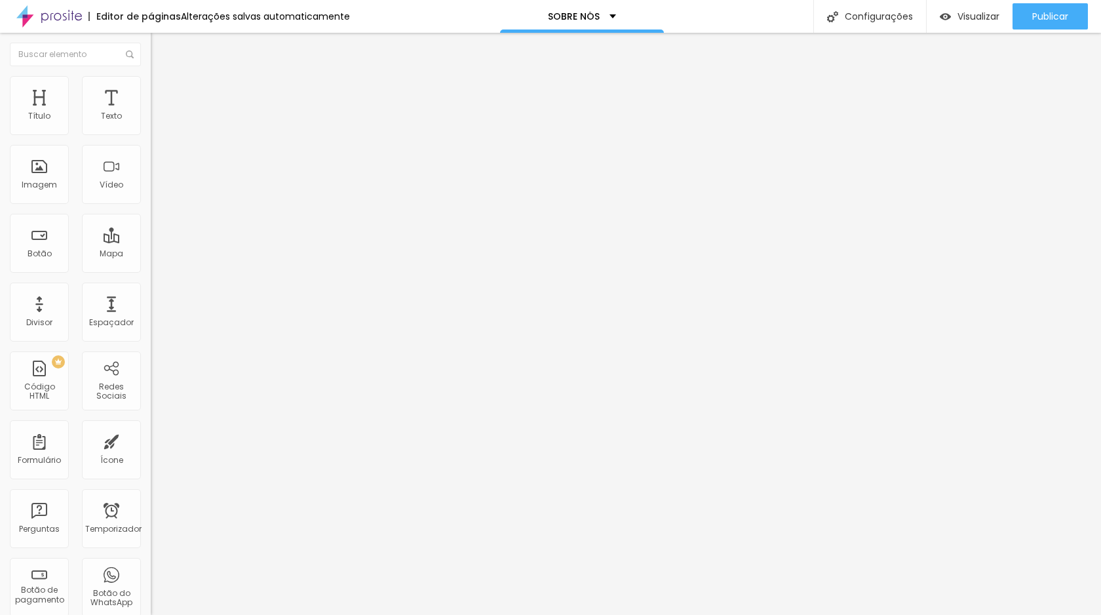
drag, startPoint x: 111, startPoint y: 234, endPoint x: 58, endPoint y: 232, distance: 53.1
click at [151, 132] on input "Foto em estúdio da família Arruda,, fotógrafa e editor de imagens, casados e só…" at bounding box center [229, 125] width 157 height 13
click at [151, 132] on input "Foto em estúdio da família Arruda, no Estudio Gabi Fotografia" at bounding box center [229, 125] width 157 height 13
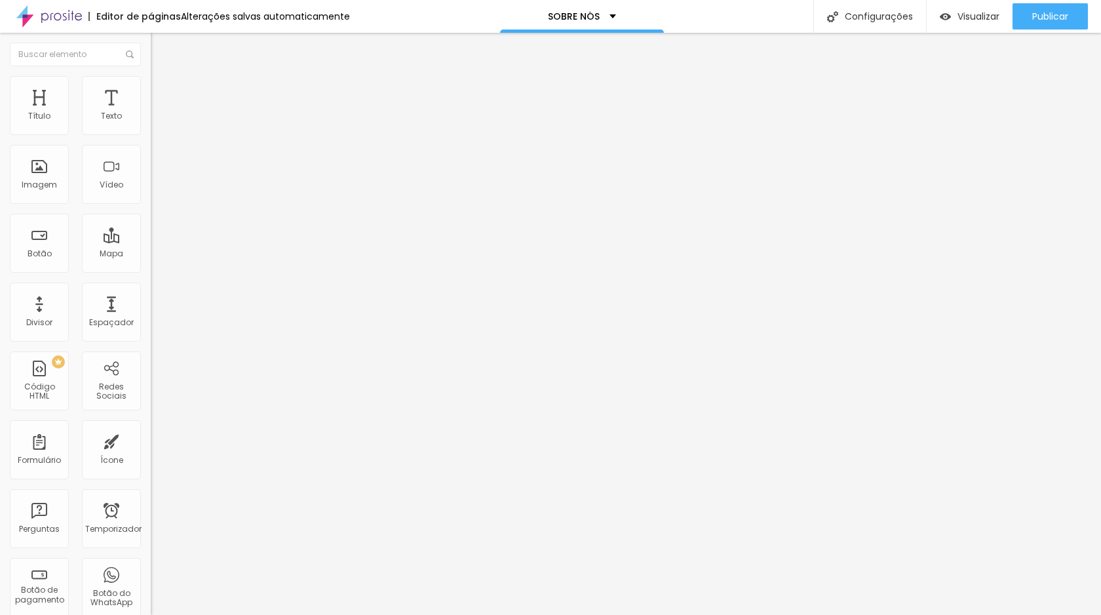
click at [151, 132] on input "Foto em estúdio da família Arruda, no Estudio Gabi Fotografia" at bounding box center [229, 125] width 157 height 13
click at [161, 49] on img "button" at bounding box center [166, 48] width 10 height 10
click at [1043, 13] on font "Publicar" at bounding box center [1051, 16] width 36 height 13
click at [151, 56] on button "Editar nulo" at bounding box center [226, 48] width 151 height 30
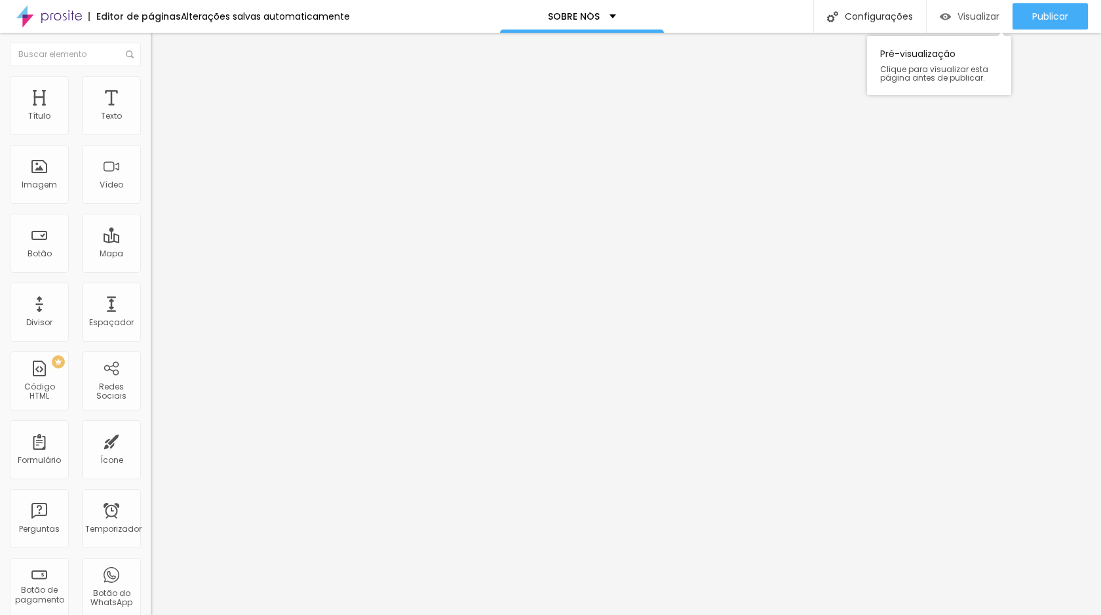
click at [954, 20] on div "Visualizar" at bounding box center [970, 16] width 60 height 11
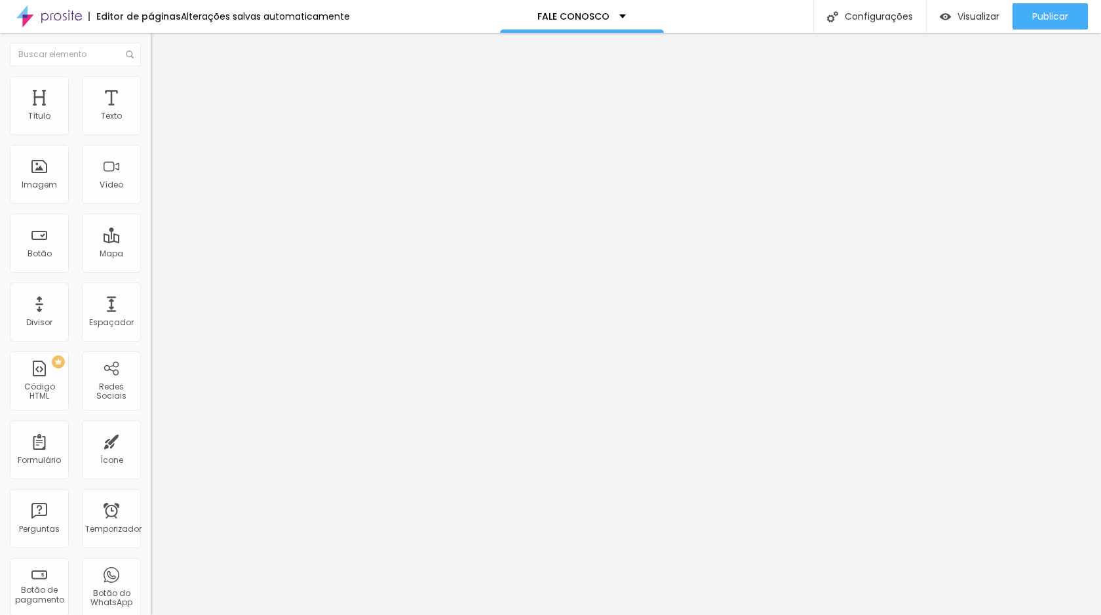
scroll to position [0, 0]
drag, startPoint x: 616, startPoint y: 471, endPoint x: 577, endPoint y: 437, distance: 51.6
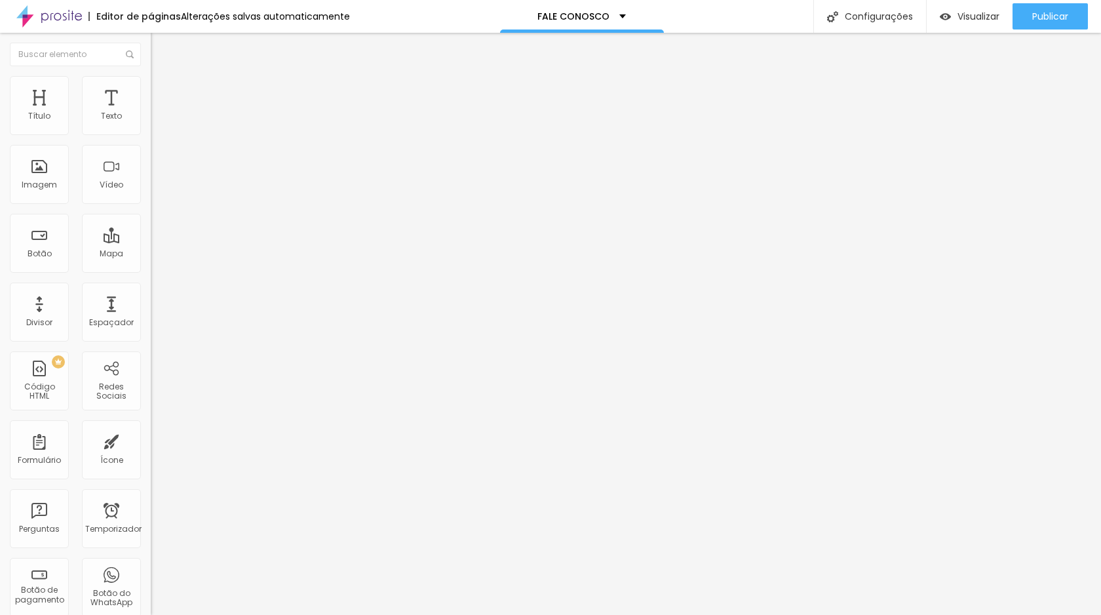
drag, startPoint x: 629, startPoint y: 479, endPoint x: 639, endPoint y: 482, distance: 9.5
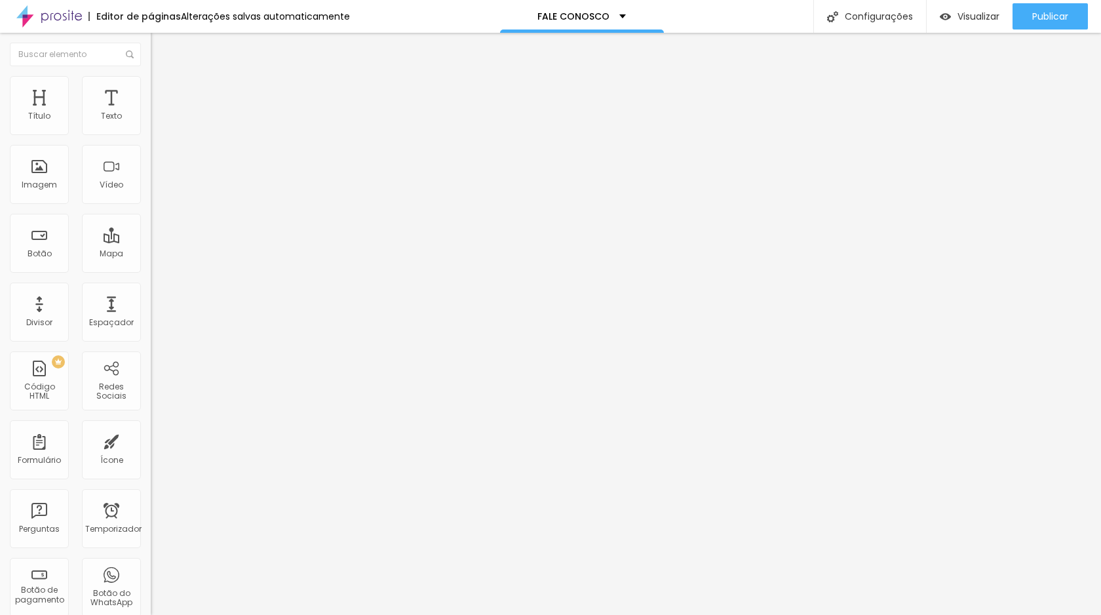
scroll to position [64, 0]
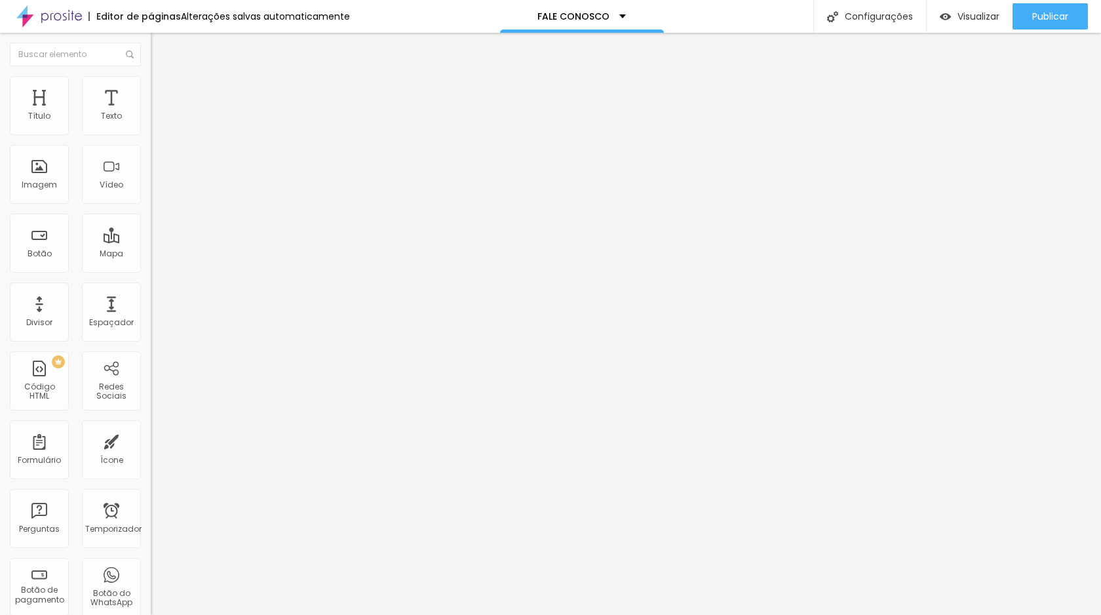
drag, startPoint x: 747, startPoint y: 412, endPoint x: 740, endPoint y: 420, distance: 11.1
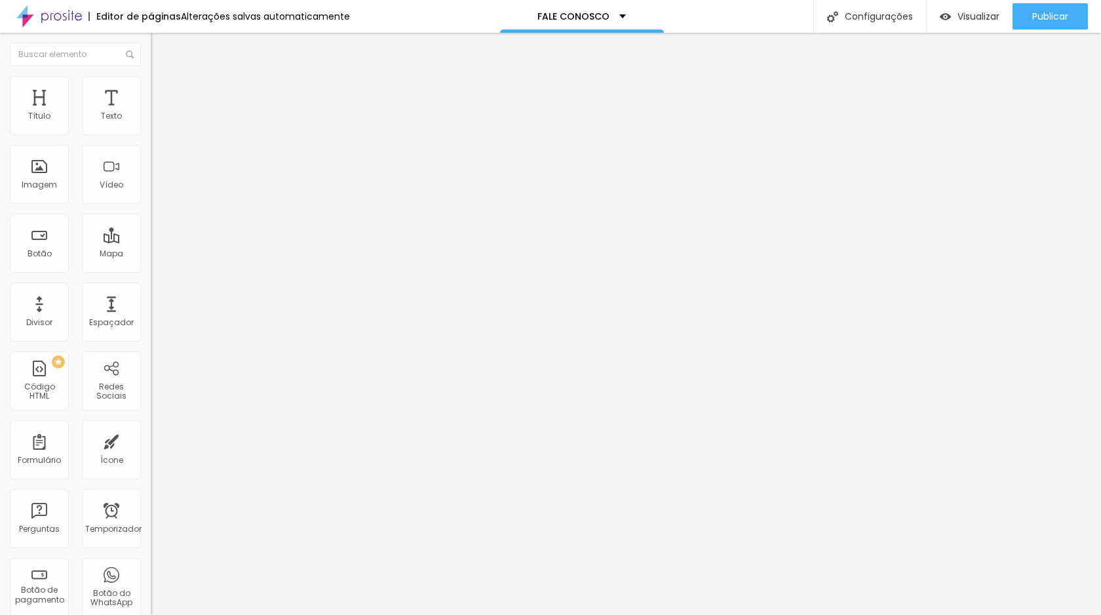
drag, startPoint x: 460, startPoint y: 417, endPoint x: 351, endPoint y: 412, distance: 108.3
type input "Qual tipo de Ensaio Fotográfico você gostaria ?"
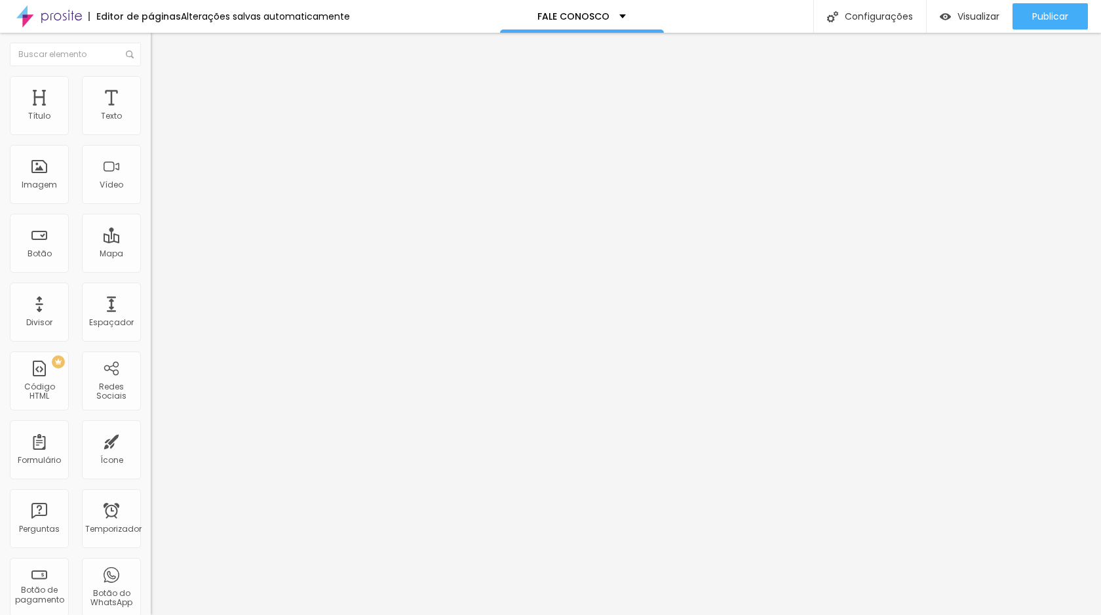
drag, startPoint x: 384, startPoint y: 476, endPoint x: 428, endPoint y: 477, distance: 43.9
type input "Ensaio Gestante em Estúdio"
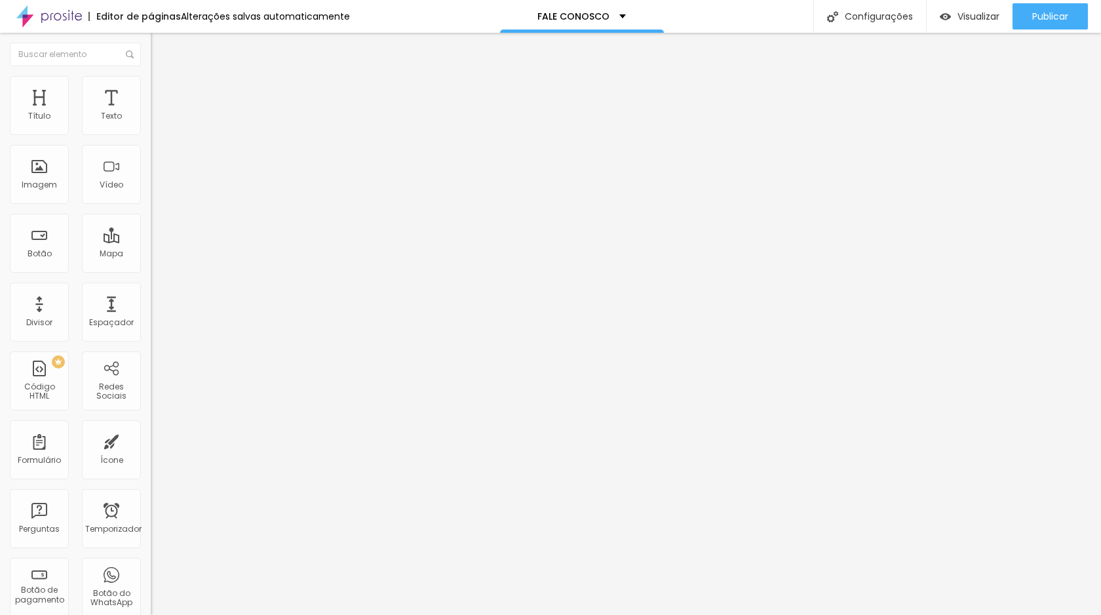
type input "Ensaio Gestante Splash"
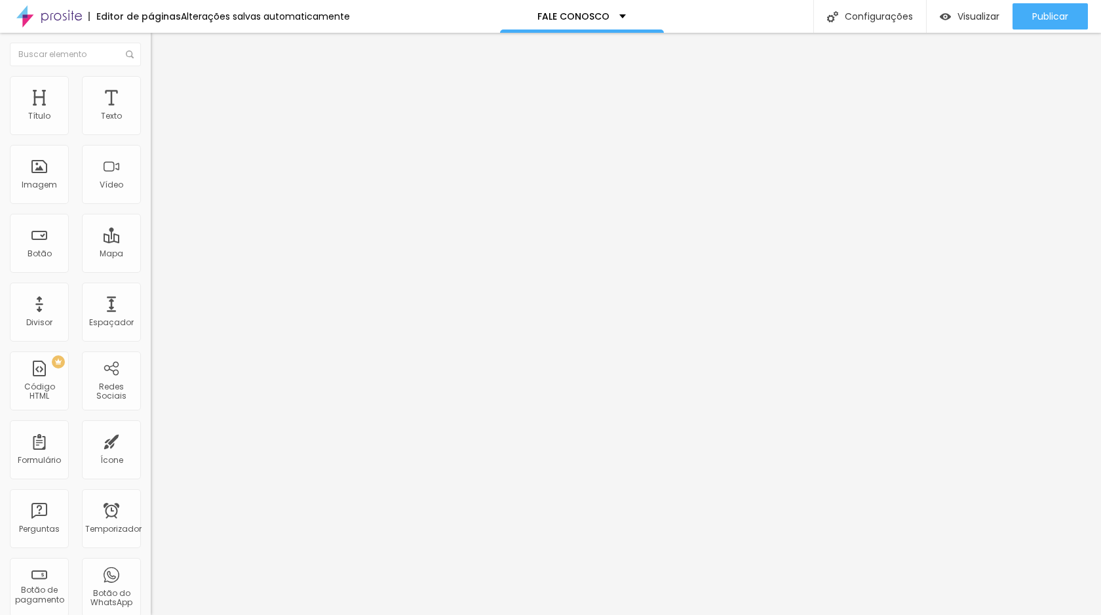
drag, startPoint x: 469, startPoint y: 483, endPoint x: 379, endPoint y: 480, distance: 89.9
type input "Ensaio Gestante Underwater"
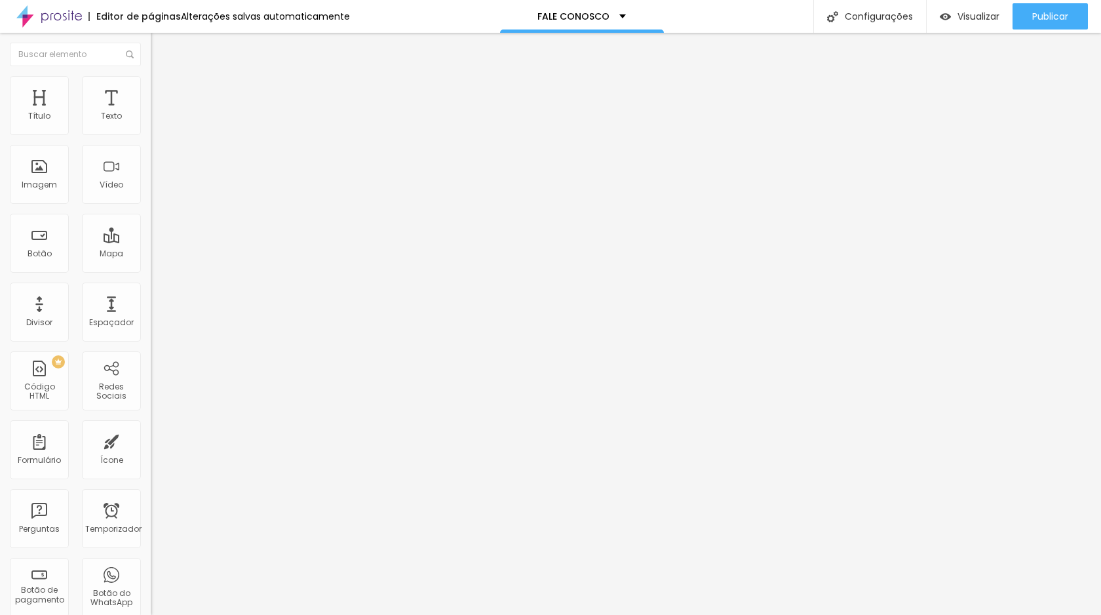
drag, startPoint x: 462, startPoint y: 515, endPoint x: 386, endPoint y: 507, distance: 77.1
drag, startPoint x: 424, startPoint y: 311, endPoint x: 381, endPoint y: 311, distance: 42.6
type input "Ensaio Gestante Externo"
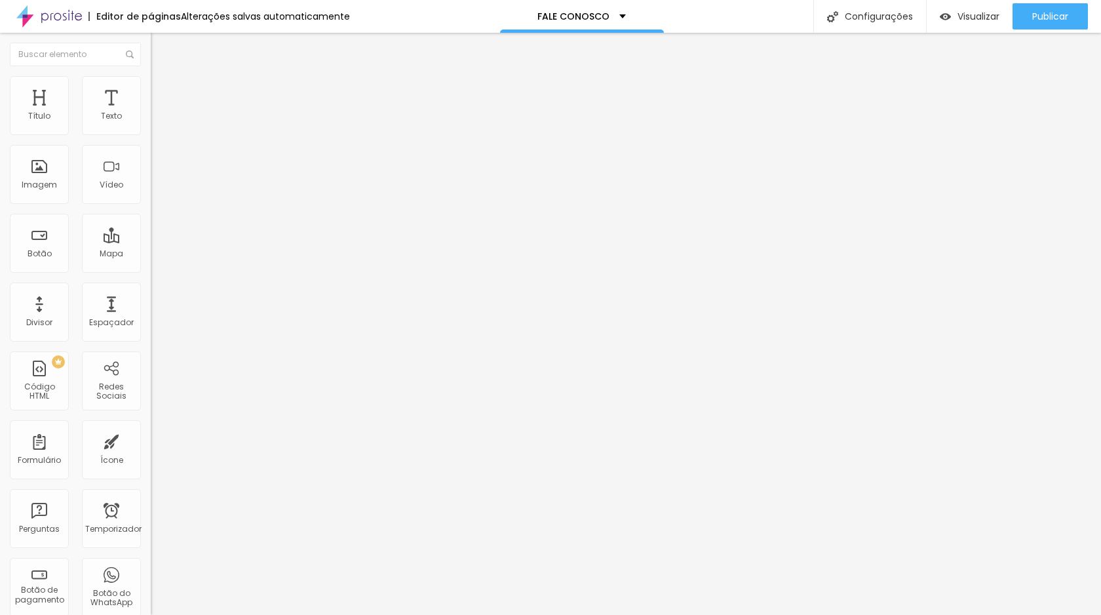
drag, startPoint x: 456, startPoint y: 337, endPoint x: 385, endPoint y: 340, distance: 70.9
type input "Ensaio Gestante Metade Estudio + Metade Parque Ibirapuera"
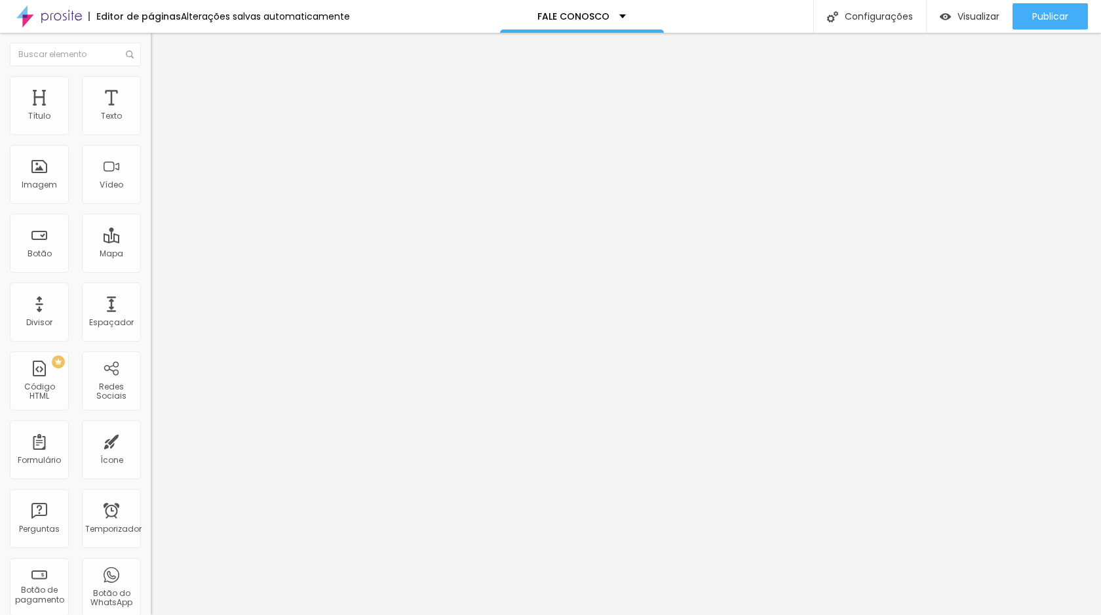
scroll to position [0, 0]
drag, startPoint x: 462, startPoint y: 374, endPoint x: 371, endPoint y: 373, distance: 90.5
type input "Ensaio Newborn"
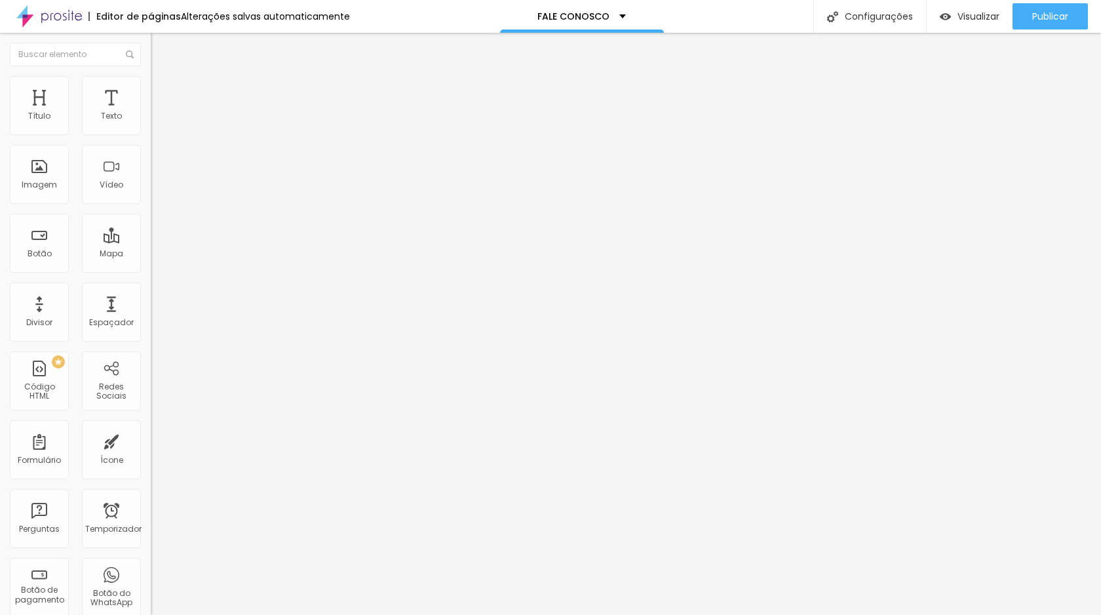
drag, startPoint x: 407, startPoint y: 398, endPoint x: 357, endPoint y: 397, distance: 49.8
type input "Ensaio Bebê"
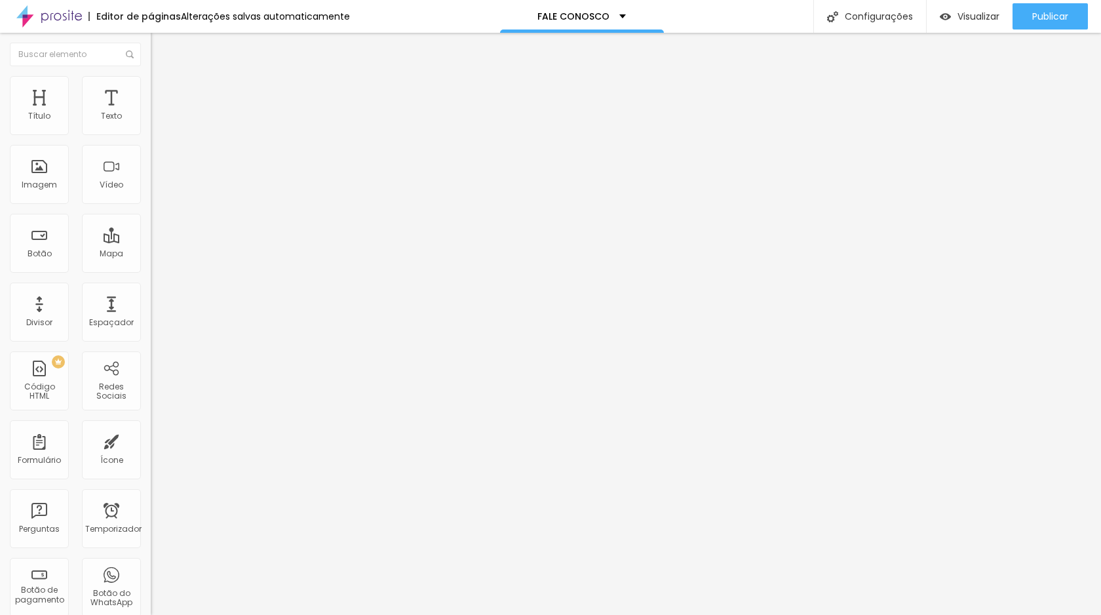
drag, startPoint x: 427, startPoint y: 427, endPoint x: 496, endPoint y: 433, distance: 69.2
type input "Ensaio Smash the Cake / Smash the Fruit"
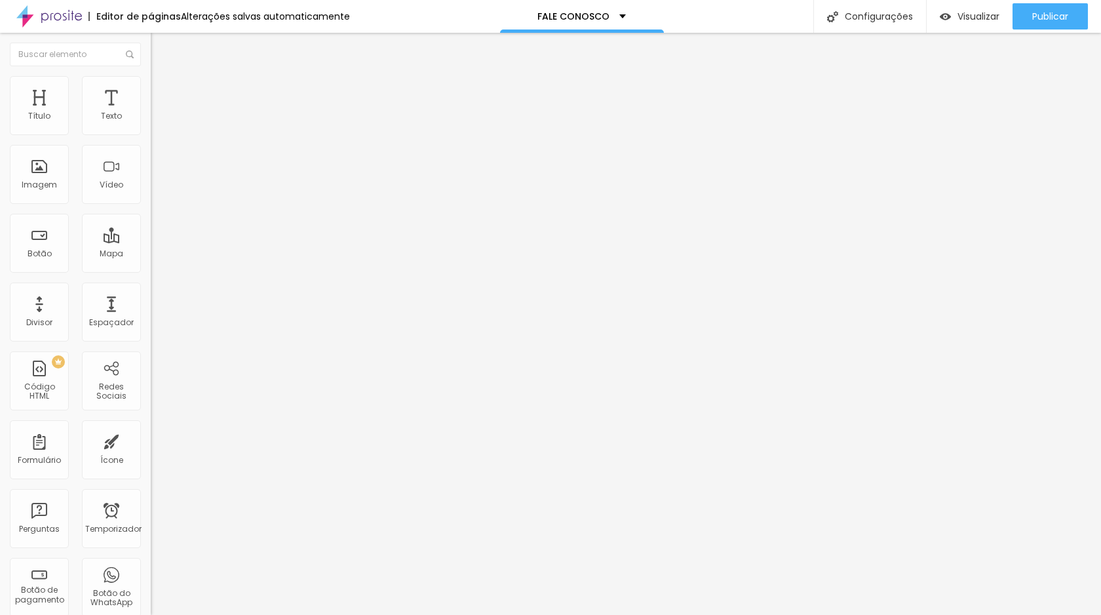
scroll to position [244, 0]
drag, startPoint x: 460, startPoint y: 466, endPoint x: 380, endPoint y: 467, distance: 80.0
type input "Ensaio Banho do Bebê"
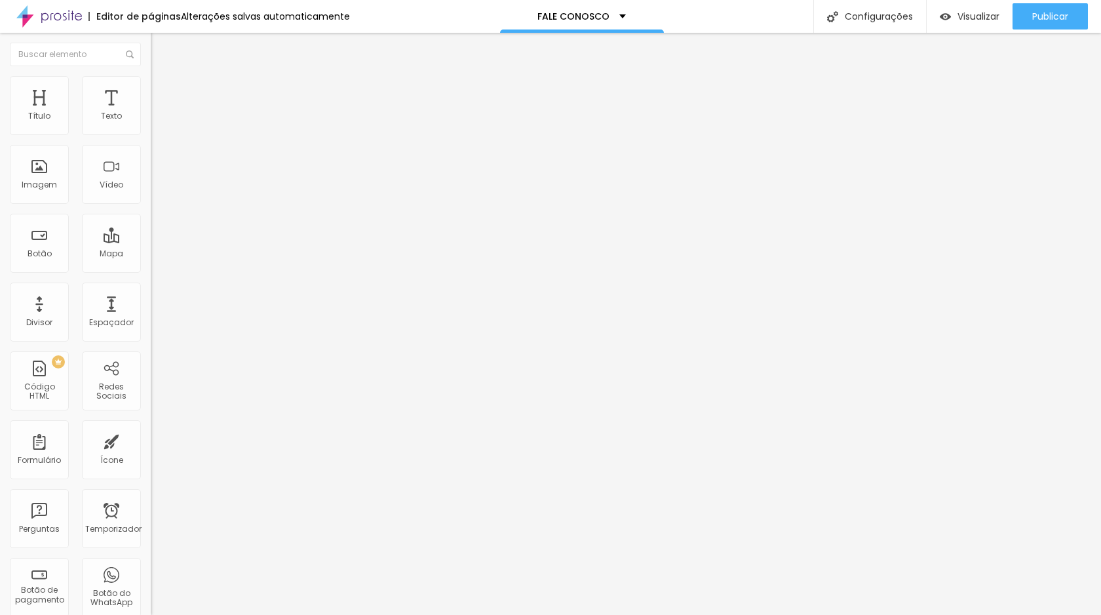
drag, startPoint x: 470, startPoint y: 498, endPoint x: 361, endPoint y: 496, distance: 108.9
type input "Acompanhamento Meu Primeiro Aninho"
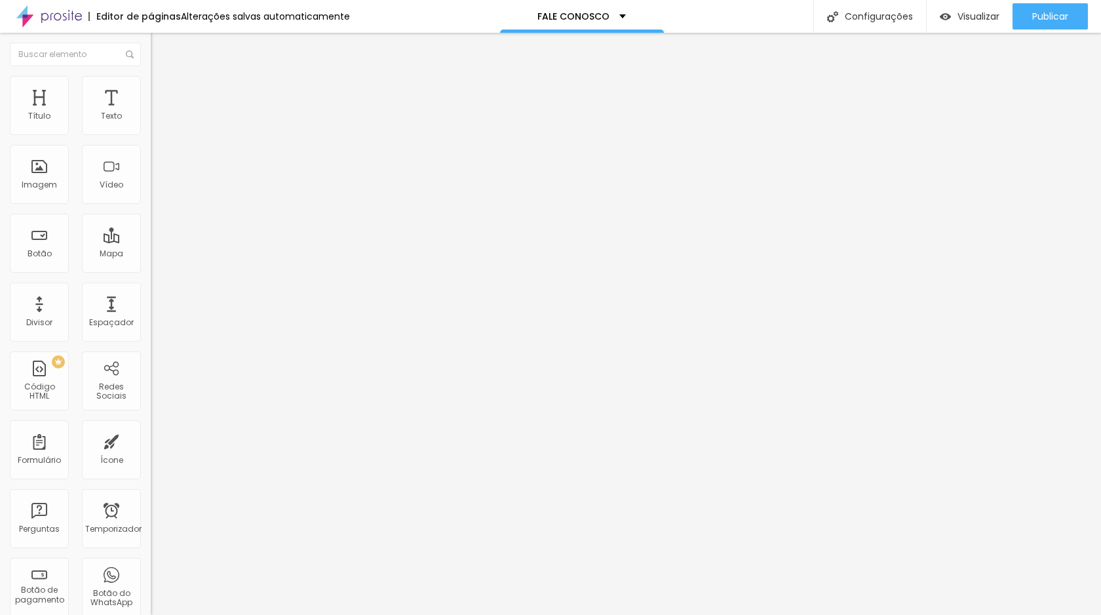
drag, startPoint x: 460, startPoint y: 481, endPoint x: 378, endPoint y: 477, distance: 82.0
type input "Ensaio Familia"
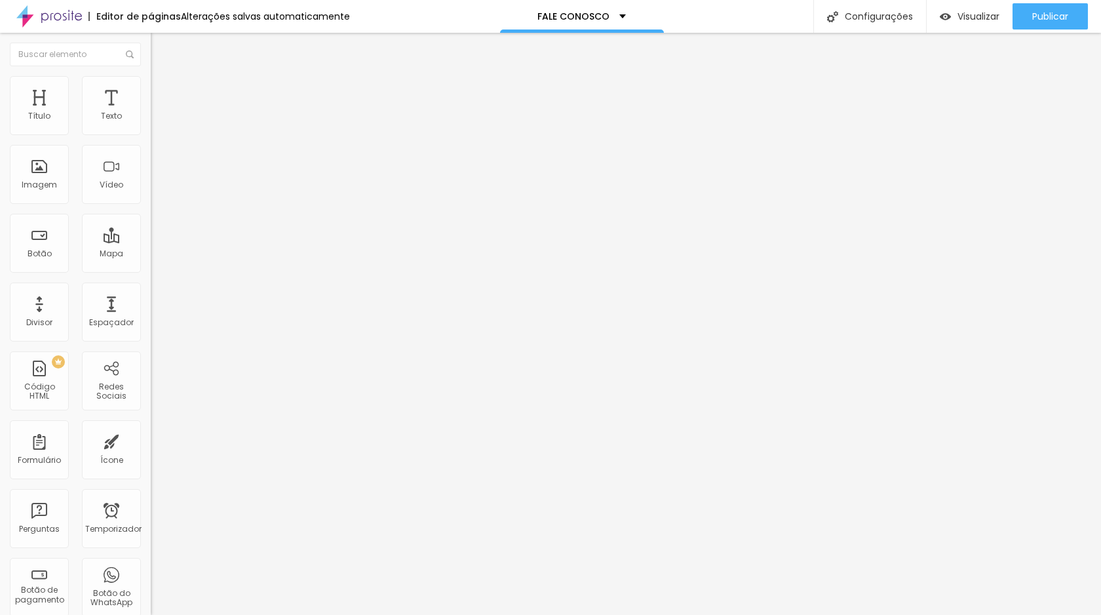
scroll to position [301, 0]
drag, startPoint x: 448, startPoint y: 514, endPoint x: 378, endPoint y: 504, distance: 71.5
drag, startPoint x: 425, startPoint y: 500, endPoint x: 384, endPoint y: 498, distance: 41.3
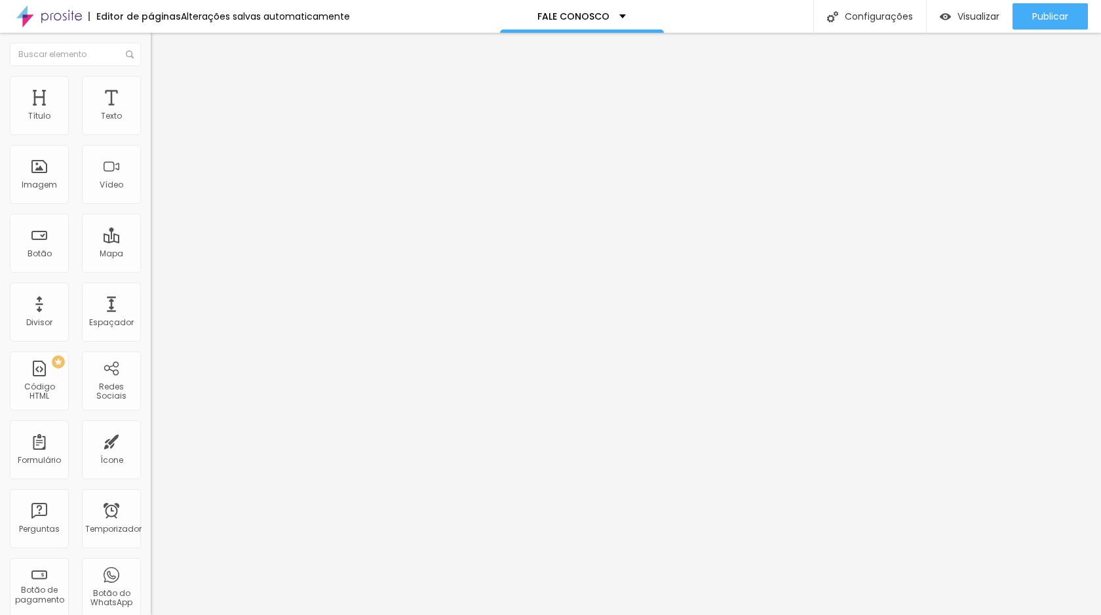
type input "Ensaio Meu Perfil Profissional"
drag, startPoint x: 500, startPoint y: 507, endPoint x: 401, endPoint y: 474, distance: 104.9
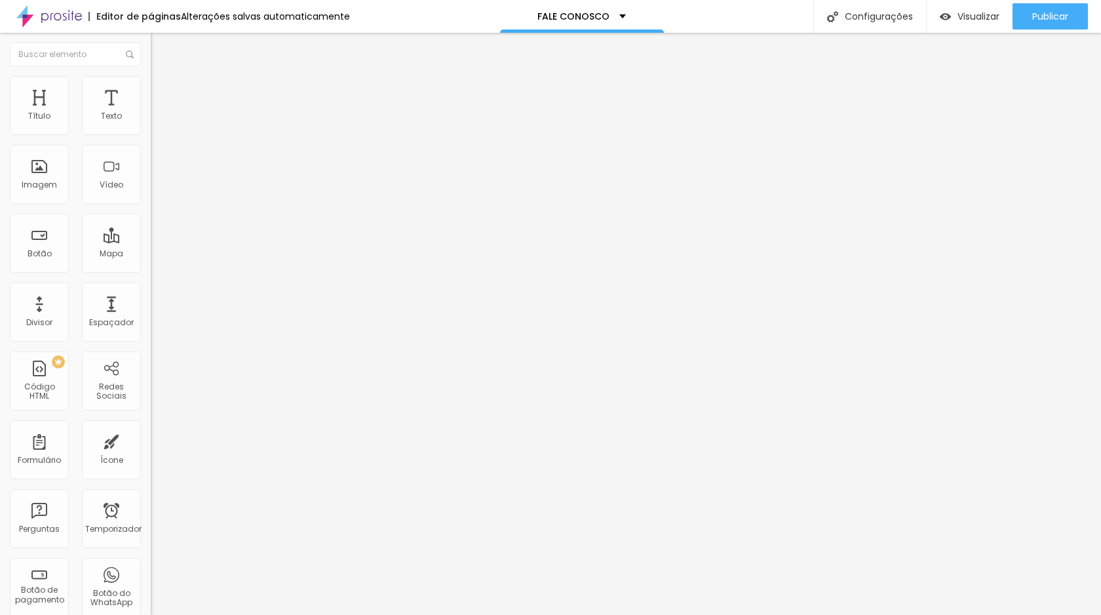
drag, startPoint x: 421, startPoint y: 413, endPoint x: 382, endPoint y: 416, distance: 38.8
type input "Ensaio Boudoir"
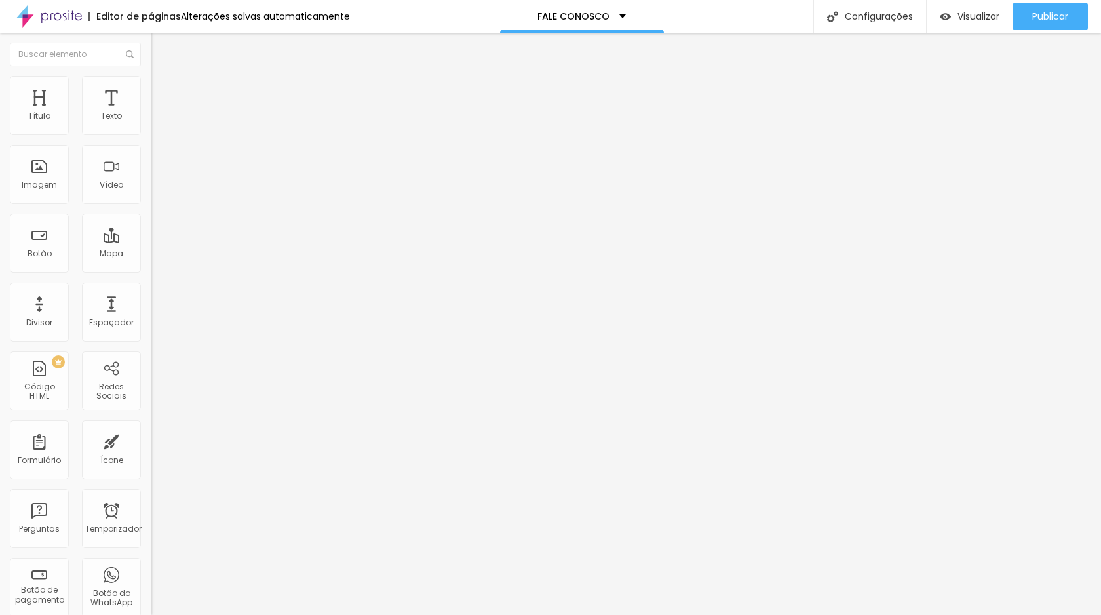
drag, startPoint x: 477, startPoint y: 446, endPoint x: 640, endPoint y: 452, distance: 162.7
type input "Ensaio Quinze Anos"
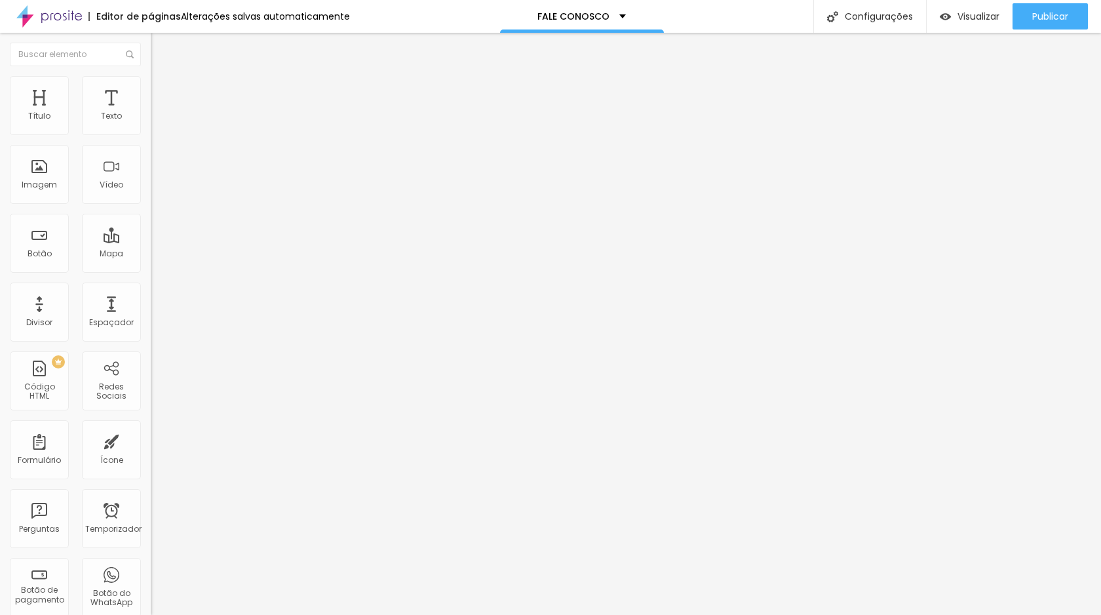
drag, startPoint x: 509, startPoint y: 471, endPoint x: 385, endPoint y: 469, distance: 123.9
type input "Ensaio Casal"
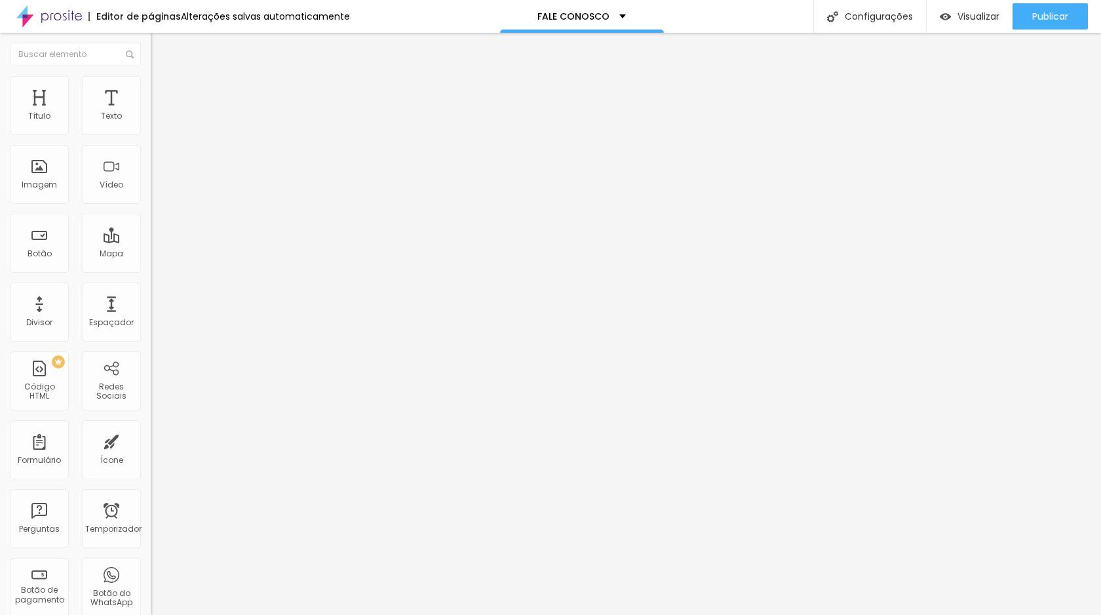
drag, startPoint x: 450, startPoint y: 508, endPoint x: 369, endPoint y: 500, distance: 81.1
drag, startPoint x: 455, startPoint y: 437, endPoint x: 431, endPoint y: 432, distance: 24.8
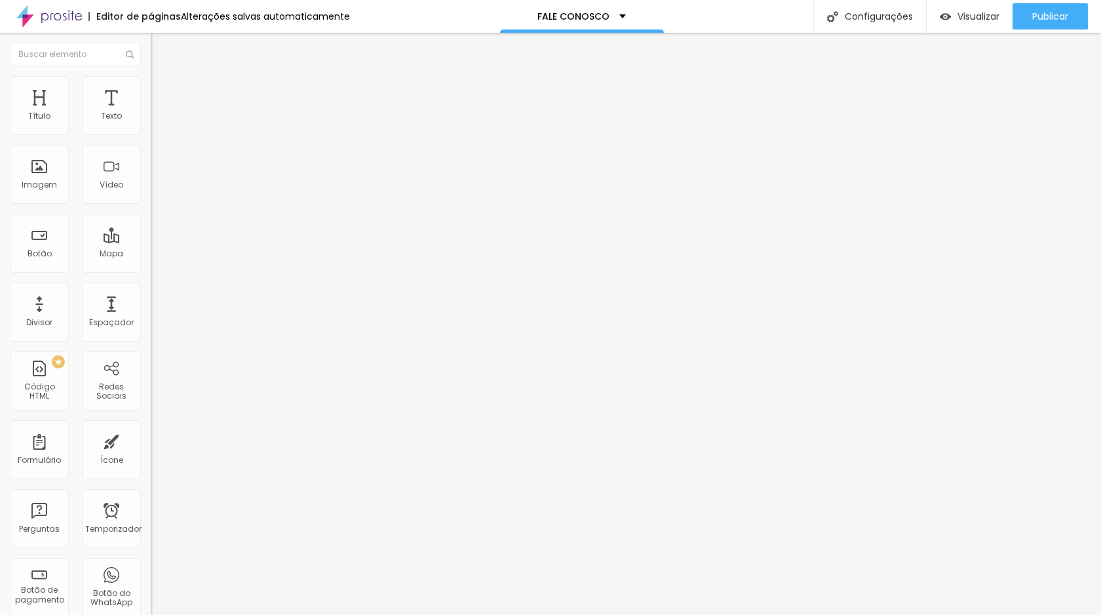
drag, startPoint x: 464, startPoint y: 401, endPoint x: 385, endPoint y: 406, distance: 79.5
drag, startPoint x: 458, startPoint y: 407, endPoint x: 378, endPoint y: 405, distance: 80.0
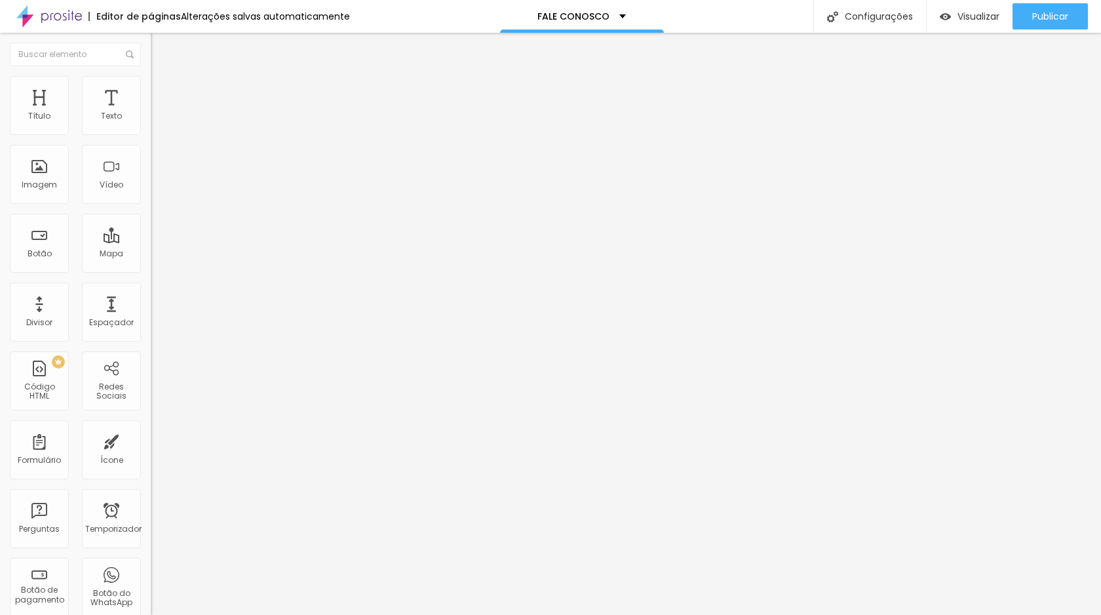
type input "Fotografia de Parto"
drag, startPoint x: 445, startPoint y: 438, endPoint x: 380, endPoint y: 435, distance: 64.3
type input "Evento - Batizado"
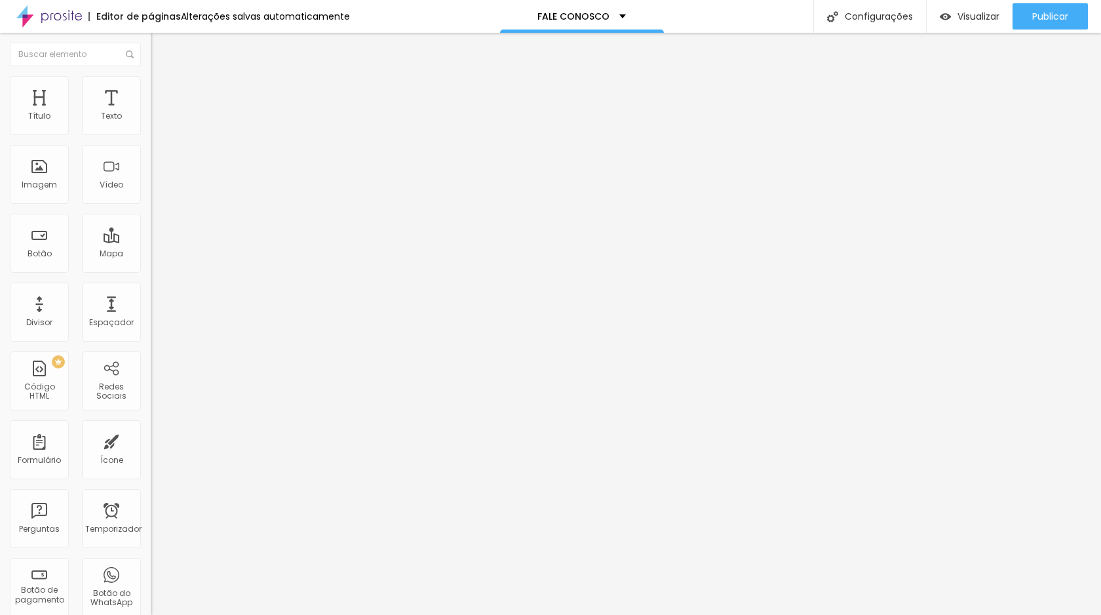
drag, startPoint x: 496, startPoint y: 466, endPoint x: 405, endPoint y: 466, distance: 90.5
type input "Evento Festa Infantil"
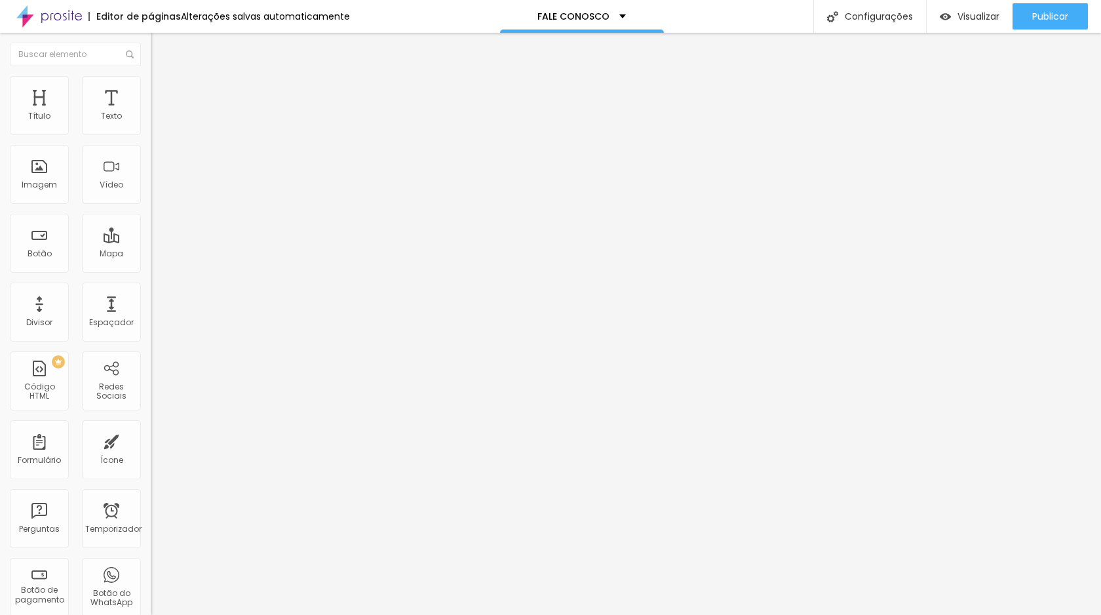
type input "PEDIDO DE ORÇAMENTO"
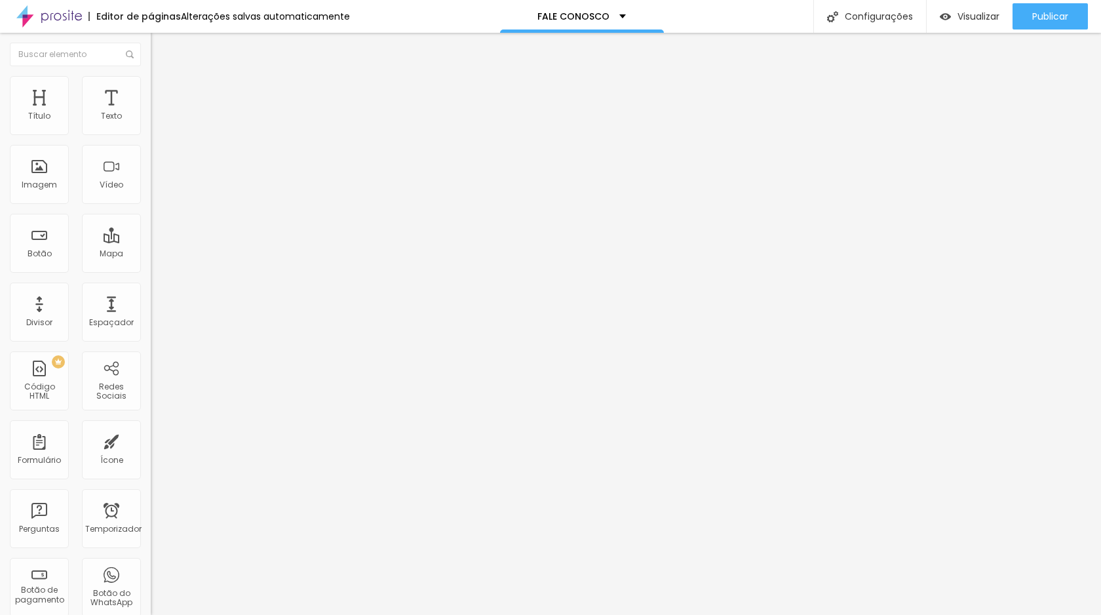
type input "antonio@gabi.fot.br"
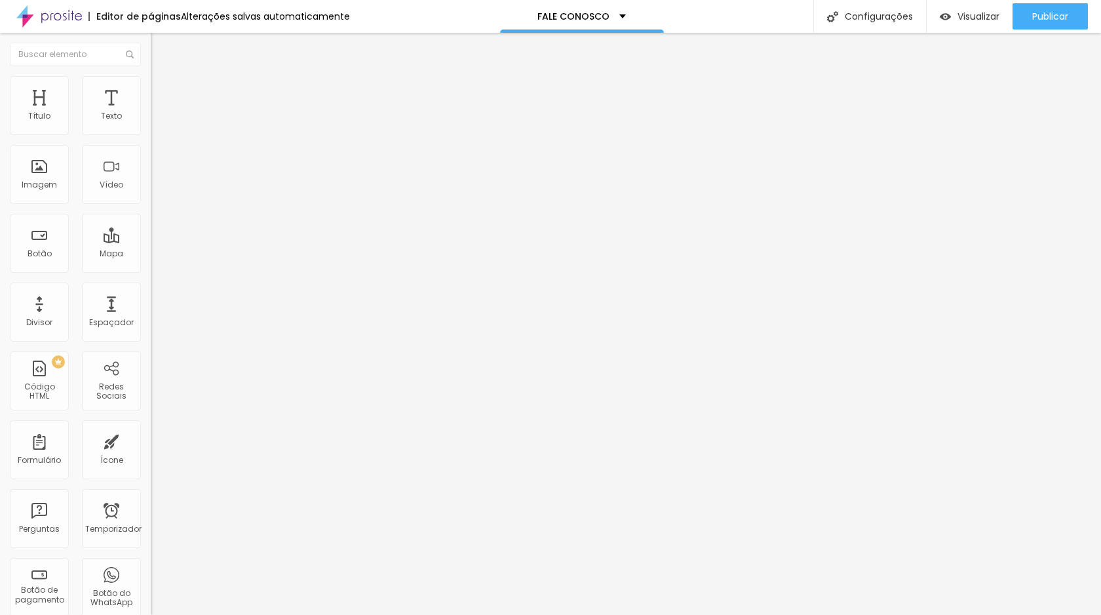
scroll to position [78, 0]
type input "gabi@gabi.fot.br"
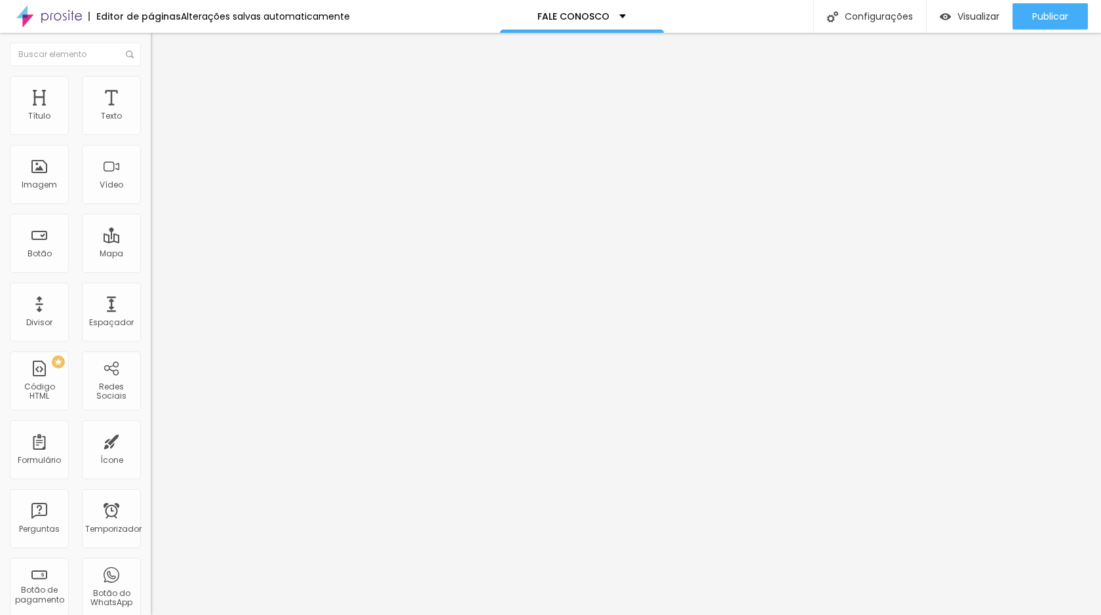
type input "antonio@gabi.fot.br"
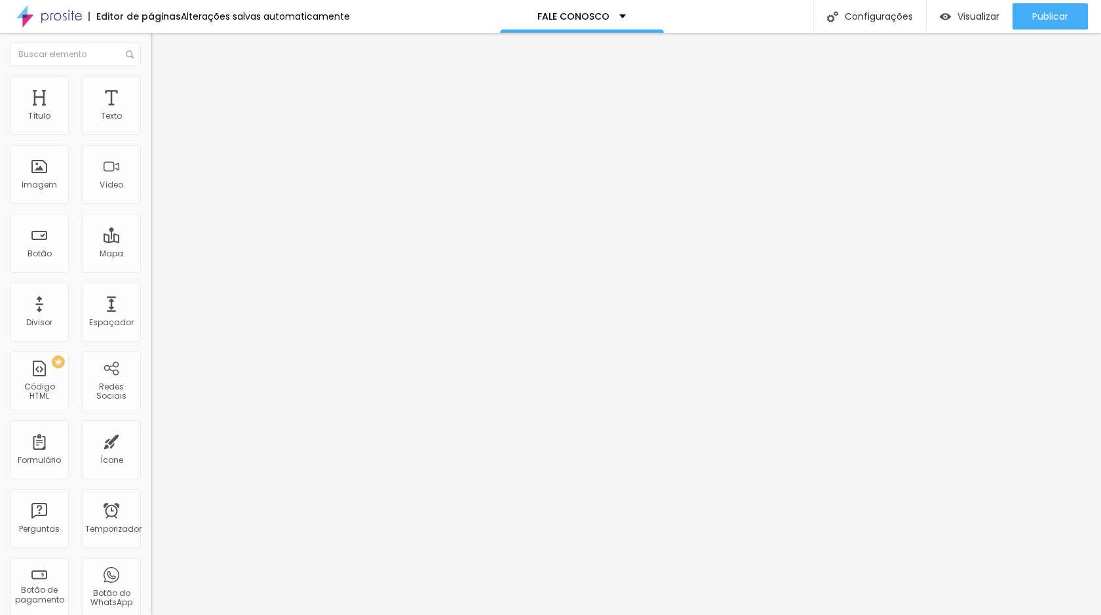
scroll to position [0, 0]
radio input "true"
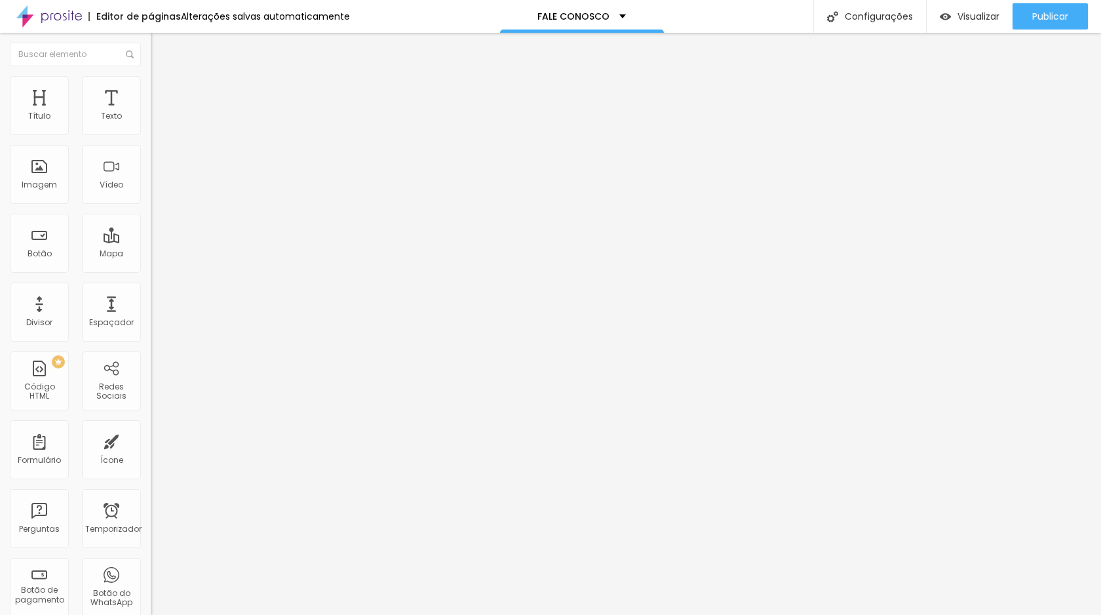
click at [159, 127] on font "PEDIDO DE ORÇAMENTO" at bounding box center [203, 121] width 88 height 11
click at [991, 24] on div "Visualizar" at bounding box center [970, 16] width 60 height 26
click at [34, 174] on div "Imagem" at bounding box center [39, 174] width 59 height 59
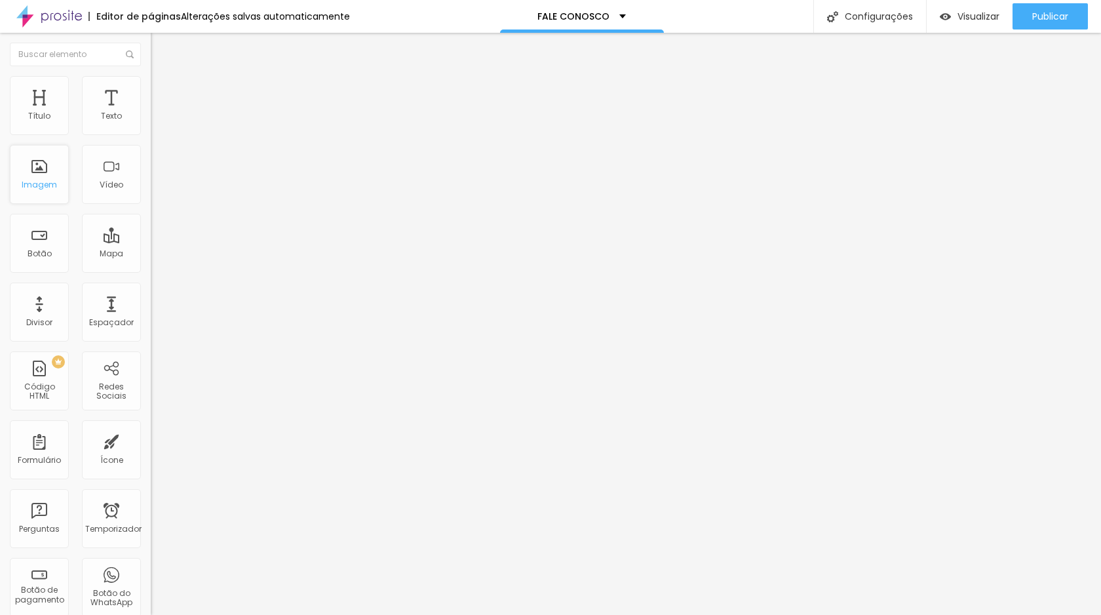
click at [34, 174] on div "Imagem" at bounding box center [39, 174] width 59 height 59
click at [151, 113] on span "Trocar imagem" at bounding box center [186, 107] width 71 height 11
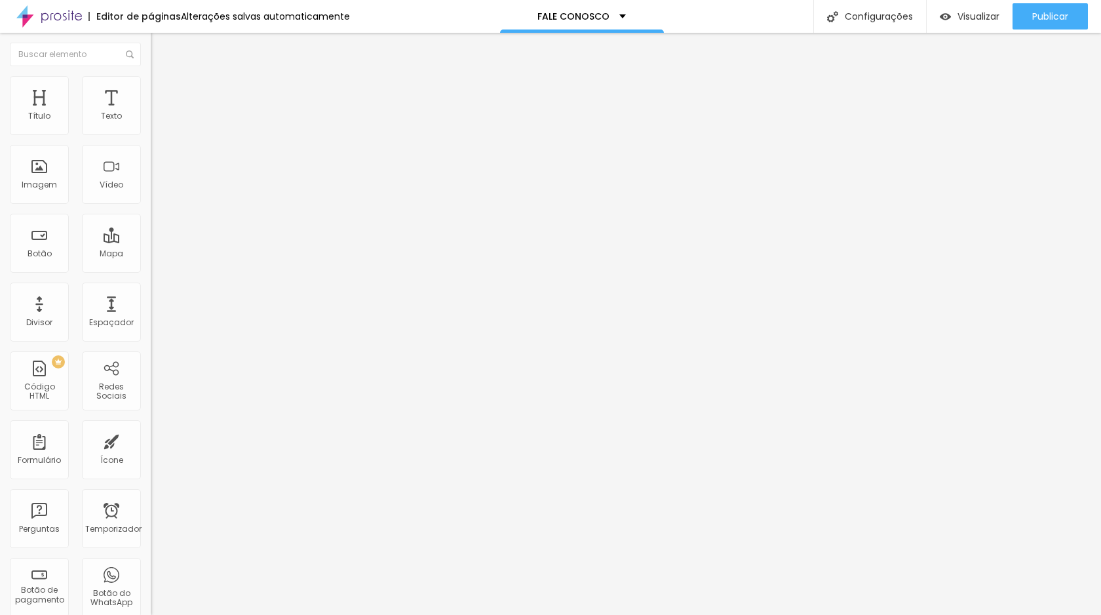
click at [163, 90] on font "Avançado" at bounding box center [184, 84] width 43 height 11
click at [151, 76] on li "Estilo" at bounding box center [226, 69] width 151 height 13
click at [151, 124] on font "Título 2" at bounding box center [172, 116] width 43 height 16
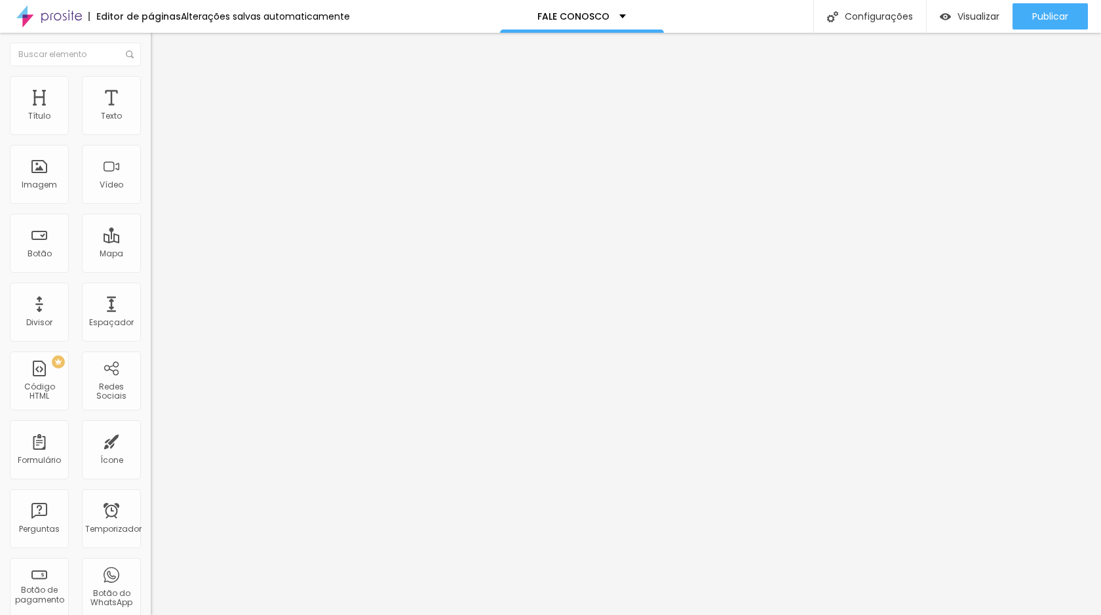
click at [151, 113] on font "Título 1" at bounding box center [173, 103] width 44 height 18
click at [151, 124] on font "Título 2" at bounding box center [172, 116] width 43 height 16
click at [151, 136] on font "Título 3" at bounding box center [170, 128] width 38 height 15
click at [151, 113] on span "Titulo 1" at bounding box center [172, 103] width 43 height 18
click at [161, 47] on img "button" at bounding box center [166, 48] width 10 height 10
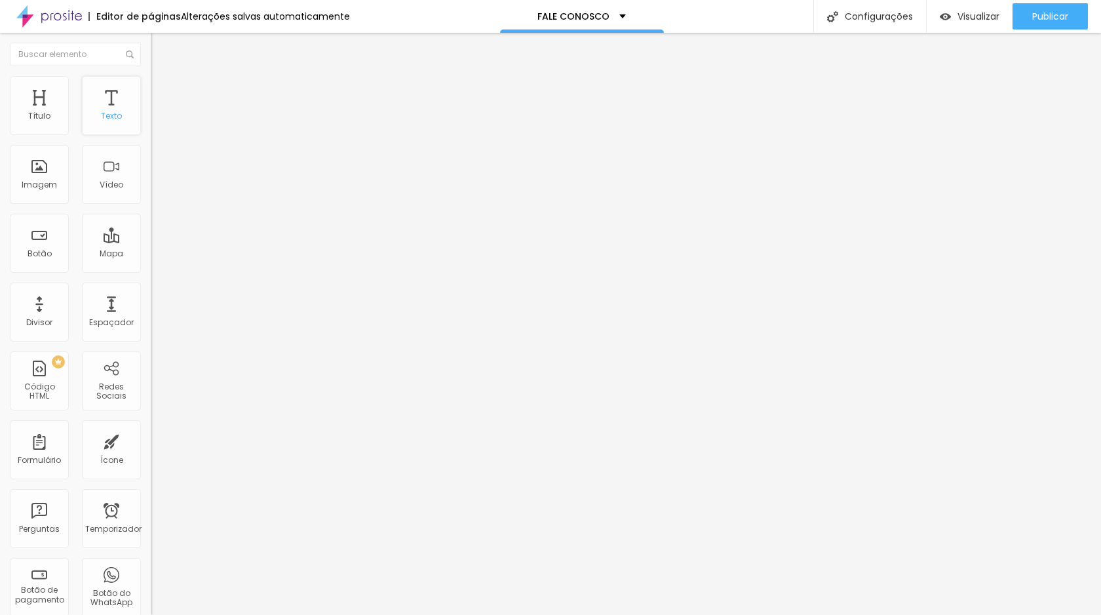
click at [122, 122] on div "Texto" at bounding box center [111, 105] width 59 height 59
drag, startPoint x: 85, startPoint y: 150, endPoint x: 0, endPoint y: 134, distance: 86.0
click at [151, 134] on div "Endereço Alboom Brasil Alinhamento 15 Ampliação" at bounding box center [226, 233] width 151 height 262
drag, startPoint x: 108, startPoint y: 148, endPoint x: 0, endPoint y: 134, distance: 108.3
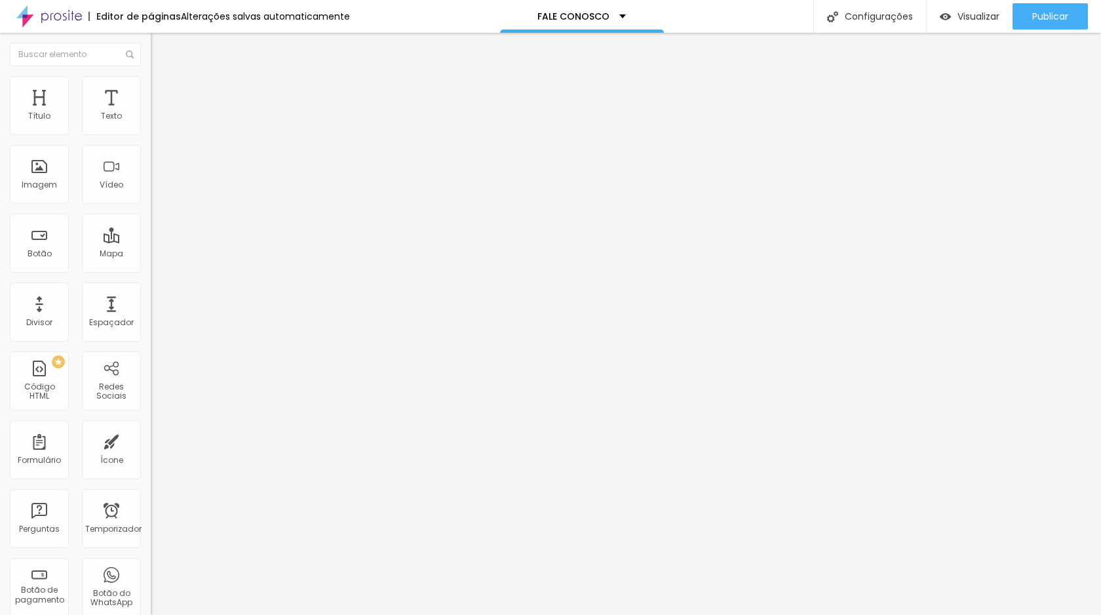
click at [151, 134] on div "Endereço Rua São Giusto, 212 Alinhamento 15 Ampliação" at bounding box center [226, 233] width 151 height 262
type input "Estúdio Gabi Fotografia"
click at [161, 51] on img "button" at bounding box center [166, 48] width 10 height 10
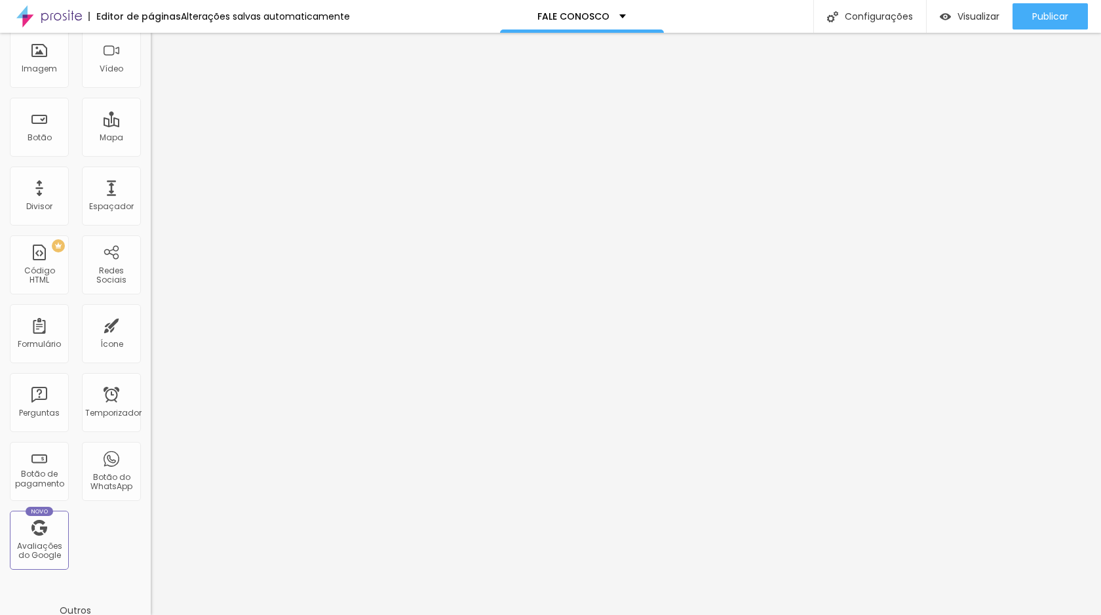
scroll to position [121, 0]
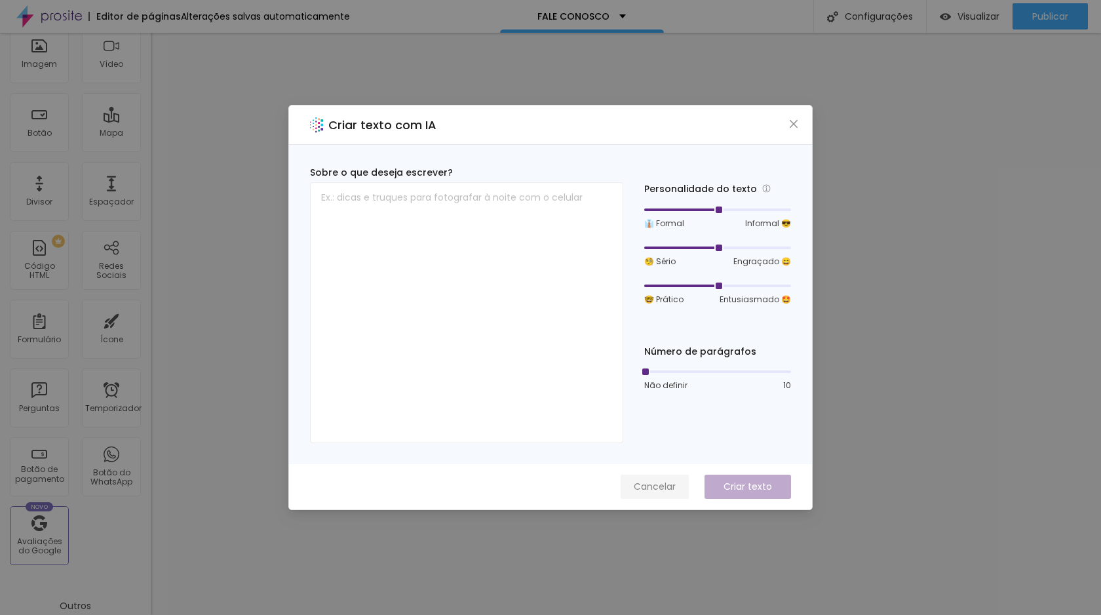
click at [656, 486] on font "Cancelar" at bounding box center [655, 486] width 42 height 13
click at [662, 486] on font "Cancelar" at bounding box center [655, 486] width 42 height 13
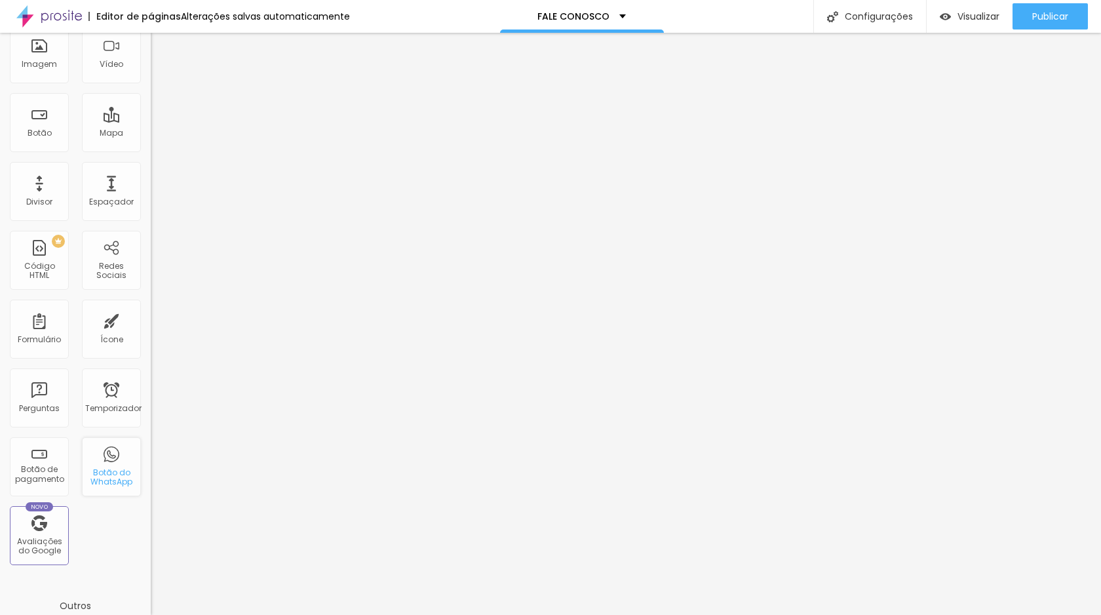
scroll to position [0, 0]
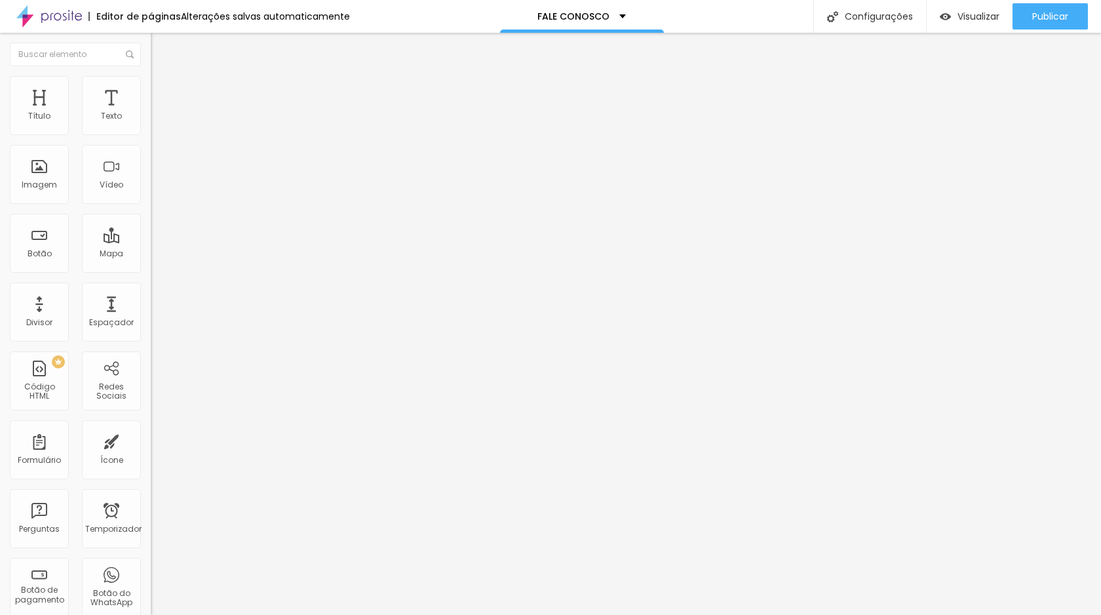
click at [161, 45] on img "button" at bounding box center [166, 48] width 10 height 10
click at [161, 48] on img "button" at bounding box center [166, 48] width 10 height 10
click at [161, 49] on img "button" at bounding box center [166, 48] width 10 height 10
click at [161, 47] on img "button" at bounding box center [166, 48] width 10 height 10
click at [151, 43] on button "Editar nulo" at bounding box center [226, 48] width 151 height 30
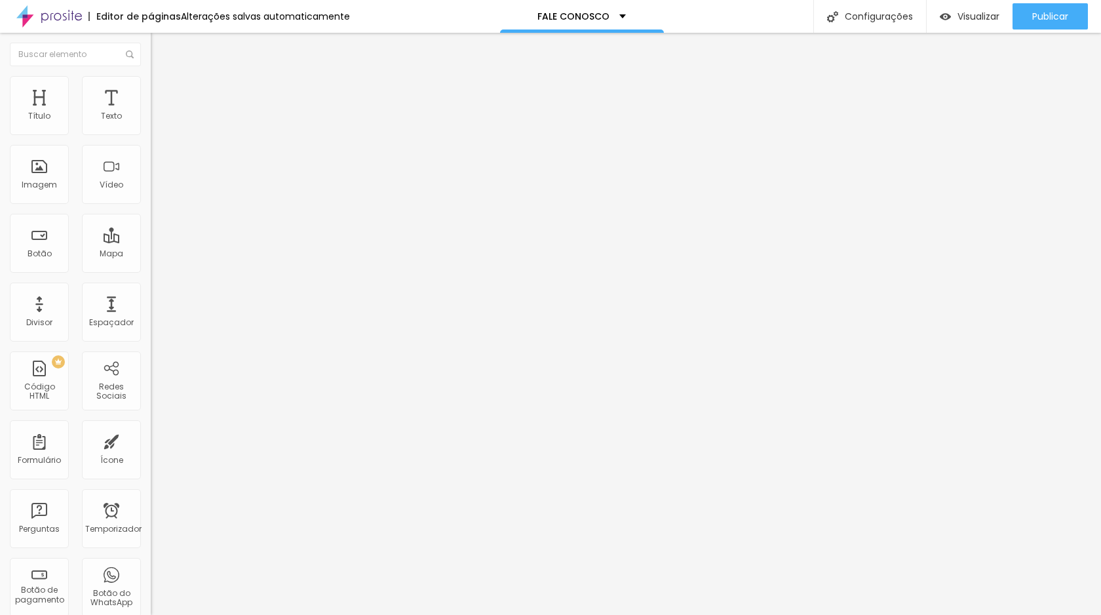
click at [161, 49] on img "button" at bounding box center [166, 48] width 10 height 10
click at [959, 18] on font "Visualizar" at bounding box center [979, 16] width 42 height 13
click at [1035, 16] on font "Publicar" at bounding box center [1051, 16] width 36 height 13
